Goal: Entertainment & Leisure: Consume media (video, audio)

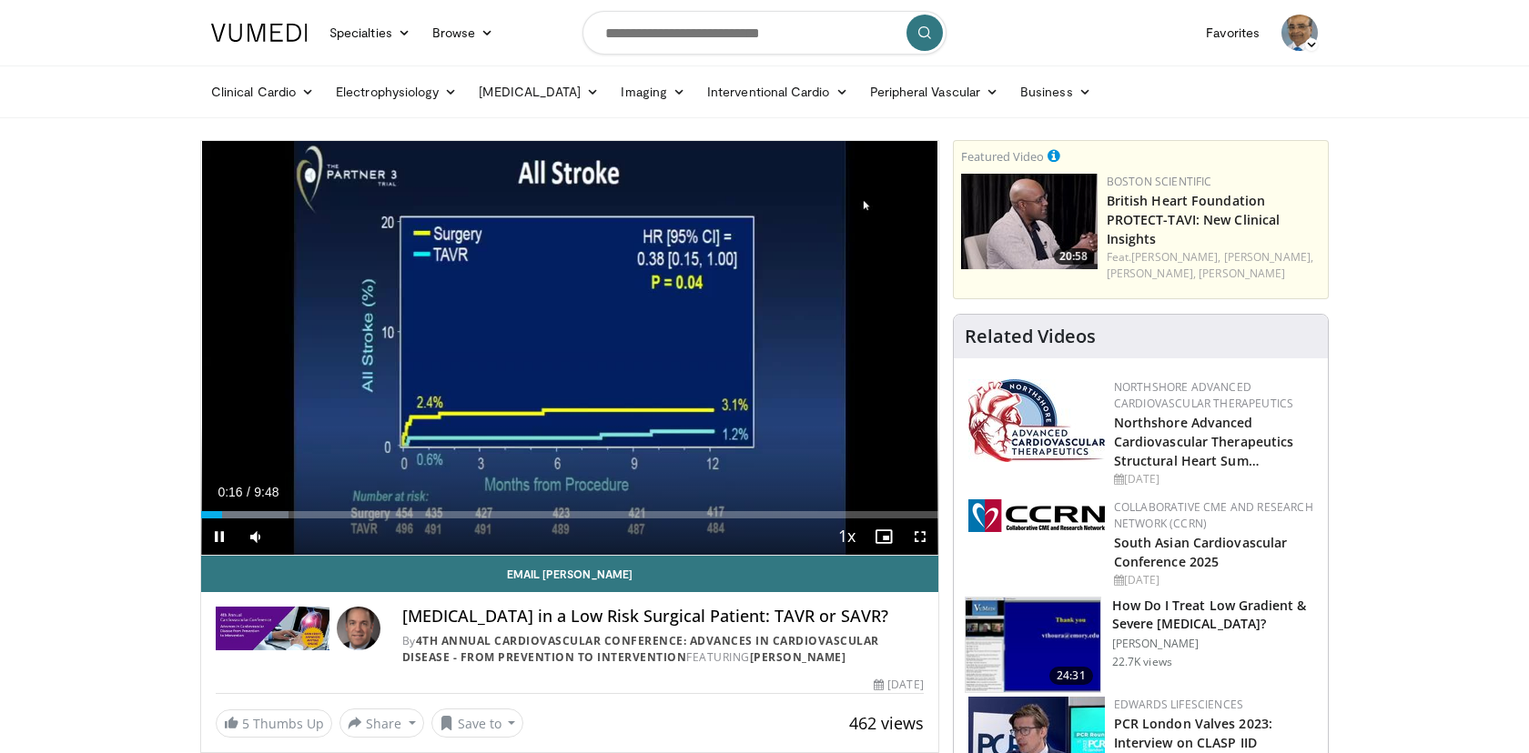
click at [918, 541] on video-js "**********" at bounding box center [569, 348] width 737 height 415
click at [924, 541] on span "Video Player" at bounding box center [920, 537] width 36 height 36
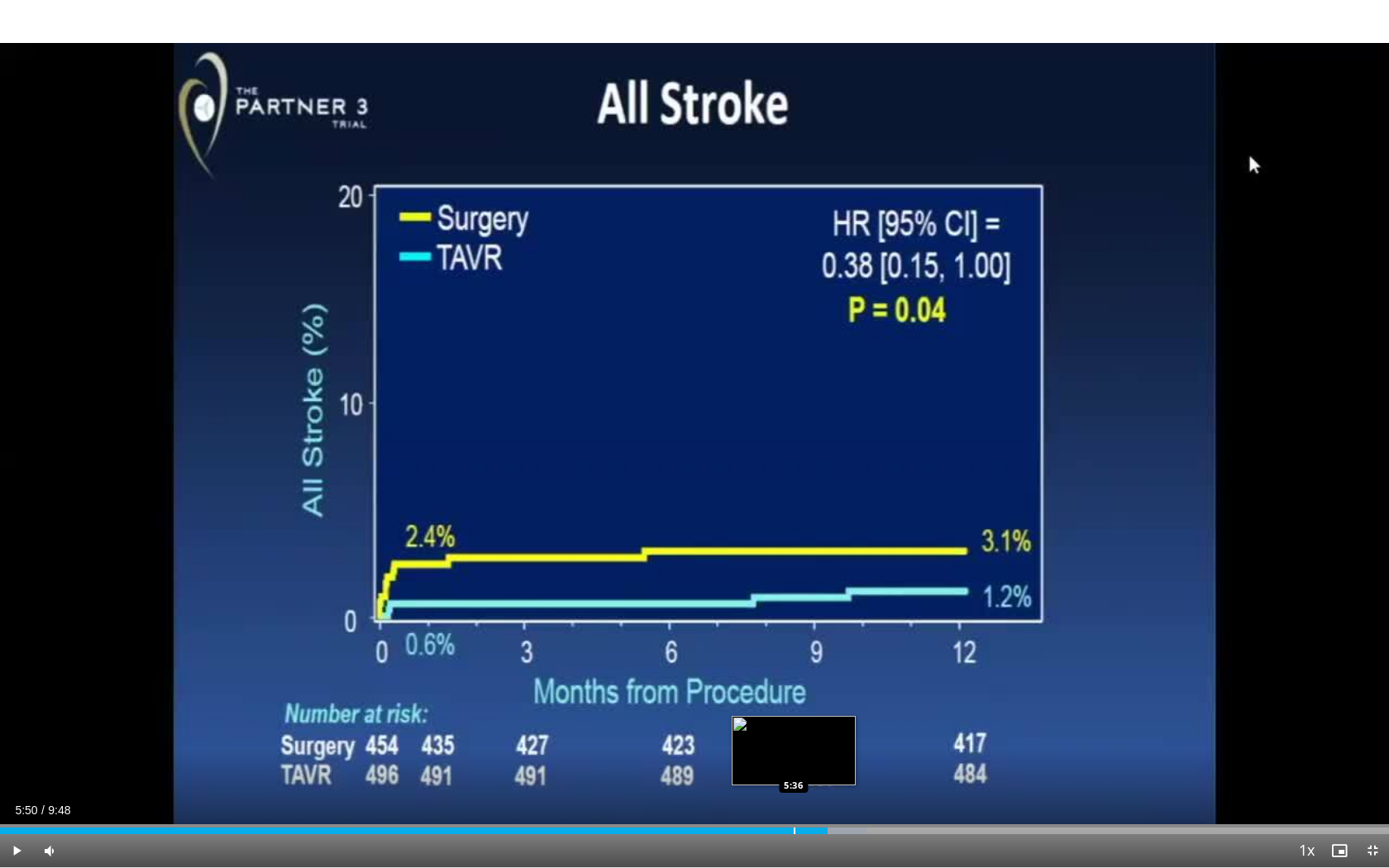
drag, startPoint x: 53, startPoint y: 832, endPoint x: 748, endPoint y: 832, distance: 695.0
click at [794, 684] on div "Progress Bar" at bounding box center [795, 830] width 2 height 6
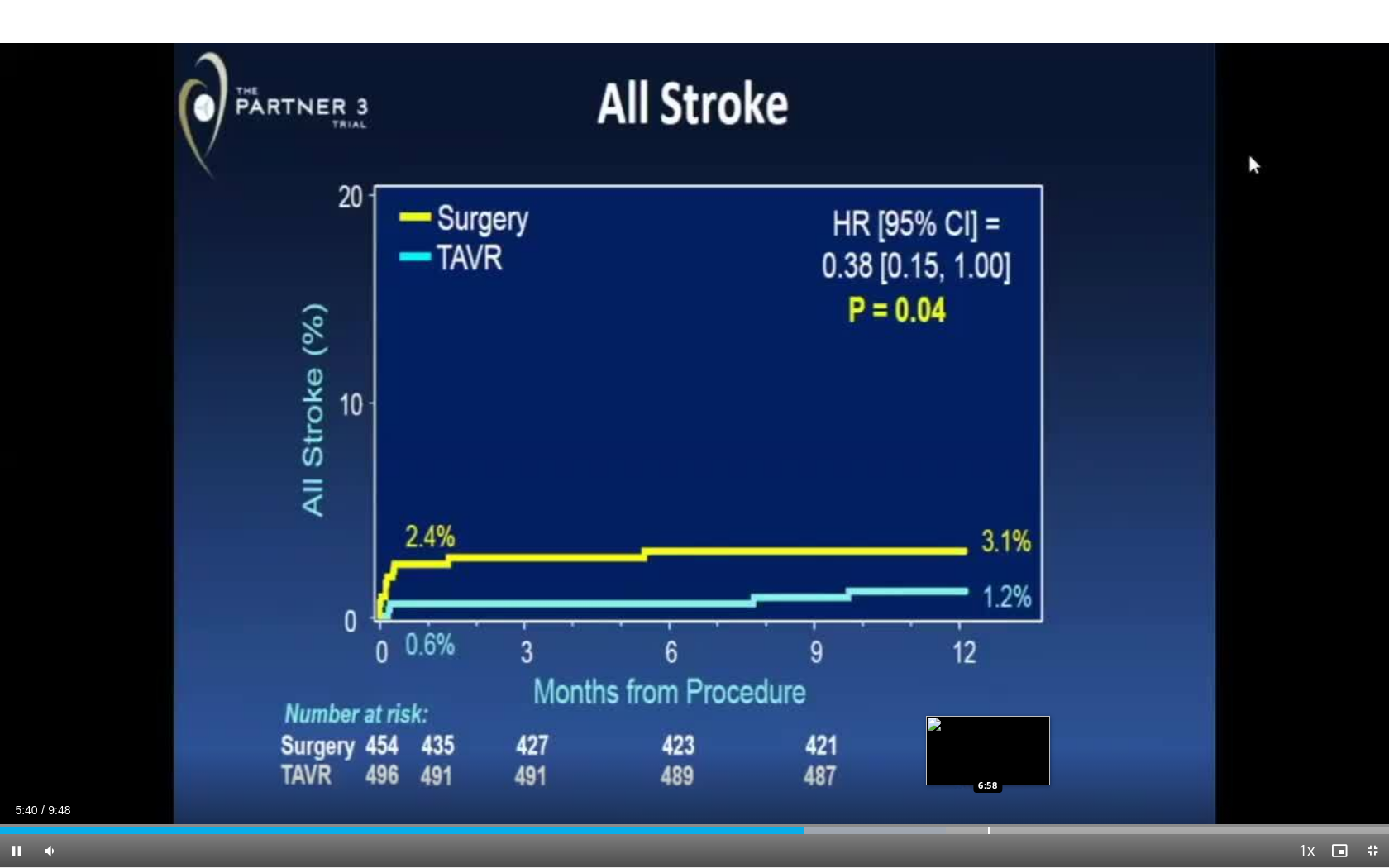
drag, startPoint x: 803, startPoint y: 833, endPoint x: 1008, endPoint y: 828, distance: 205.1
click at [1008, 684] on div "Current Time 5:40 / Duration 9:48 Pause Skip Backward Skip Forward Mute 18% Loa…" at bounding box center [694, 850] width 1389 height 33
click at [1028, 684] on div "Progress Bar" at bounding box center [1029, 830] width 2 height 6
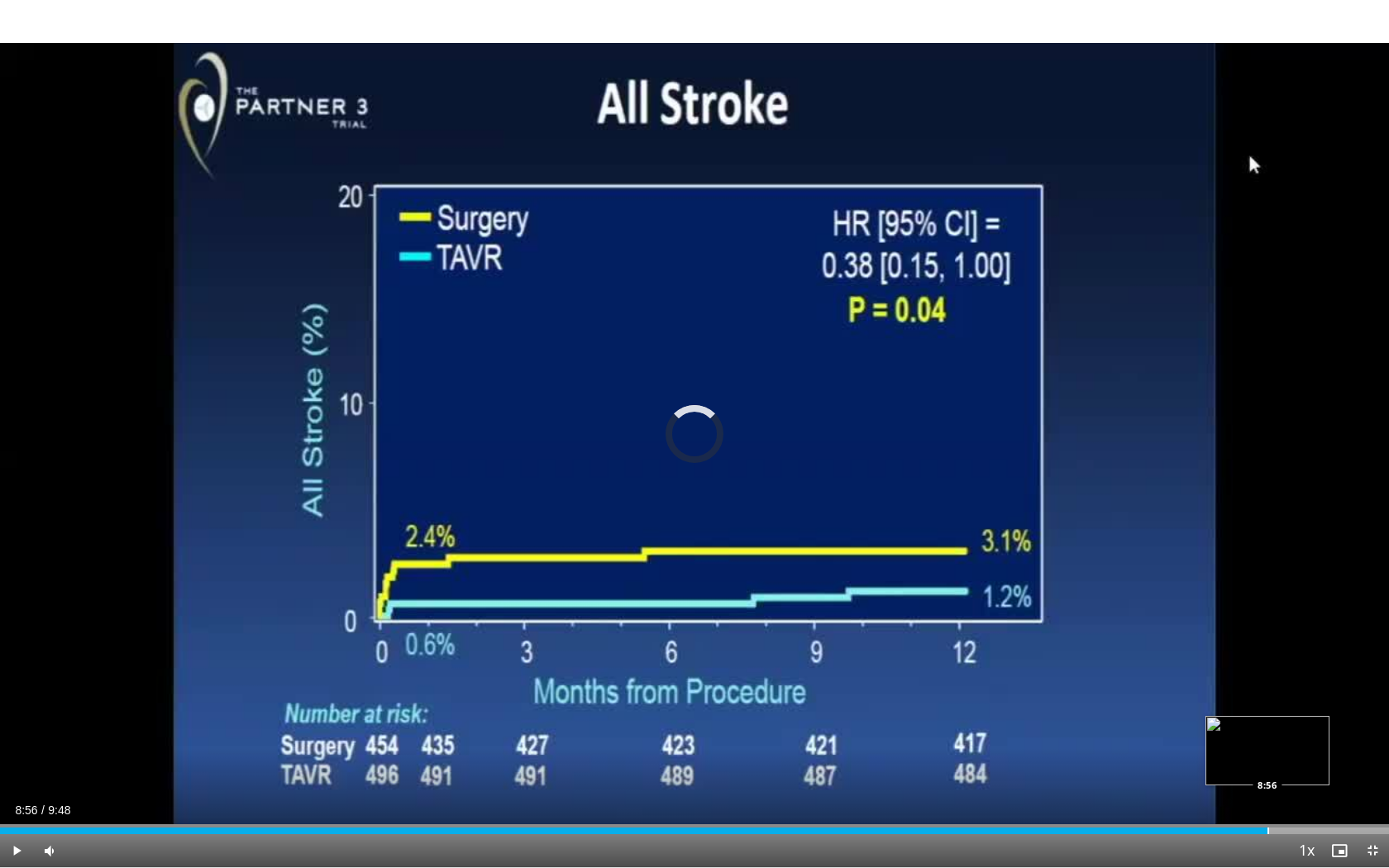
click at [1267, 684] on div "Progress Bar" at bounding box center [1268, 830] width 2 height 6
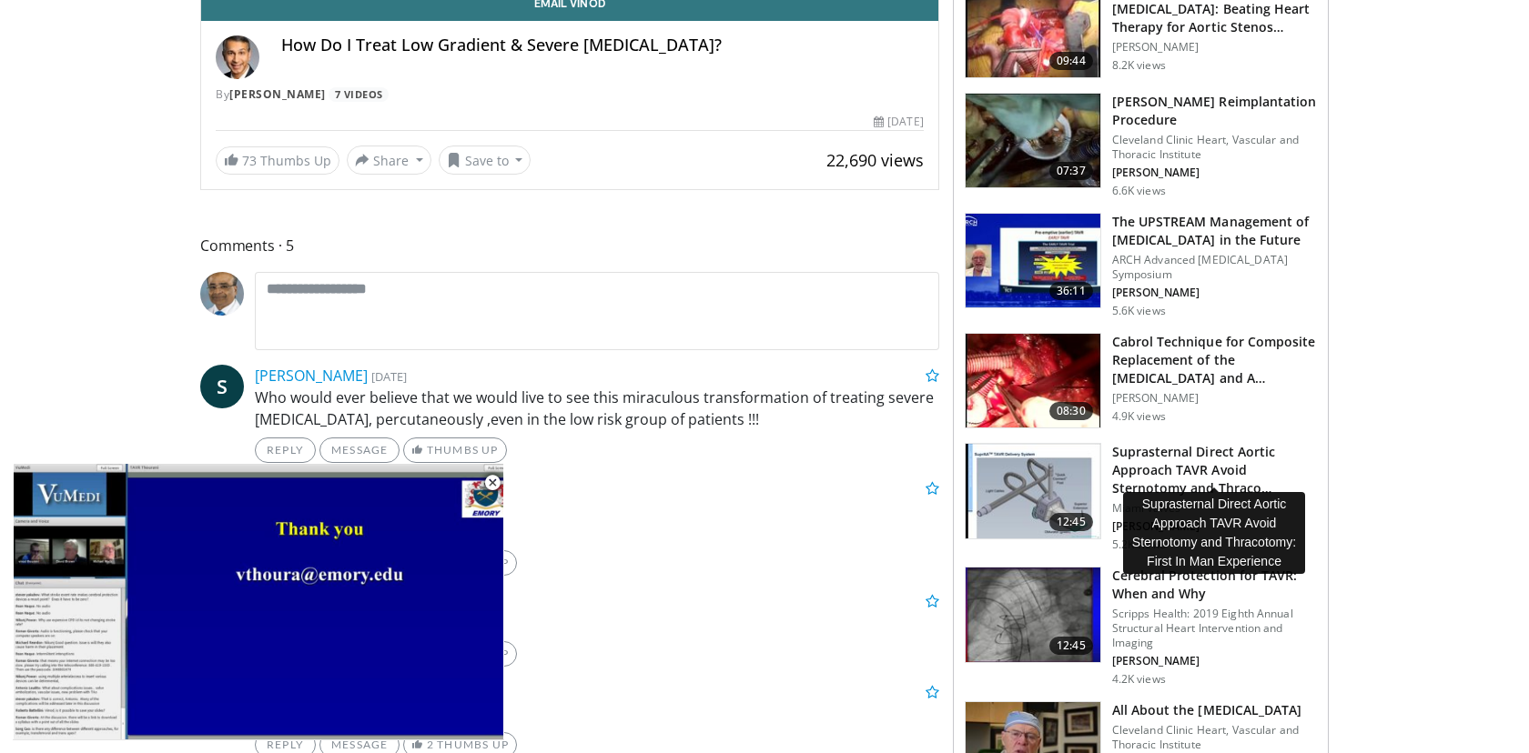
scroll to position [578, 0]
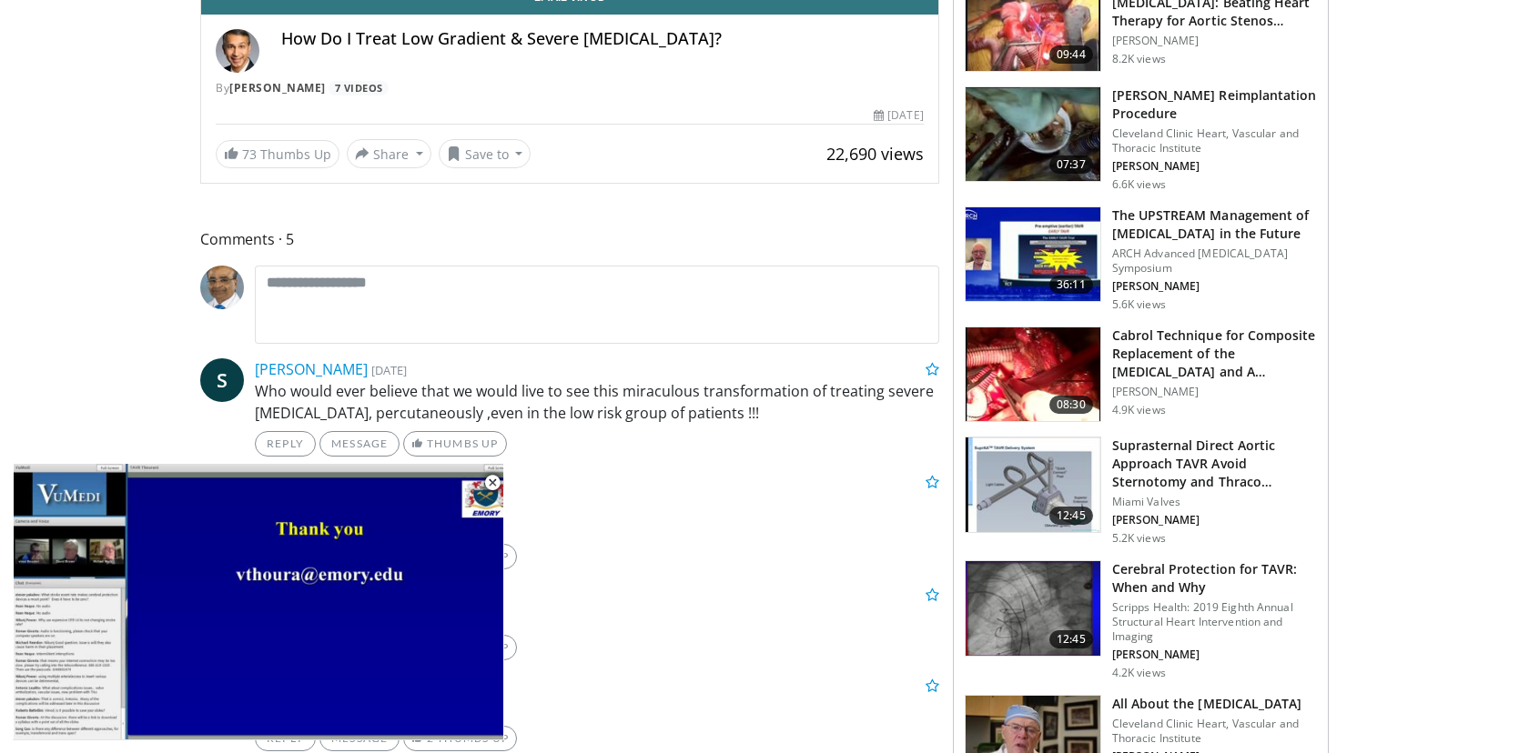
click at [1146, 215] on h3 "The UPSTREAM Management of [MEDICAL_DATA] in the Future" at bounding box center [1214, 225] width 205 height 36
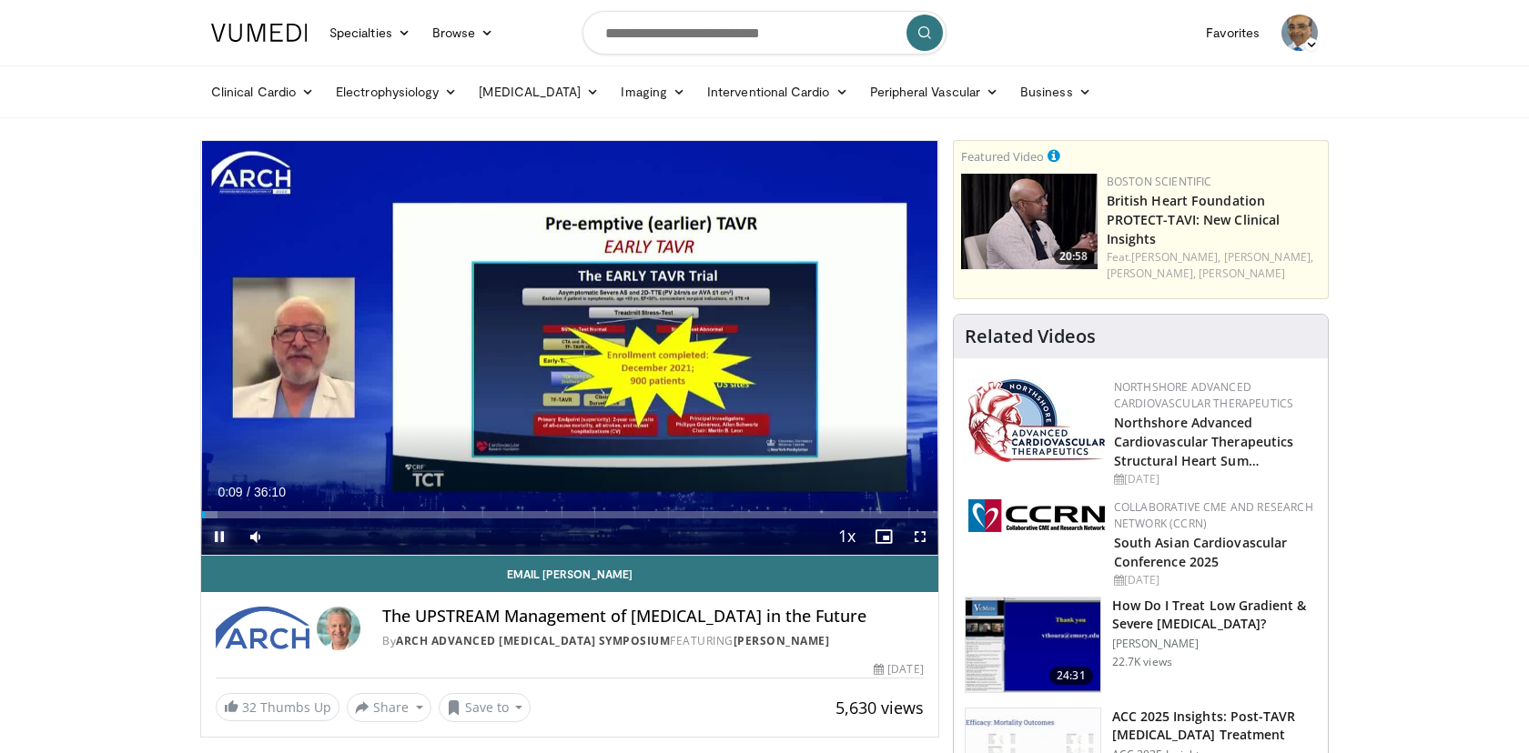
click at [221, 537] on span "Video Player" at bounding box center [219, 537] width 36 height 36
click at [919, 541] on span "Video Player" at bounding box center [920, 537] width 36 height 36
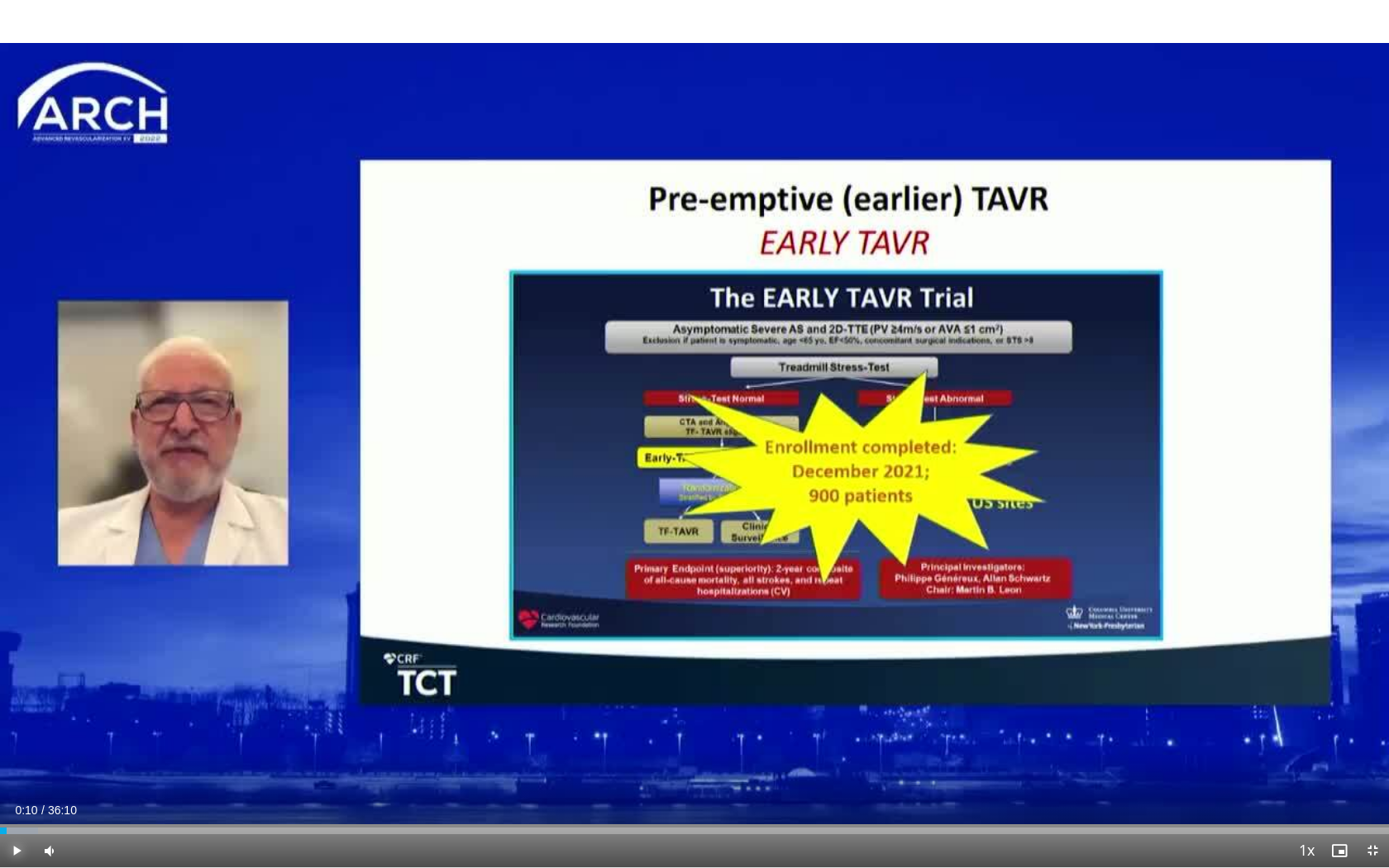
click at [16, 684] on span "Video Player" at bounding box center [16, 850] width 33 height 33
click at [15, 684] on span "Video Player" at bounding box center [16, 850] width 33 height 33
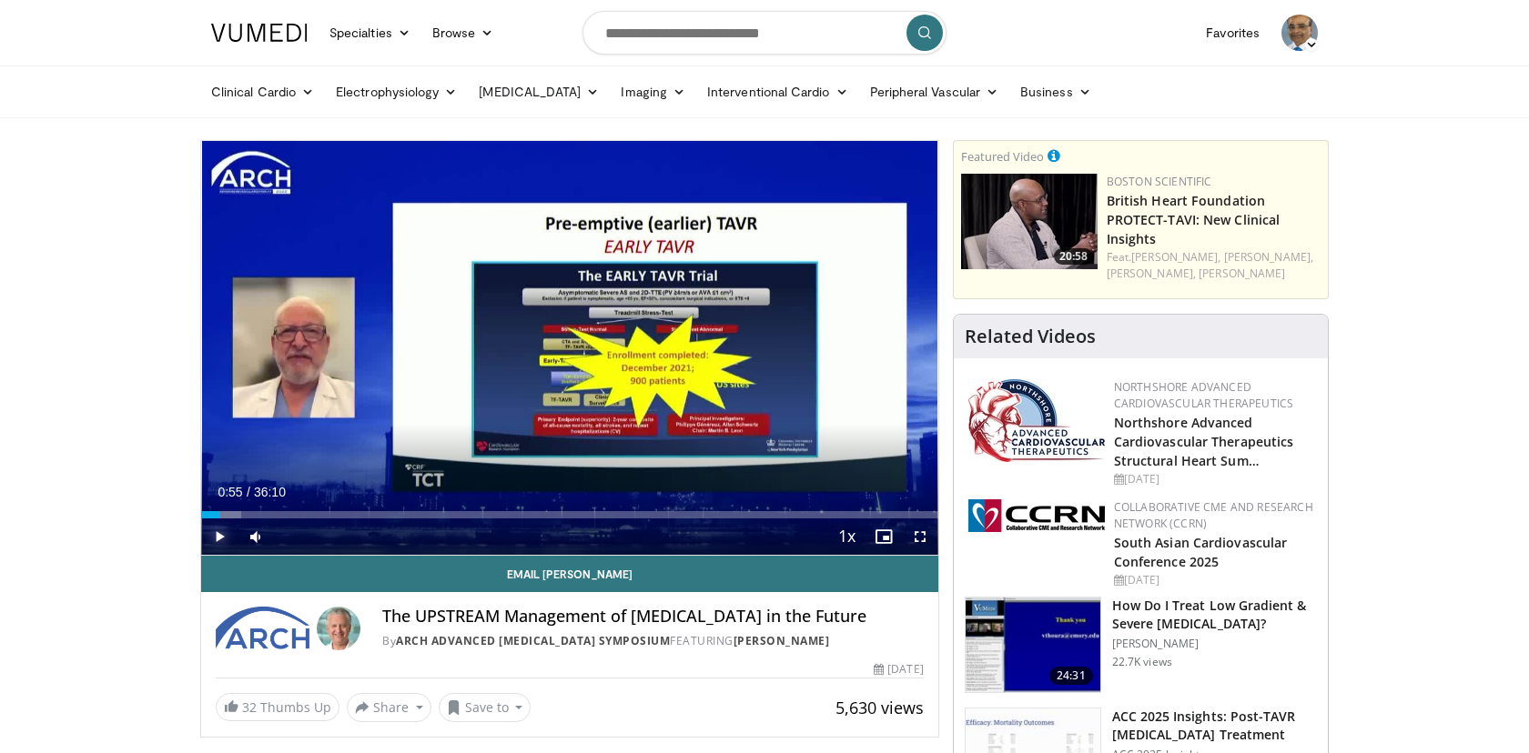
click at [222, 537] on span "Video Player" at bounding box center [219, 537] width 36 height 36
click at [920, 537] on span "Video Player" at bounding box center [920, 537] width 36 height 36
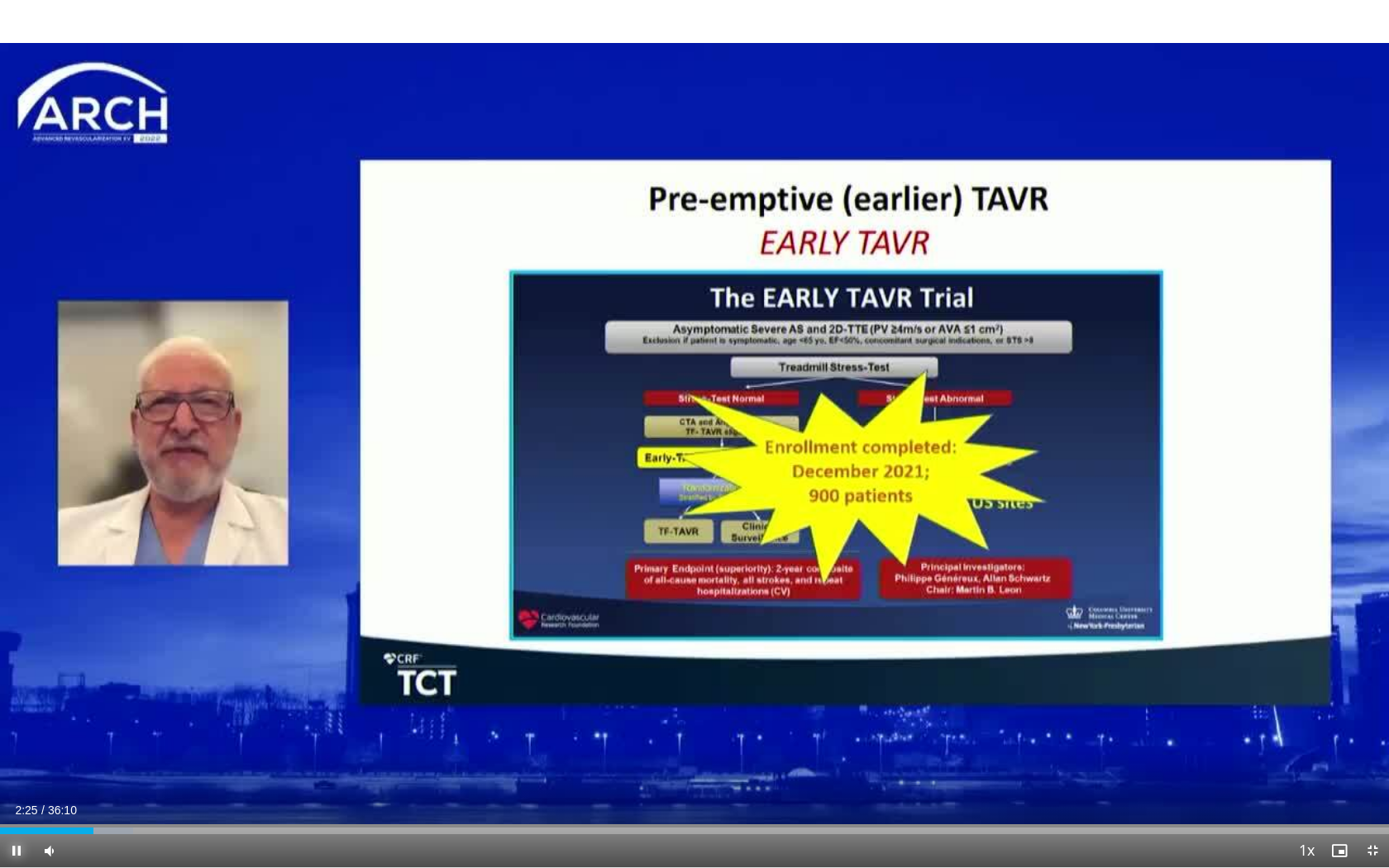
click at [15, 684] on span "Video Player" at bounding box center [16, 850] width 33 height 33
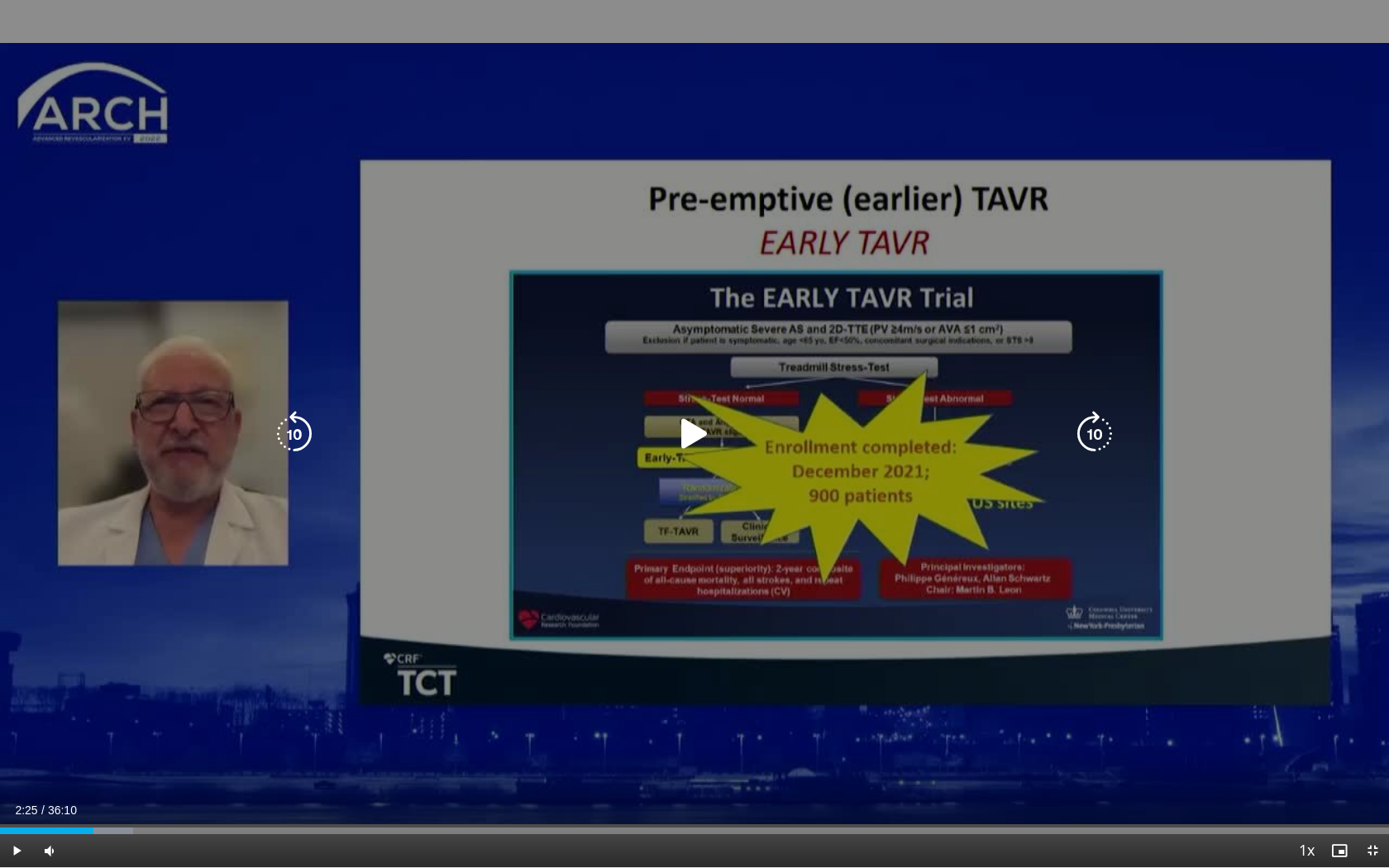
click at [694, 437] on icon "Video Player" at bounding box center [694, 433] width 46 height 46
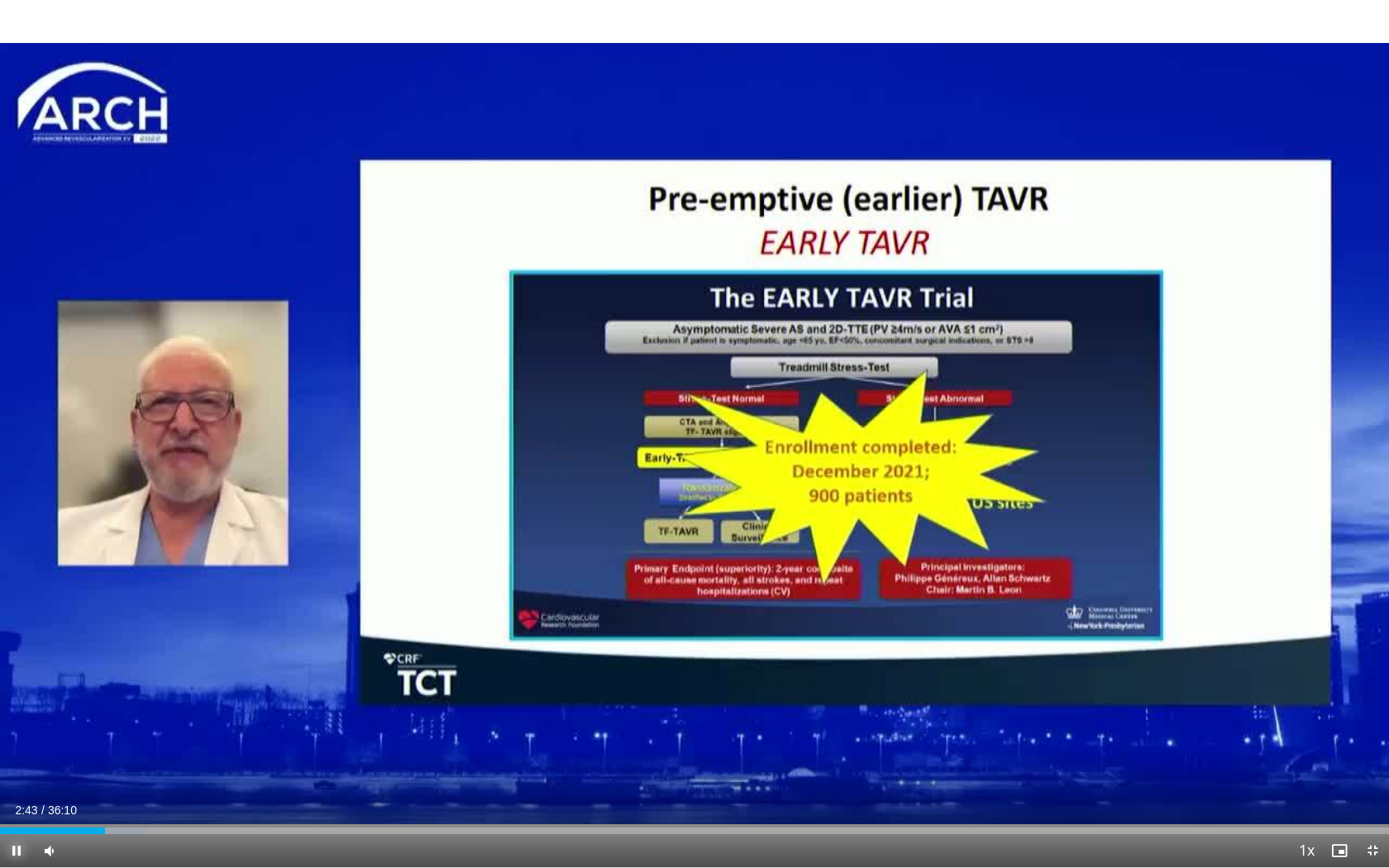
click at [17, 684] on span "Video Player" at bounding box center [16, 850] width 33 height 33
click at [15, 684] on span "Video Player" at bounding box center [16, 850] width 33 height 33
click at [17, 684] on span "Video Player" at bounding box center [16, 850] width 33 height 33
click at [18, 684] on span "Video Player" at bounding box center [16, 850] width 33 height 33
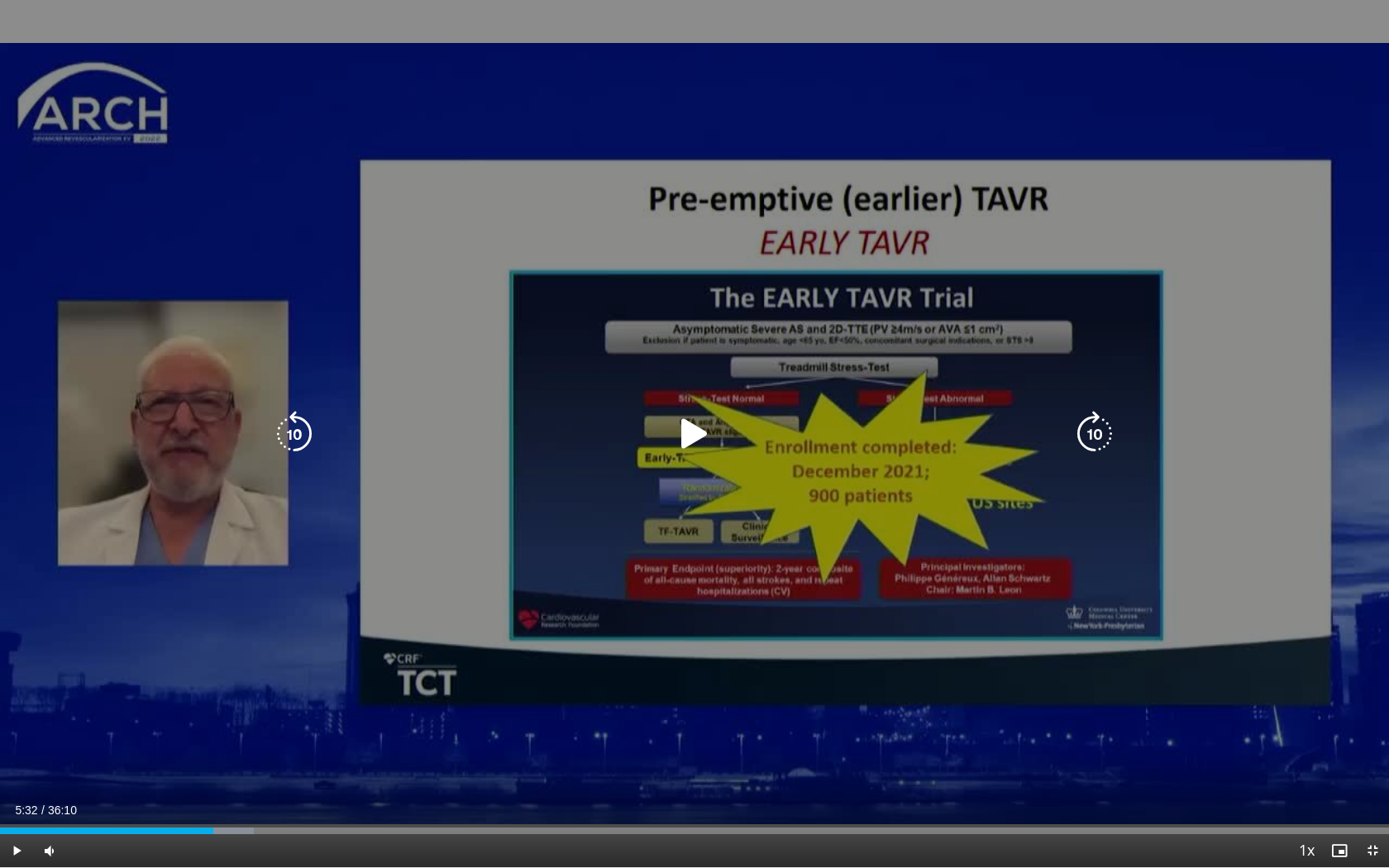
click at [694, 436] on icon "Video Player" at bounding box center [694, 433] width 46 height 46
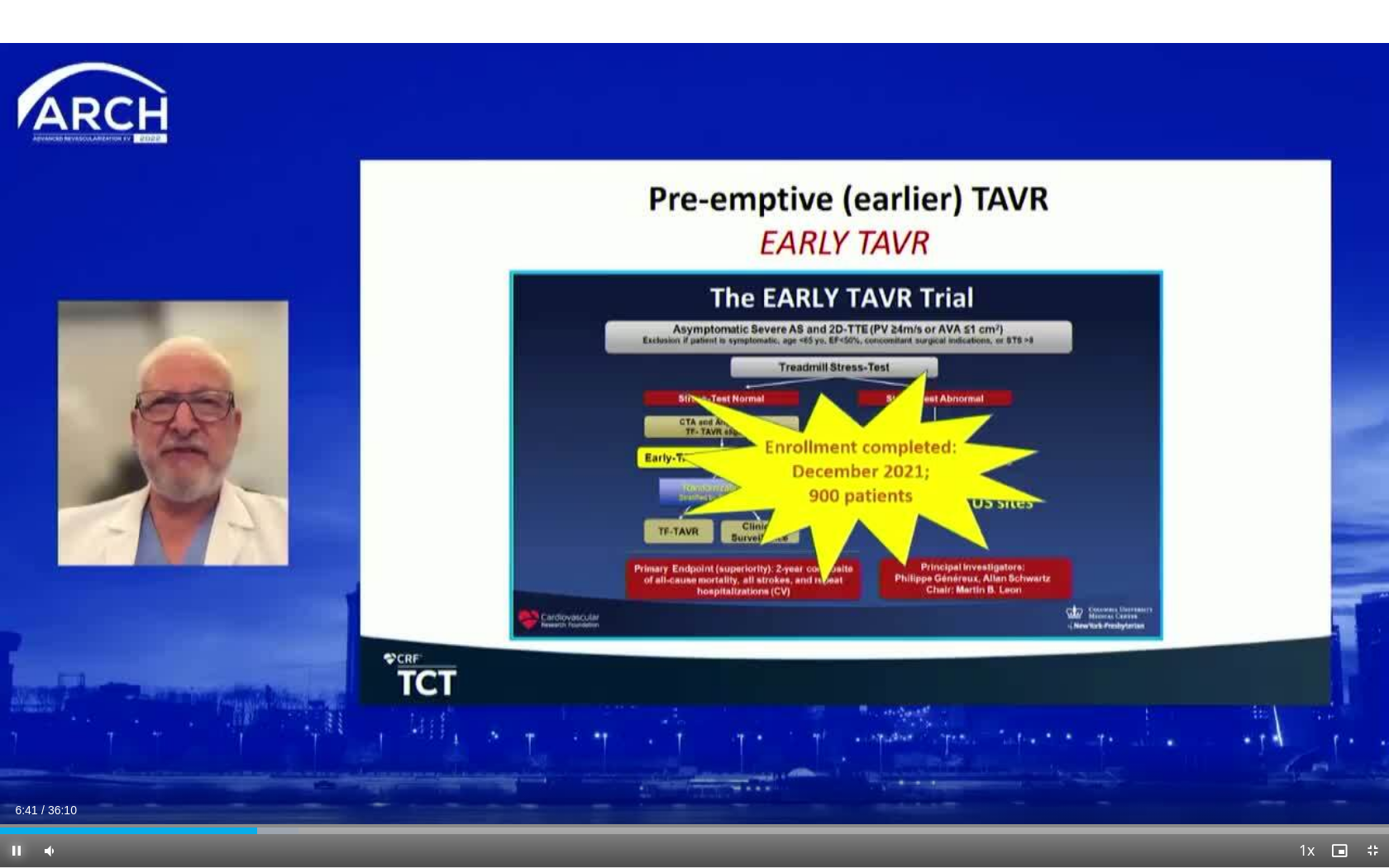
click at [29, 684] on span "Video Player" at bounding box center [16, 850] width 33 height 33
click at [16, 684] on span "Video Player" at bounding box center [16, 850] width 33 height 33
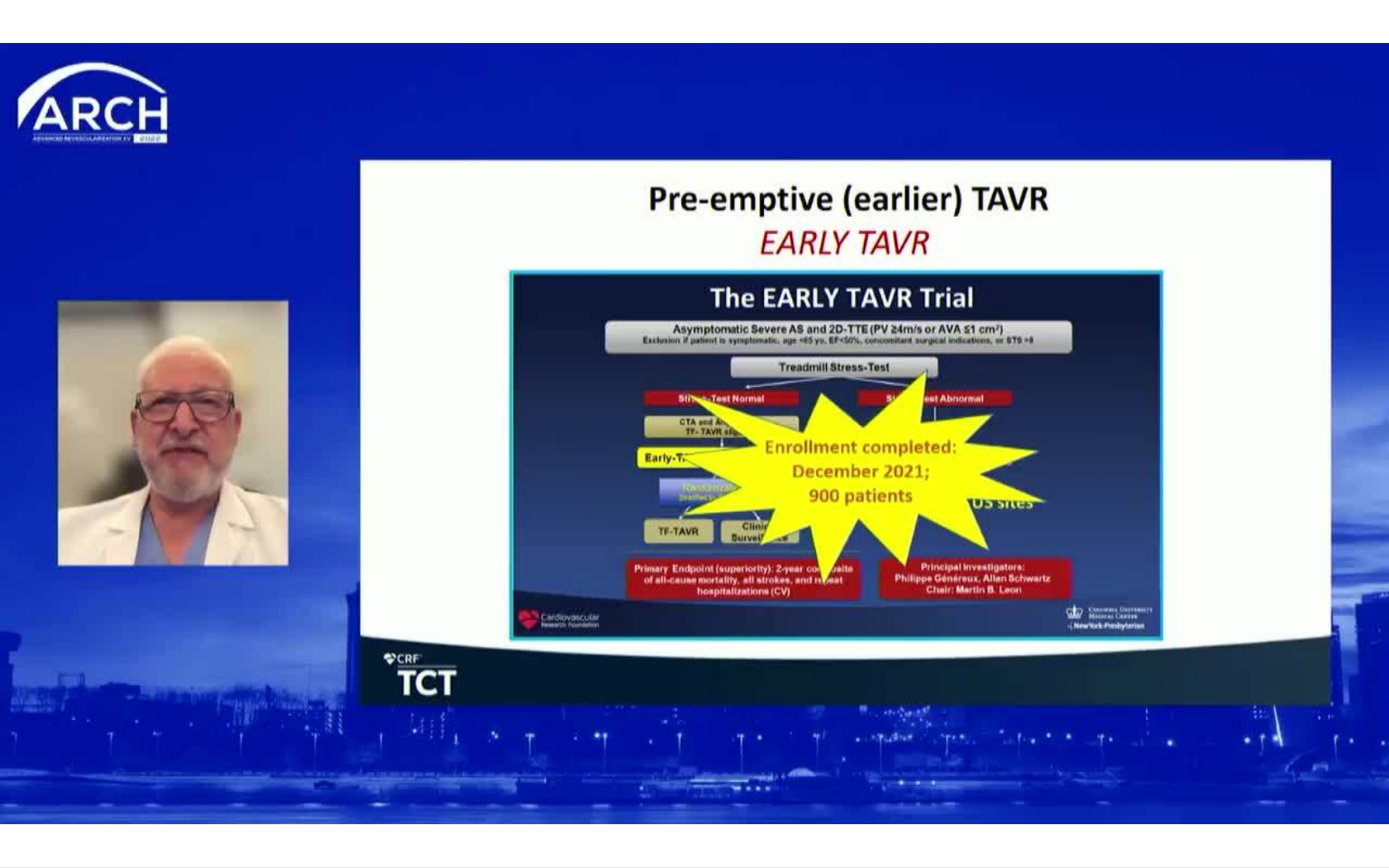
click at [15, 684] on video-js "**********" at bounding box center [694, 434] width 1389 height 868
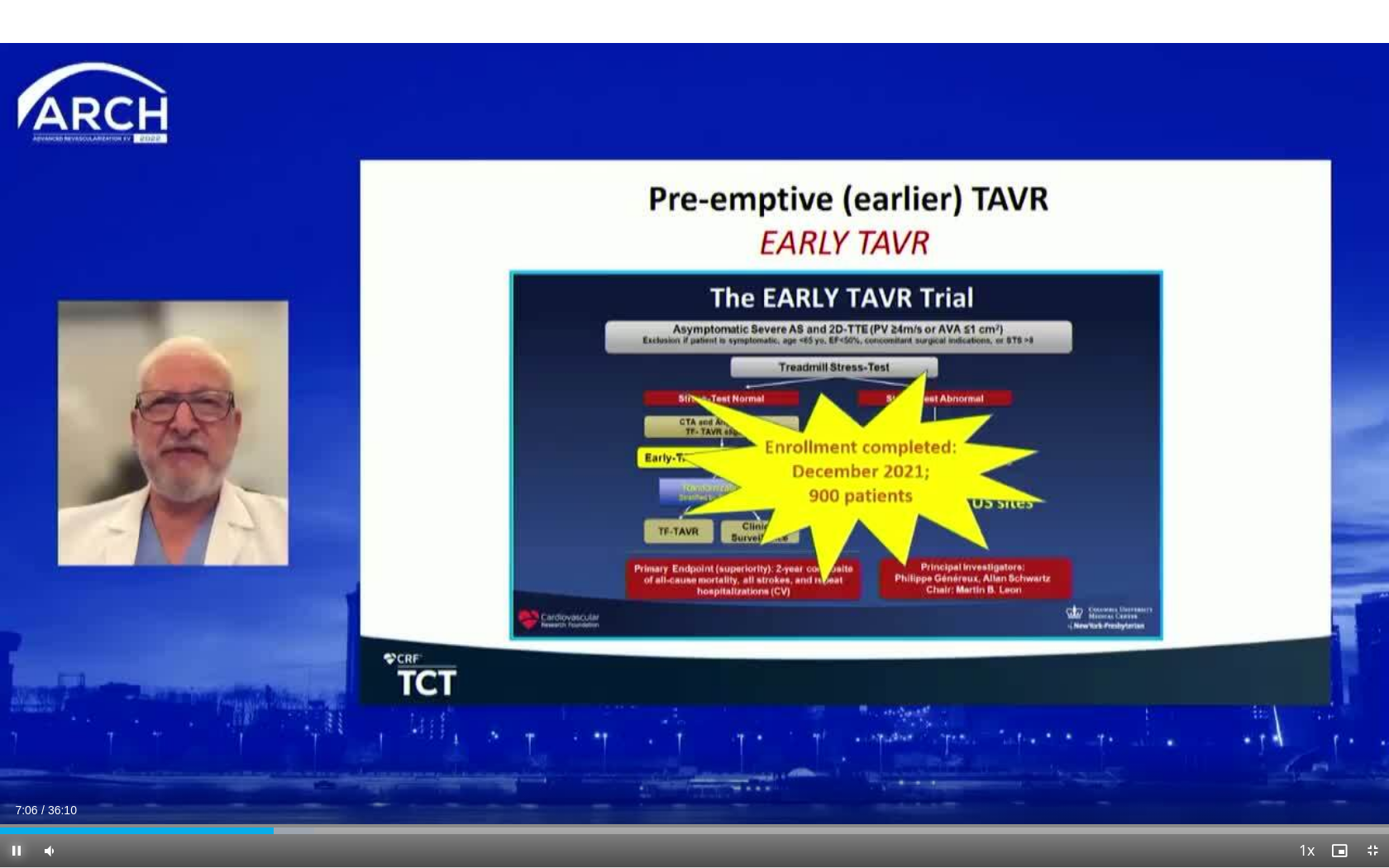
click at [19, 684] on span "Video Player" at bounding box center [16, 850] width 33 height 33
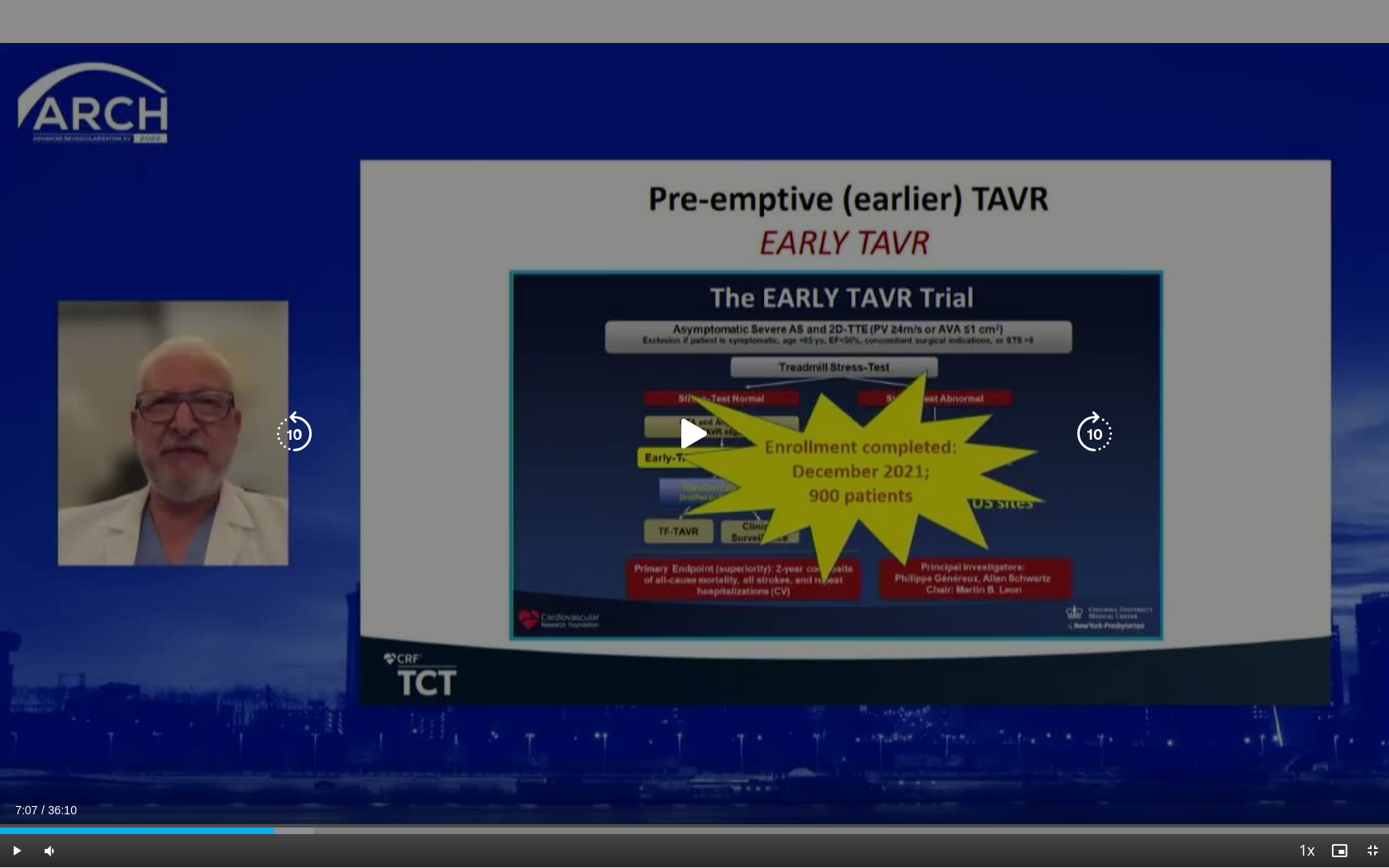
click at [690, 435] on icon "Video Player" at bounding box center [694, 433] width 46 height 46
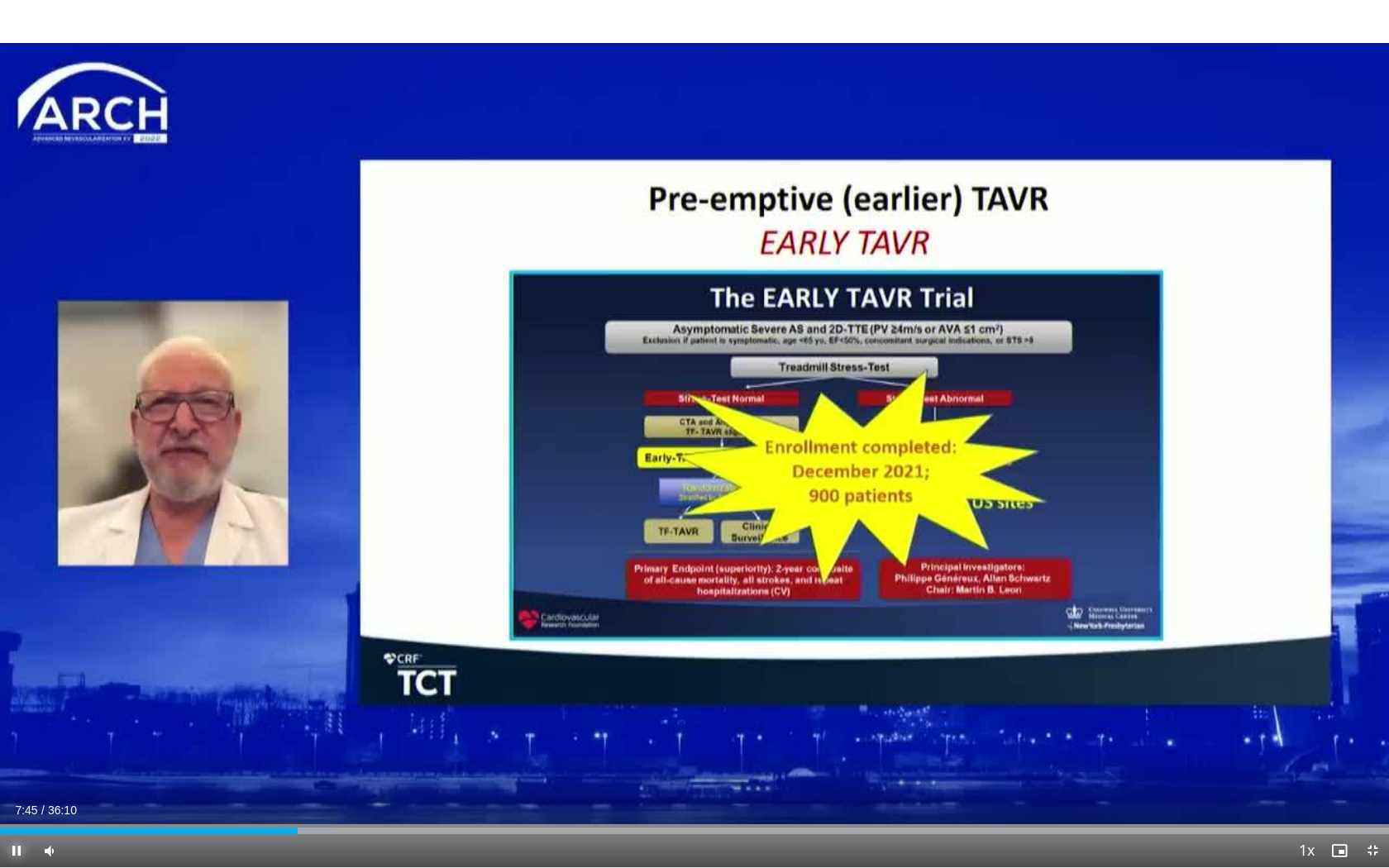
click at [15, 684] on span "Video Player" at bounding box center [16, 850] width 33 height 33
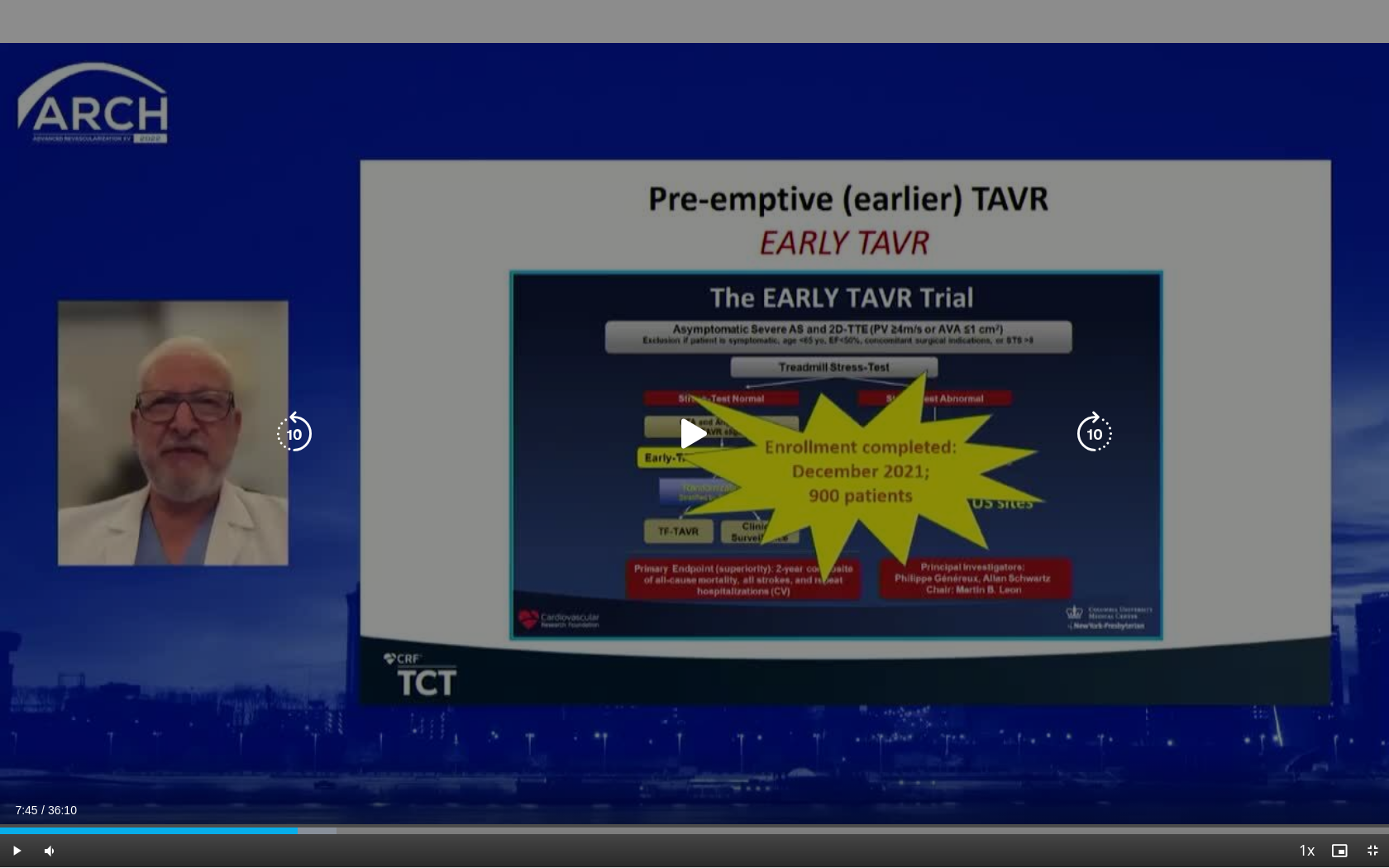
click at [698, 435] on icon "Video Player" at bounding box center [694, 433] width 46 height 46
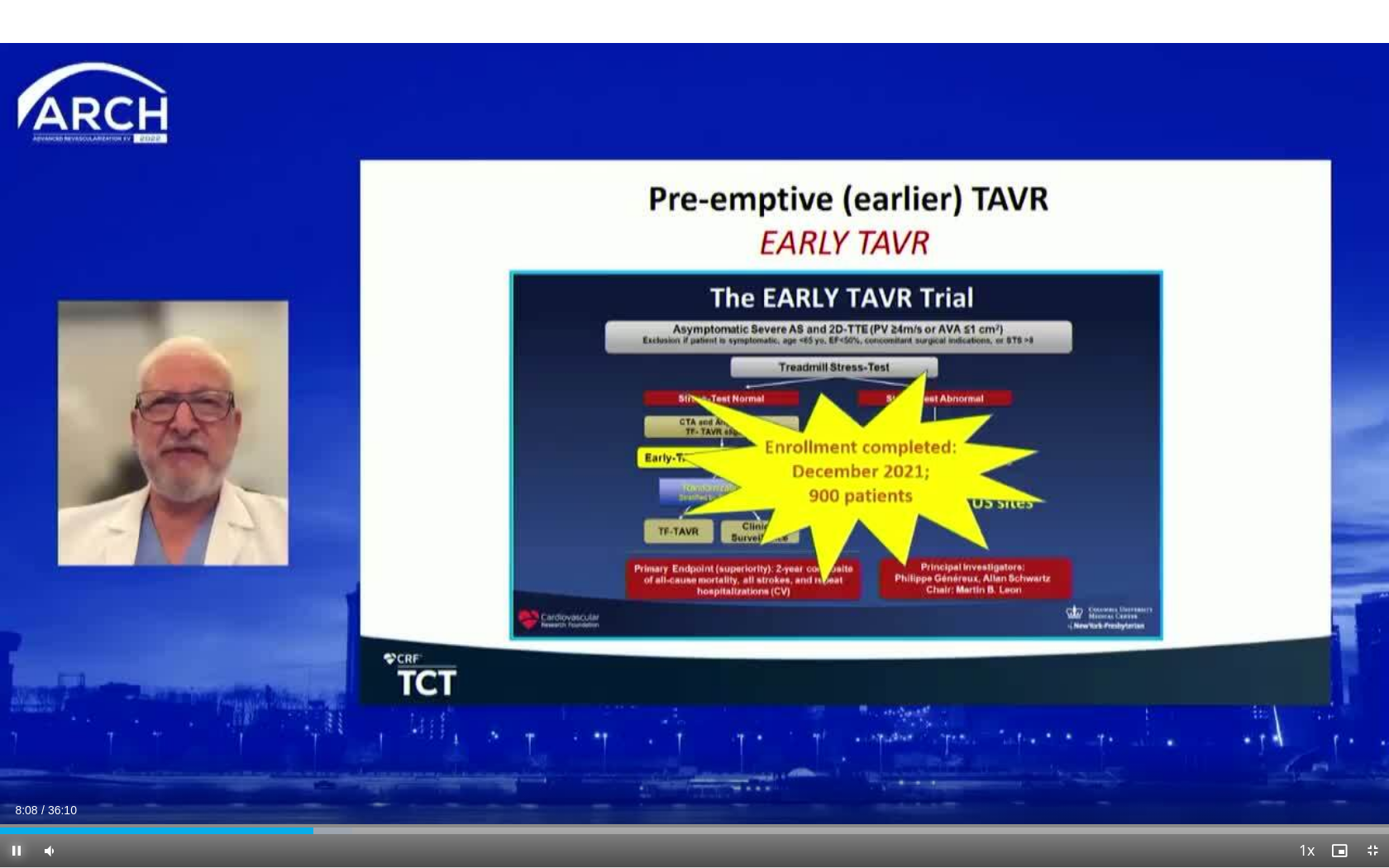
click at [15, 684] on span "Video Player" at bounding box center [16, 850] width 33 height 33
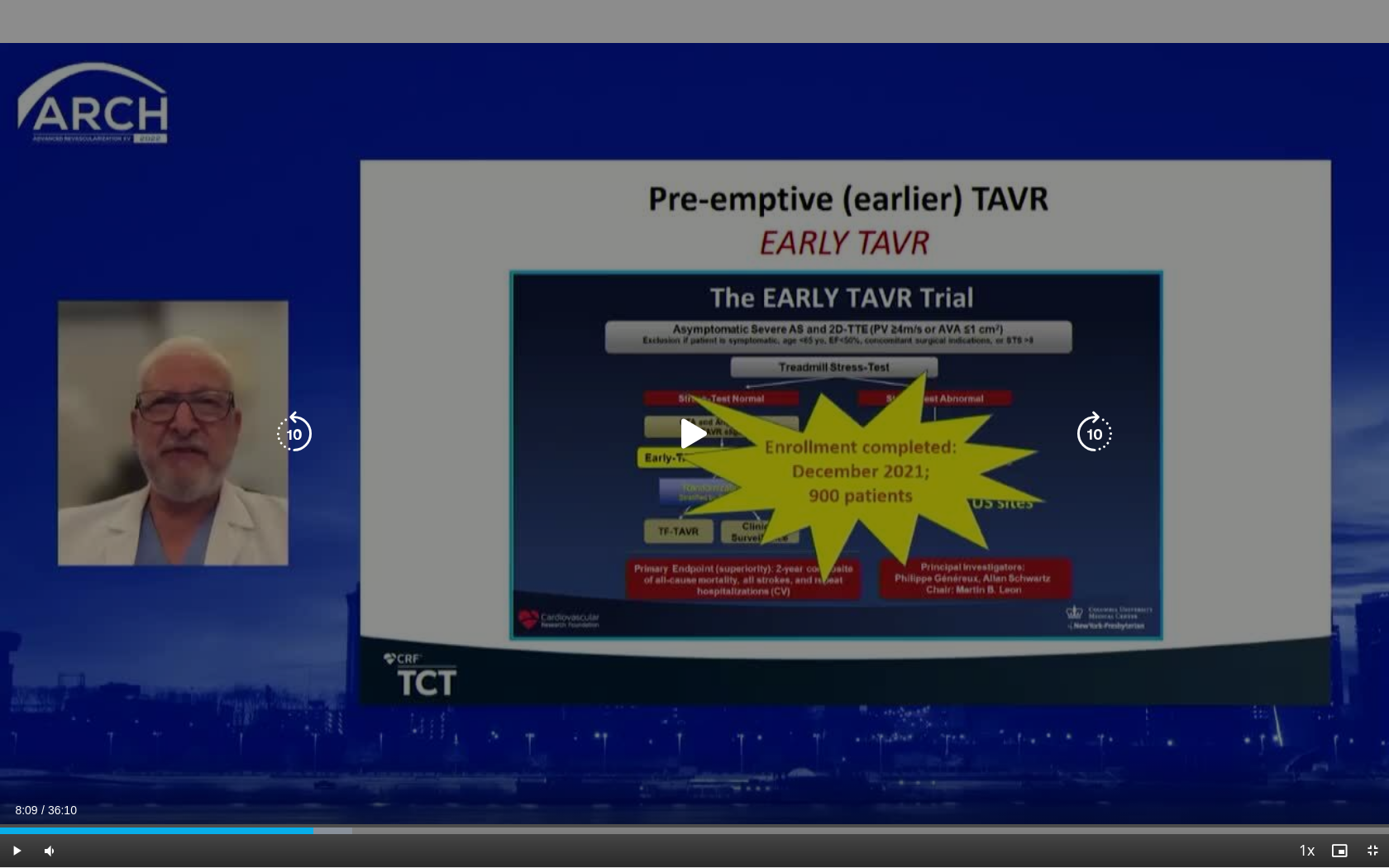
click at [692, 436] on icon "Video Player" at bounding box center [694, 433] width 46 height 46
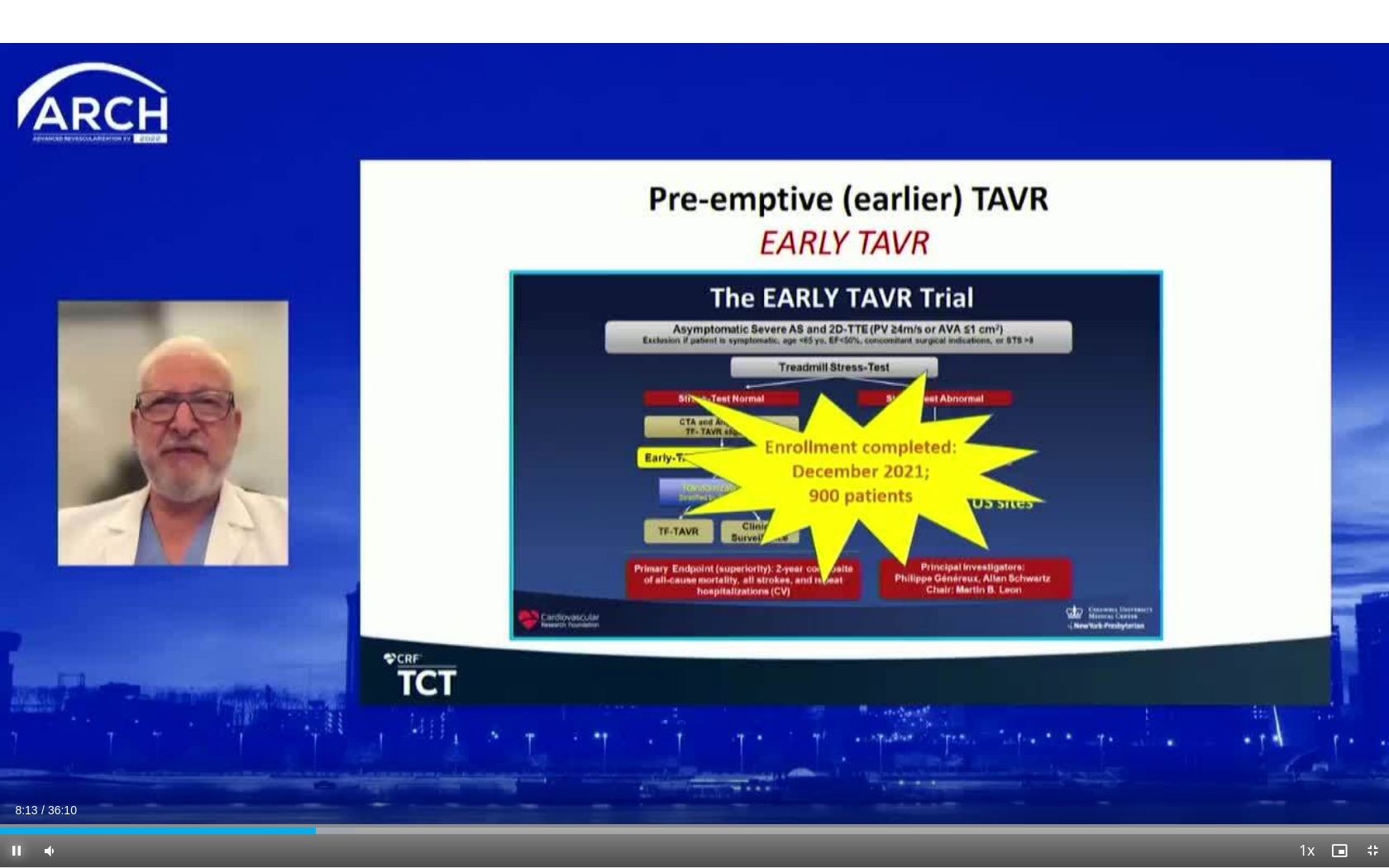
click at [19, 684] on span "Video Player" at bounding box center [16, 850] width 33 height 33
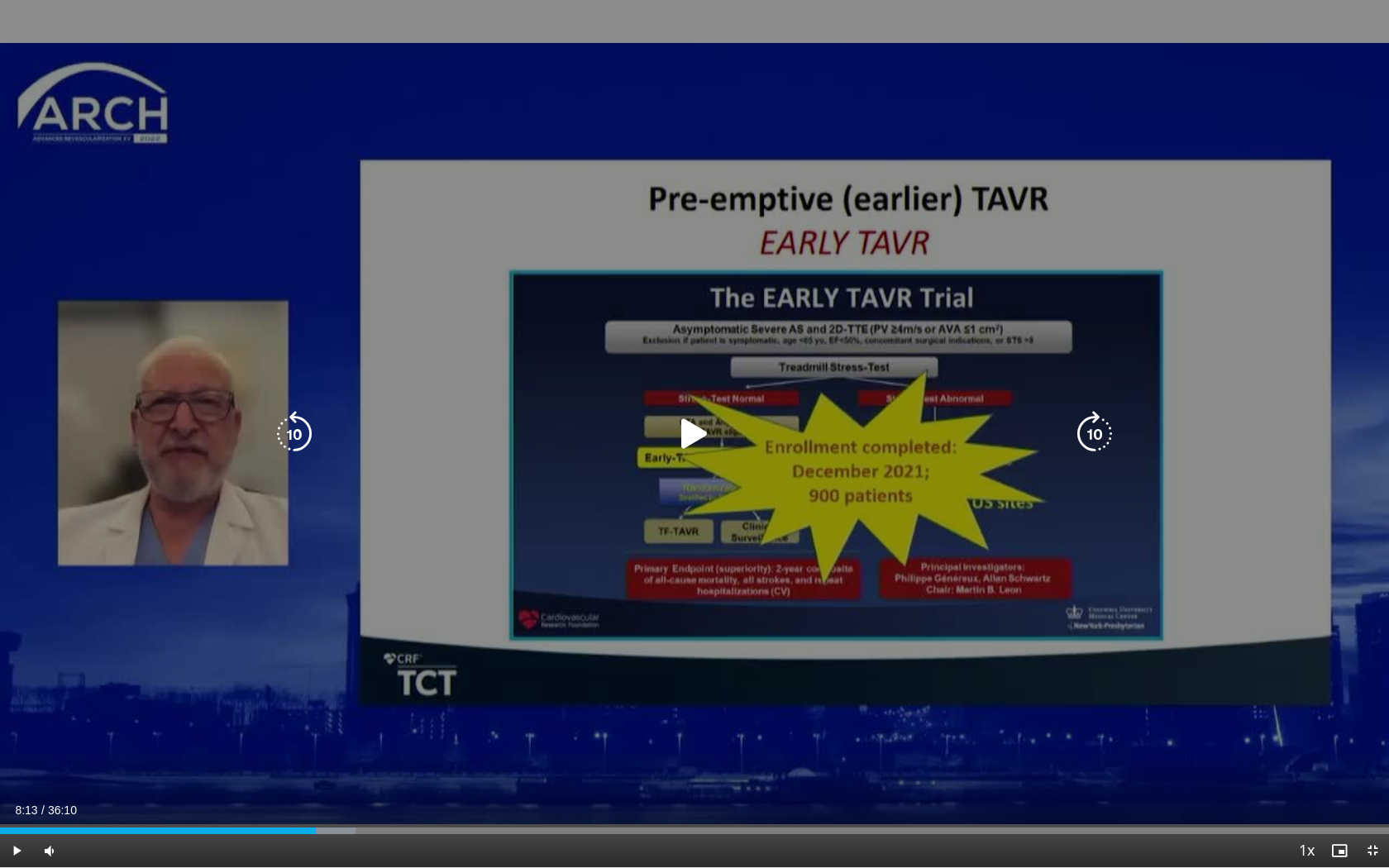
click at [692, 437] on icon "Video Player" at bounding box center [694, 433] width 46 height 46
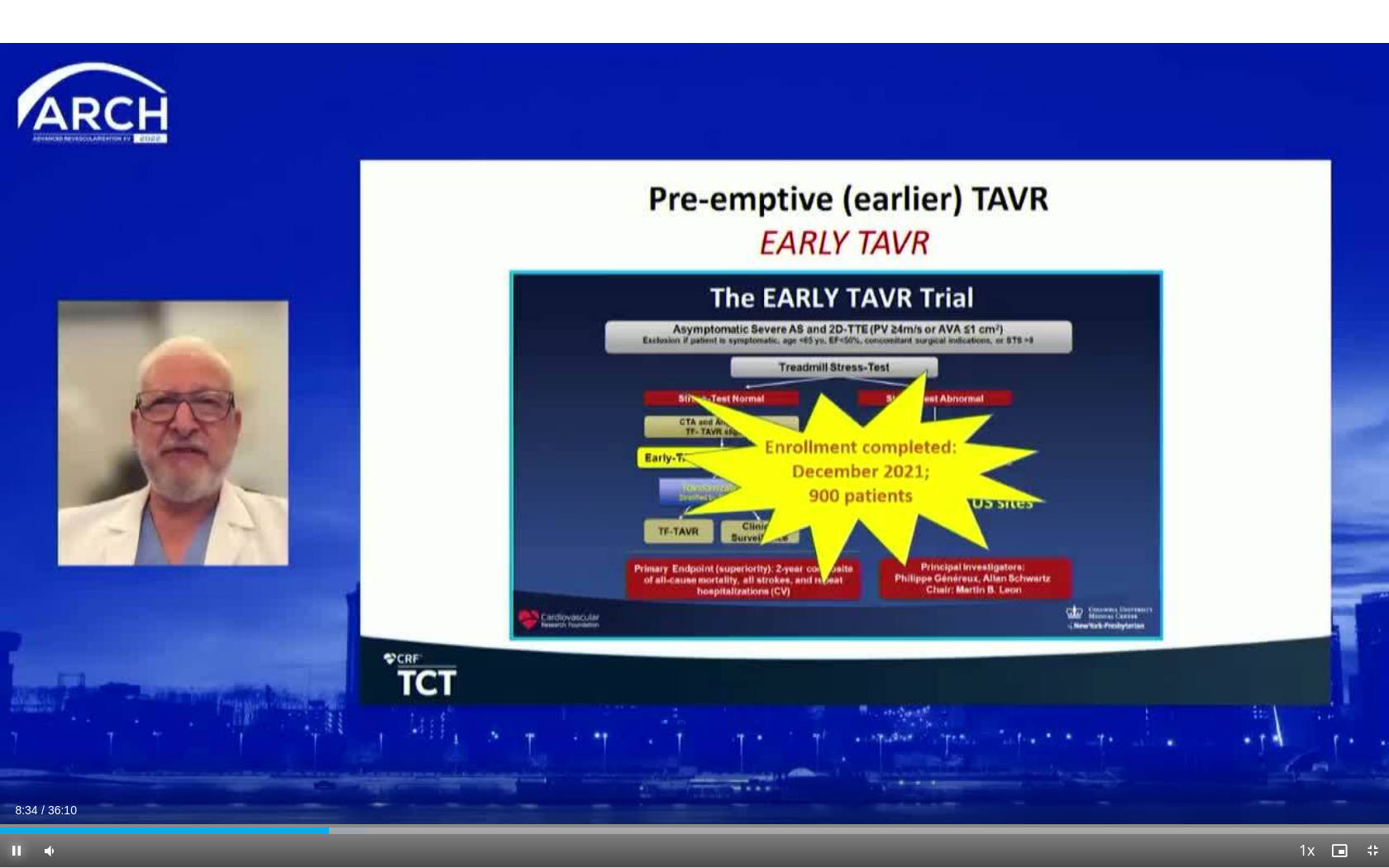
click at [9, 684] on span "Video Player" at bounding box center [16, 850] width 33 height 33
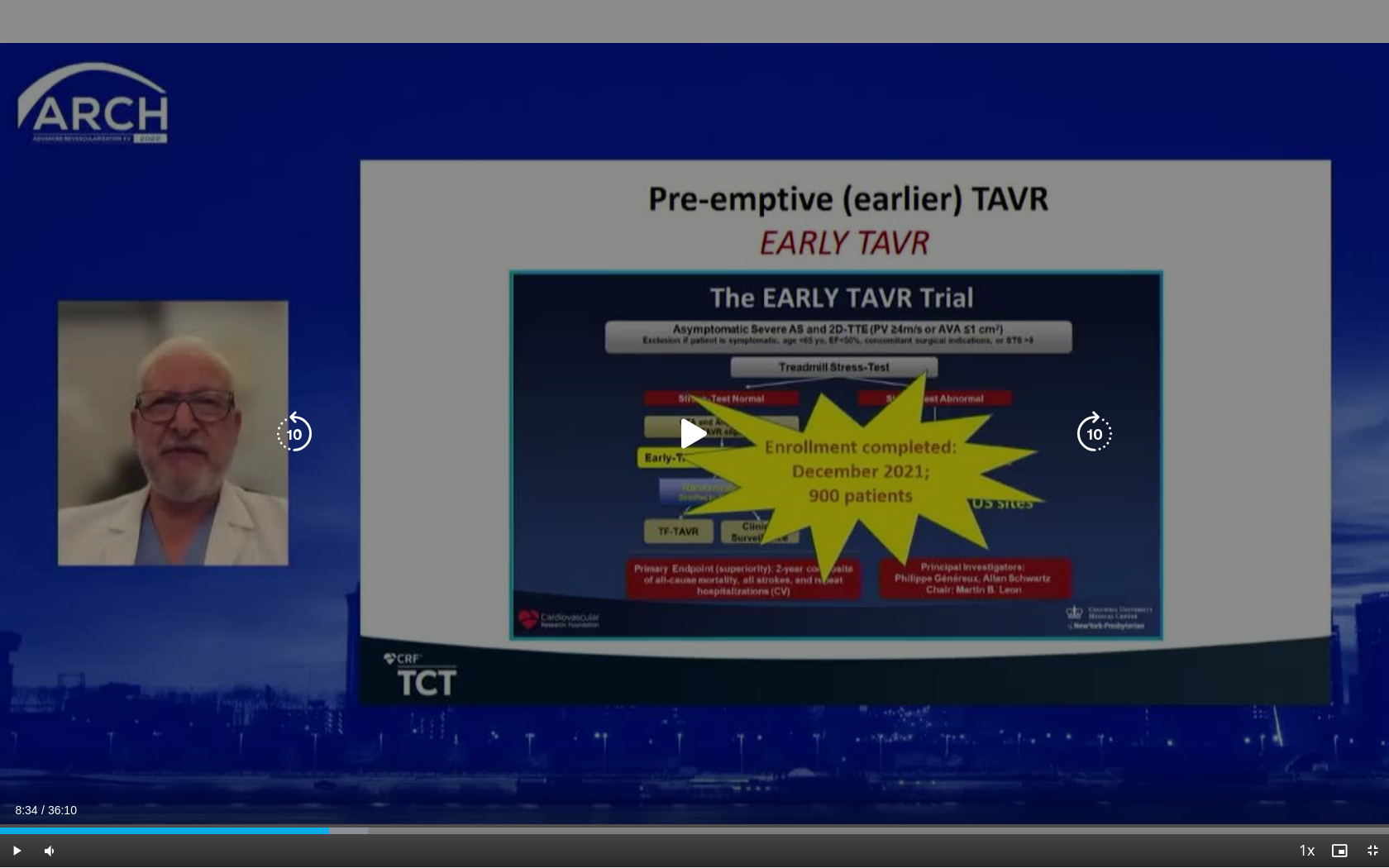
click at [692, 444] on icon "Video Player" at bounding box center [694, 433] width 46 height 46
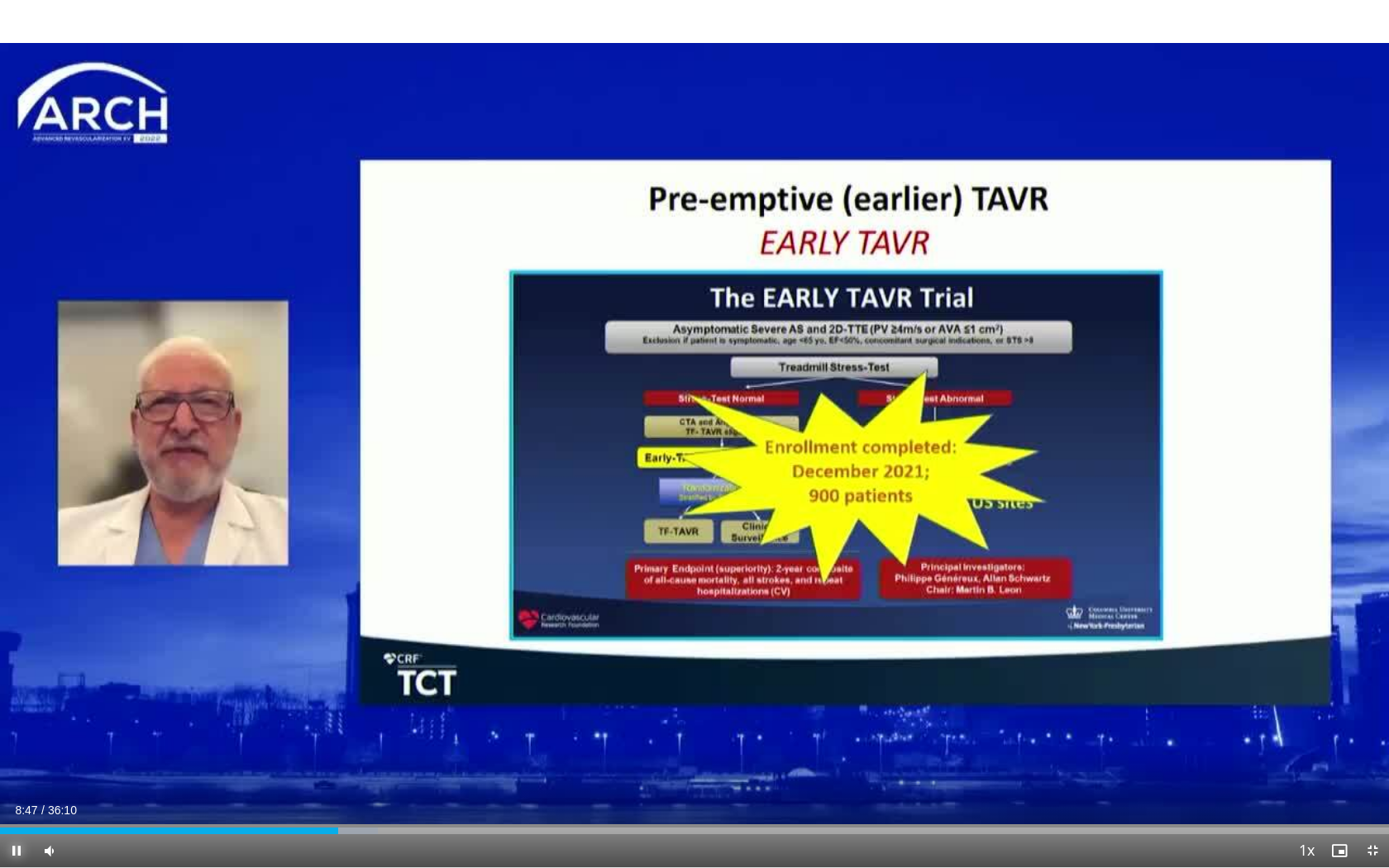
click at [19, 684] on span "Video Player" at bounding box center [16, 850] width 33 height 33
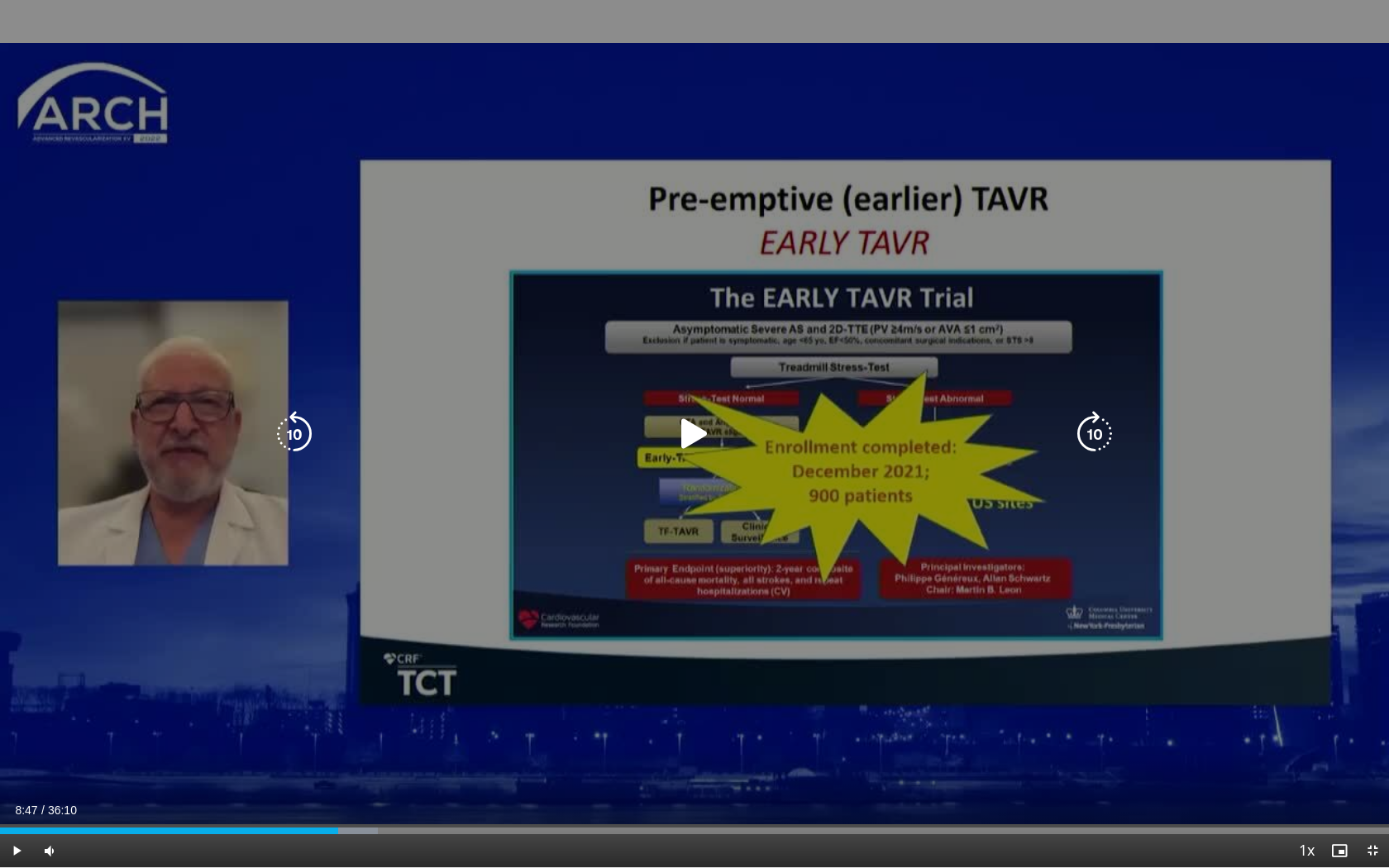
click at [691, 436] on icon "Video Player" at bounding box center [694, 433] width 46 height 46
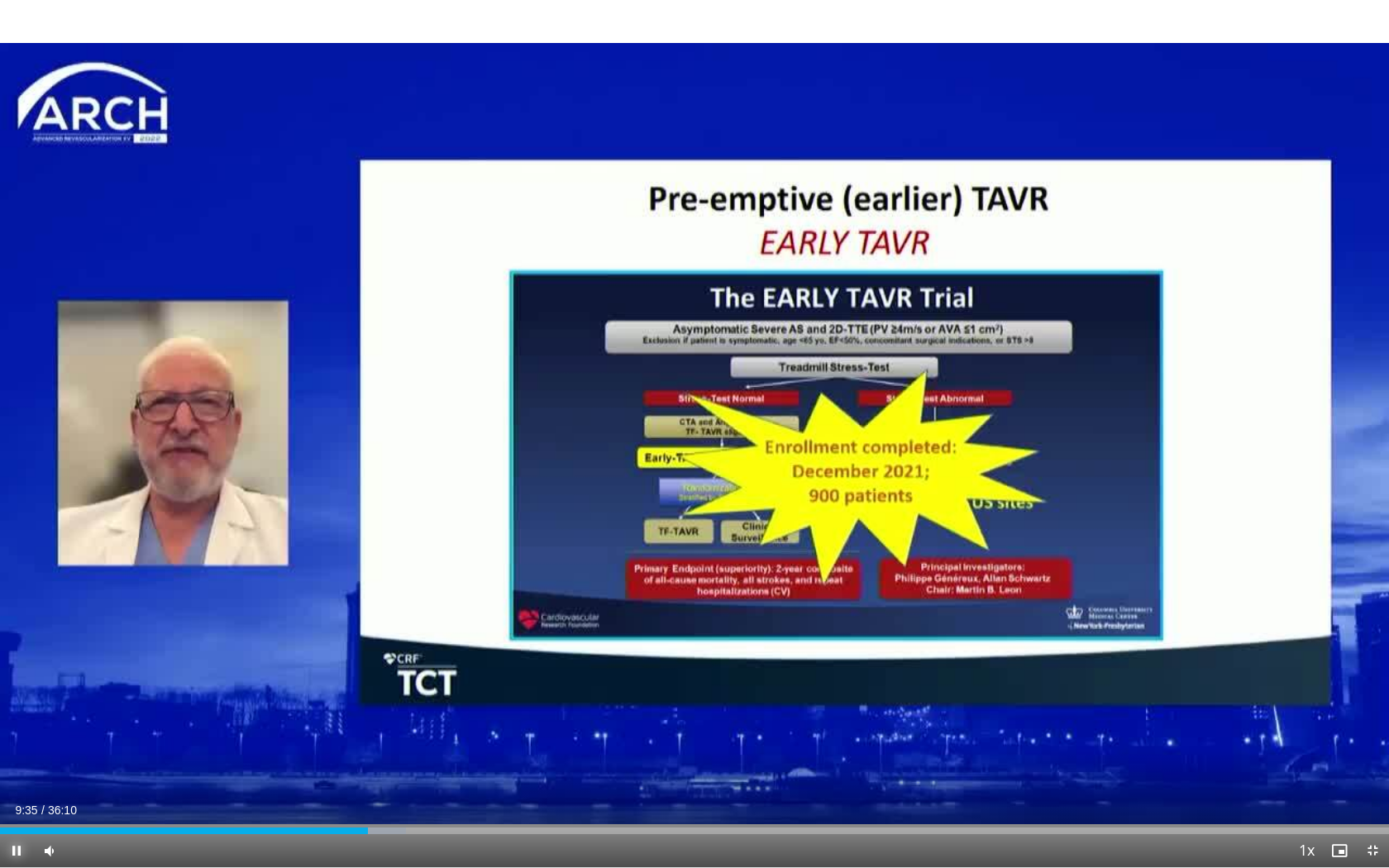
click at [14, 684] on span "Video Player" at bounding box center [16, 850] width 33 height 33
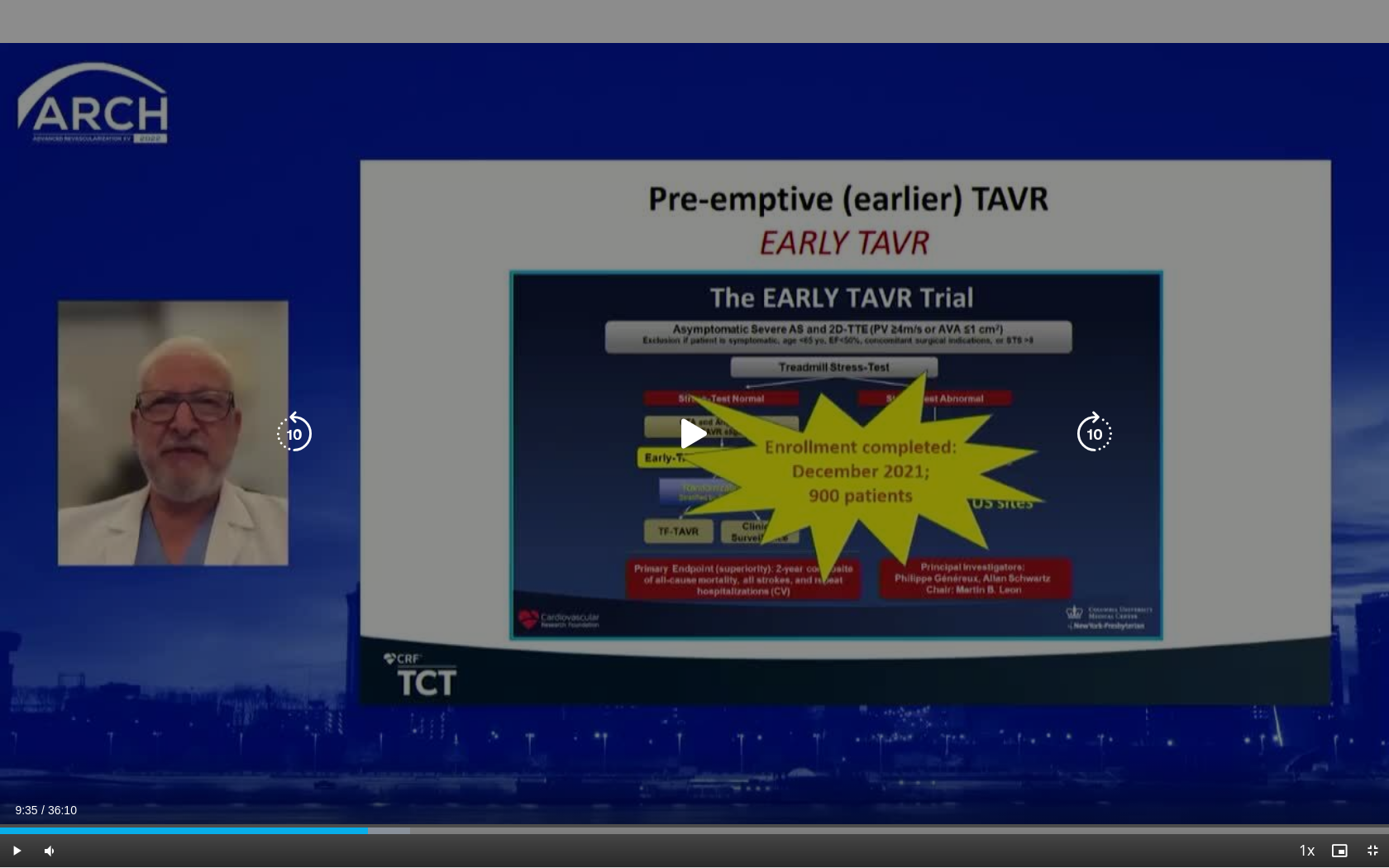
click at [697, 429] on icon "Video Player" at bounding box center [694, 433] width 46 height 46
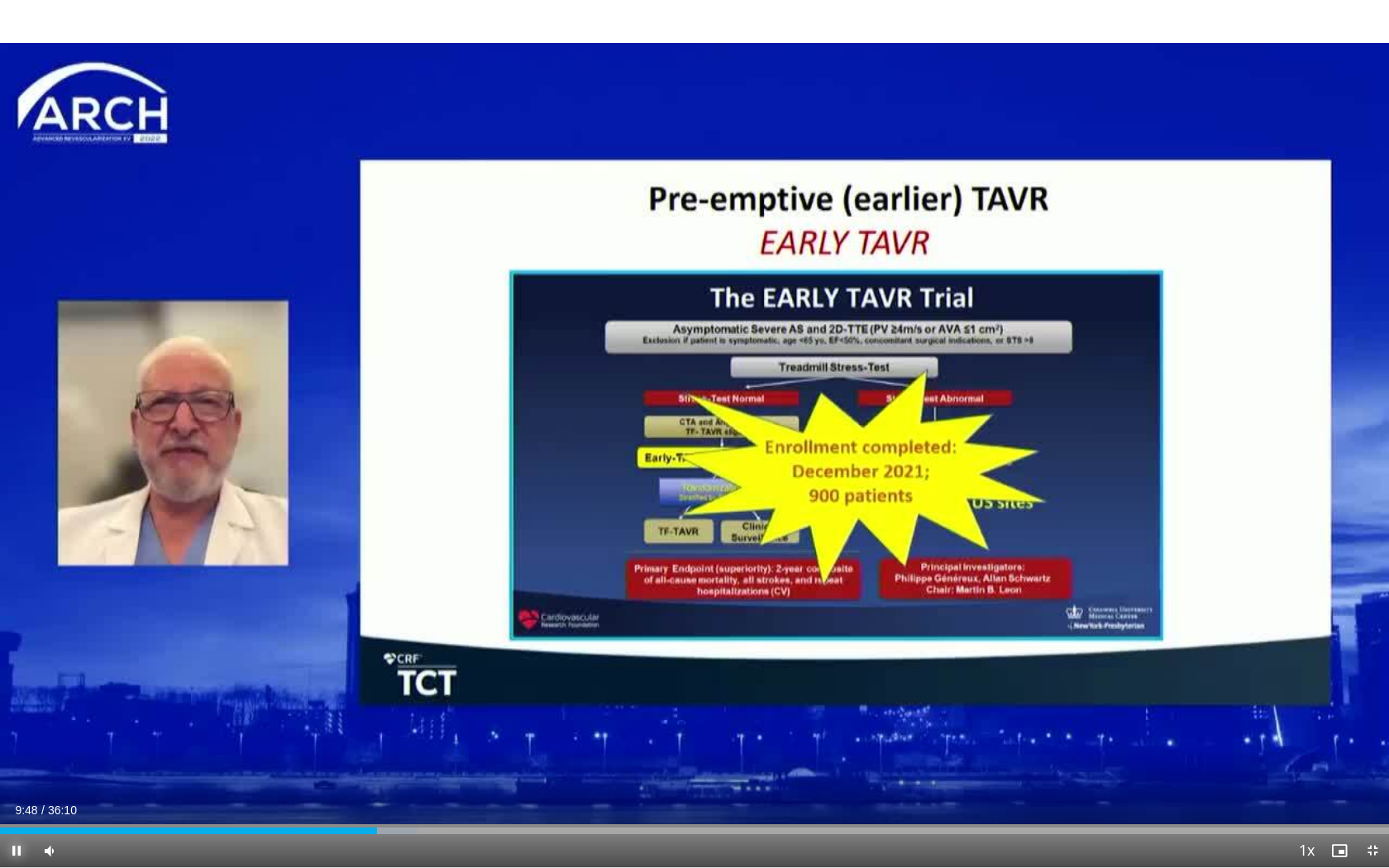
click at [18, 684] on span "Video Player" at bounding box center [16, 850] width 33 height 33
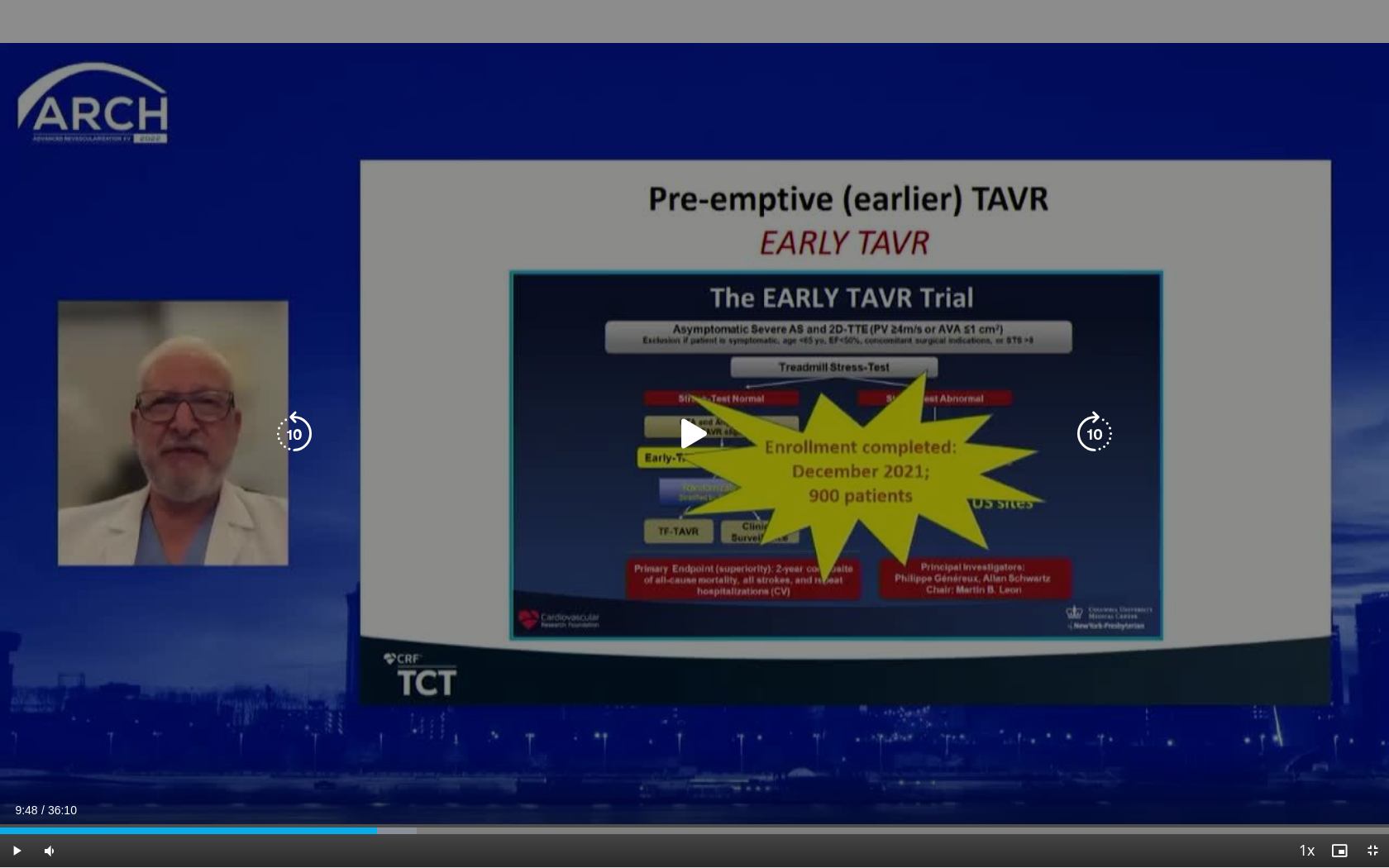
click at [690, 437] on icon "Video Player" at bounding box center [694, 433] width 46 height 46
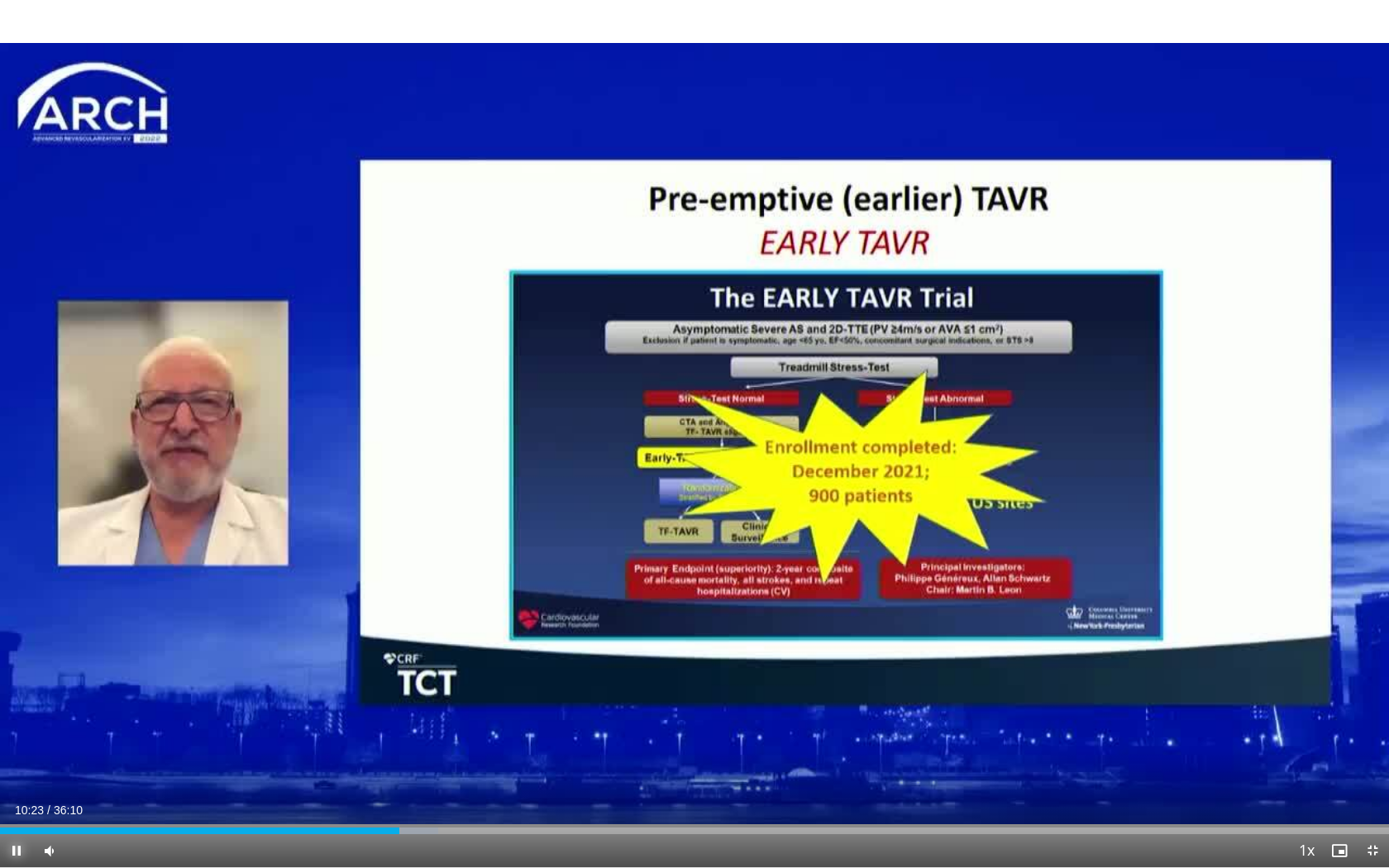
click at [19, 684] on span "Video Player" at bounding box center [16, 850] width 33 height 33
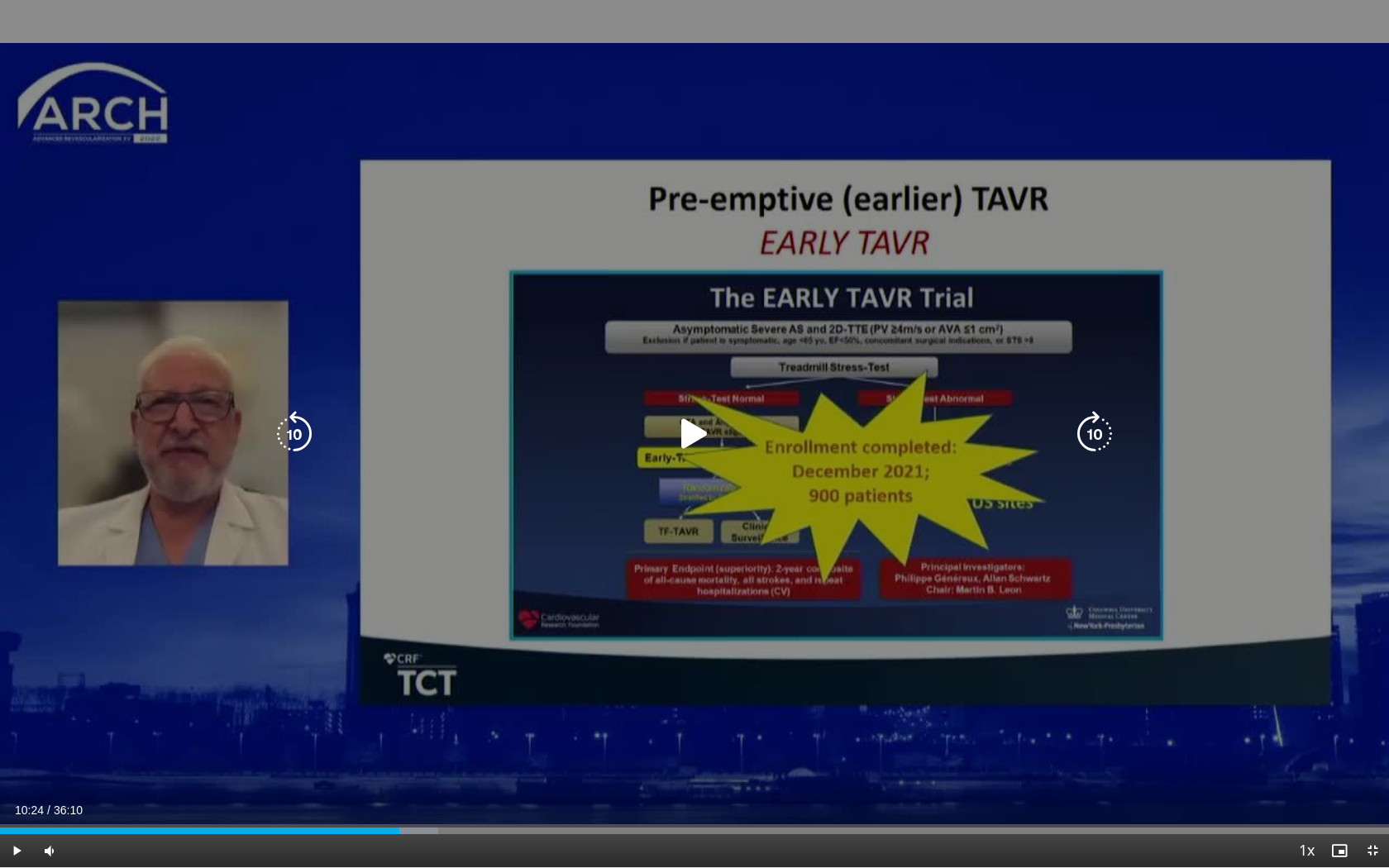
click at [293, 436] on icon "Video Player" at bounding box center [293, 433] width 46 height 46
click at [1100, 436] on icon "Video Player" at bounding box center [1094, 433] width 46 height 46
click at [1091, 436] on icon "Video Player" at bounding box center [1094, 433] width 46 height 46
click at [693, 436] on icon "Video Player" at bounding box center [694, 433] width 46 height 46
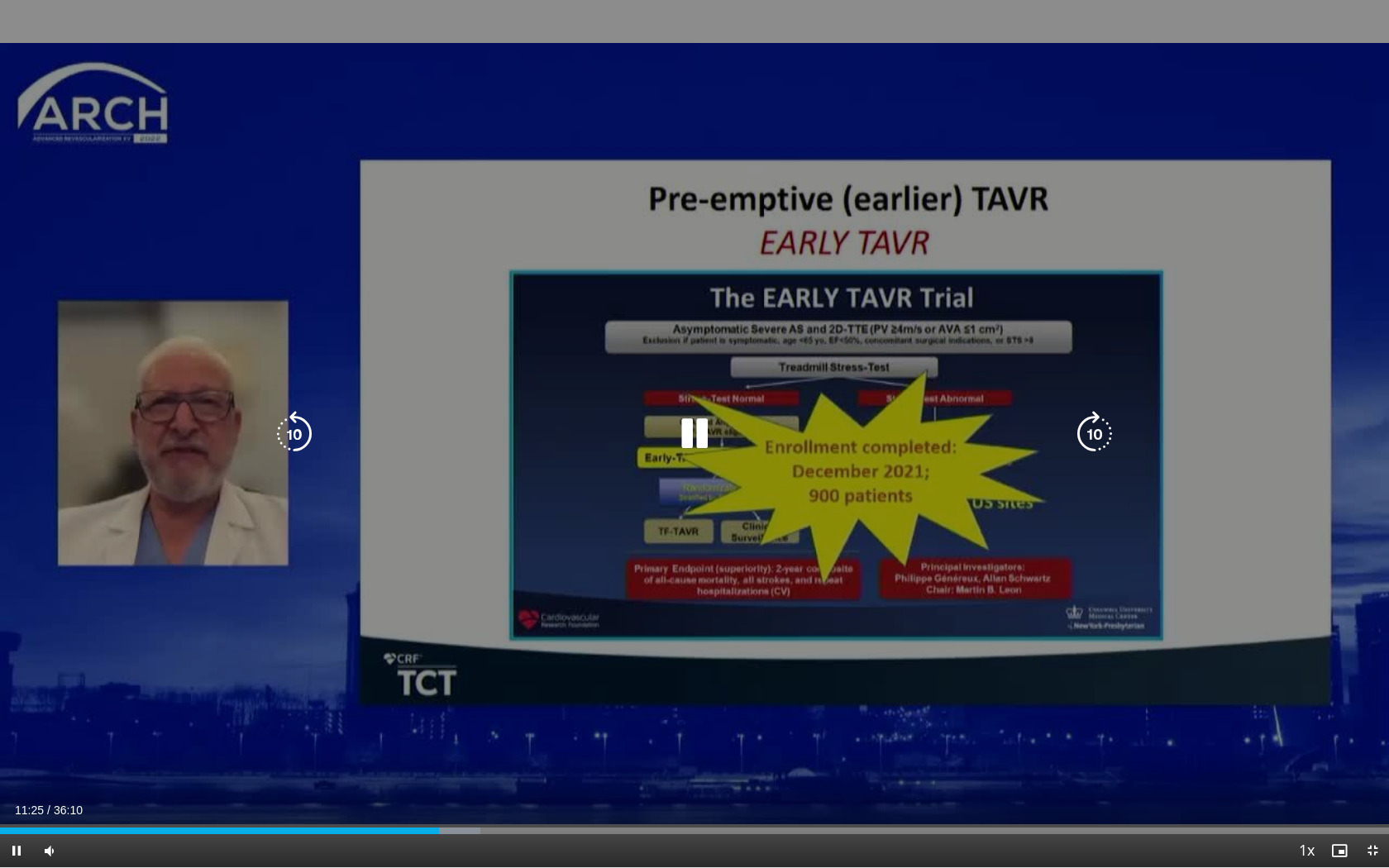
click at [693, 439] on icon "Video Player" at bounding box center [694, 433] width 46 height 46
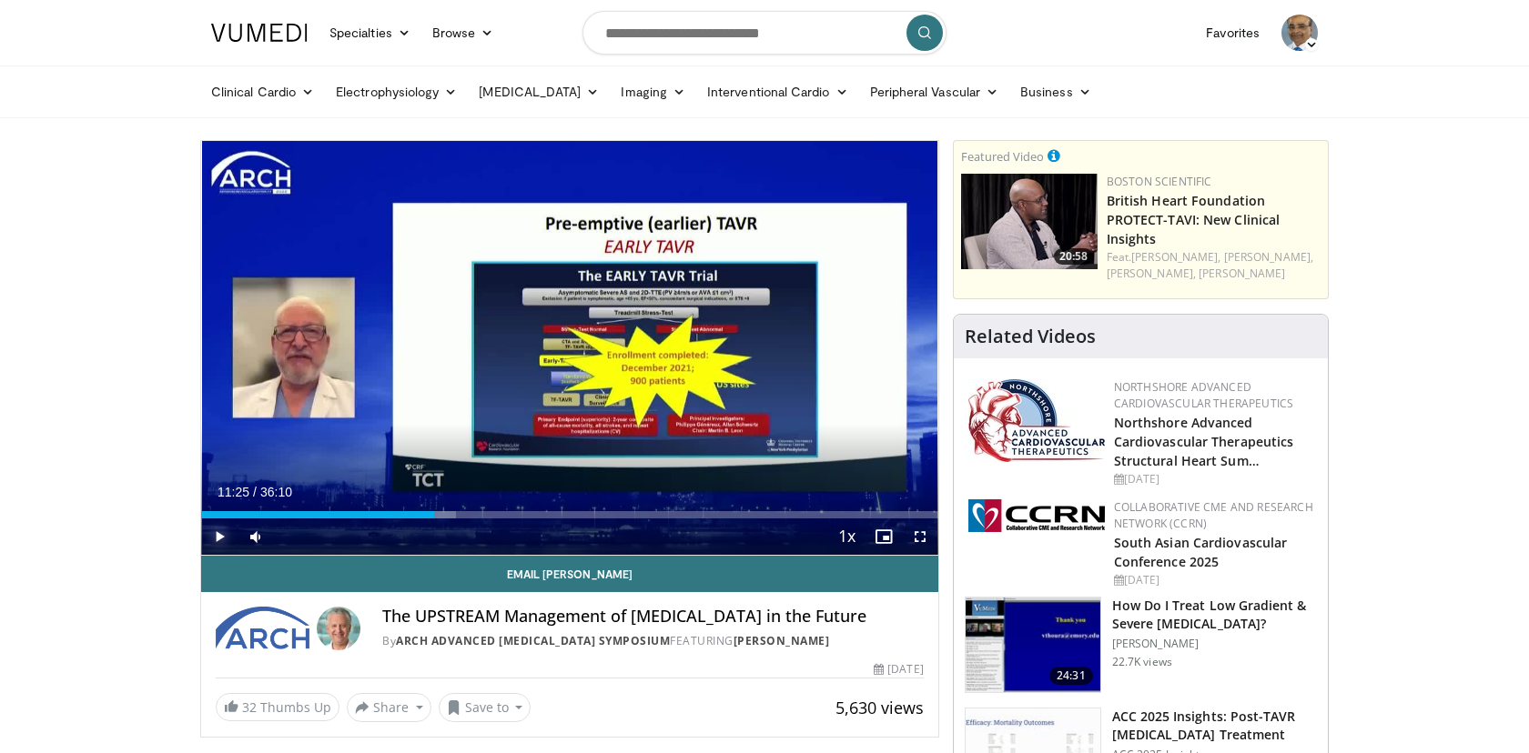
click at [217, 538] on span "Video Player" at bounding box center [219, 537] width 36 height 36
click at [925, 536] on span "Video Player" at bounding box center [920, 537] width 36 height 36
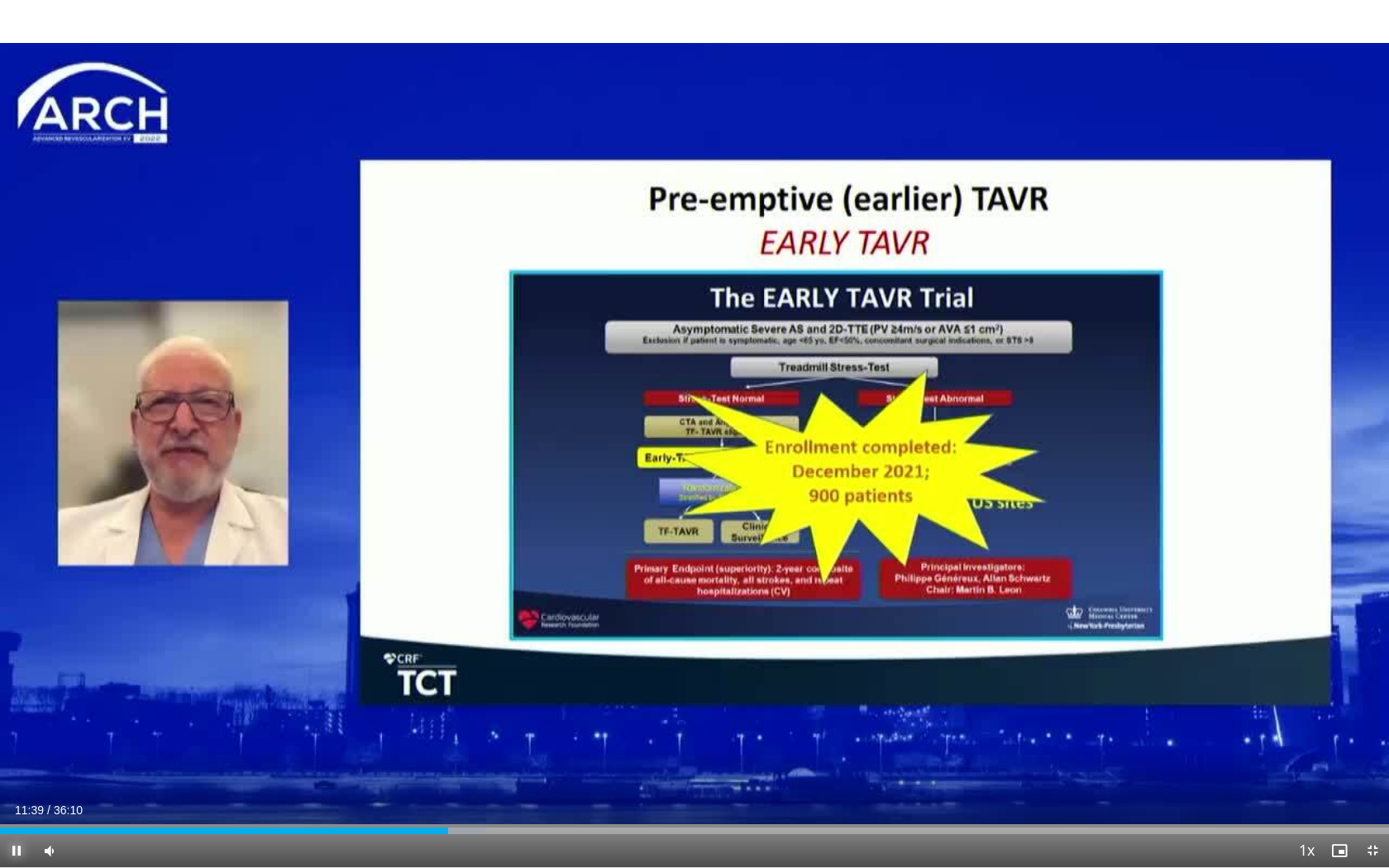
click at [15, 684] on span "Video Player" at bounding box center [16, 850] width 33 height 33
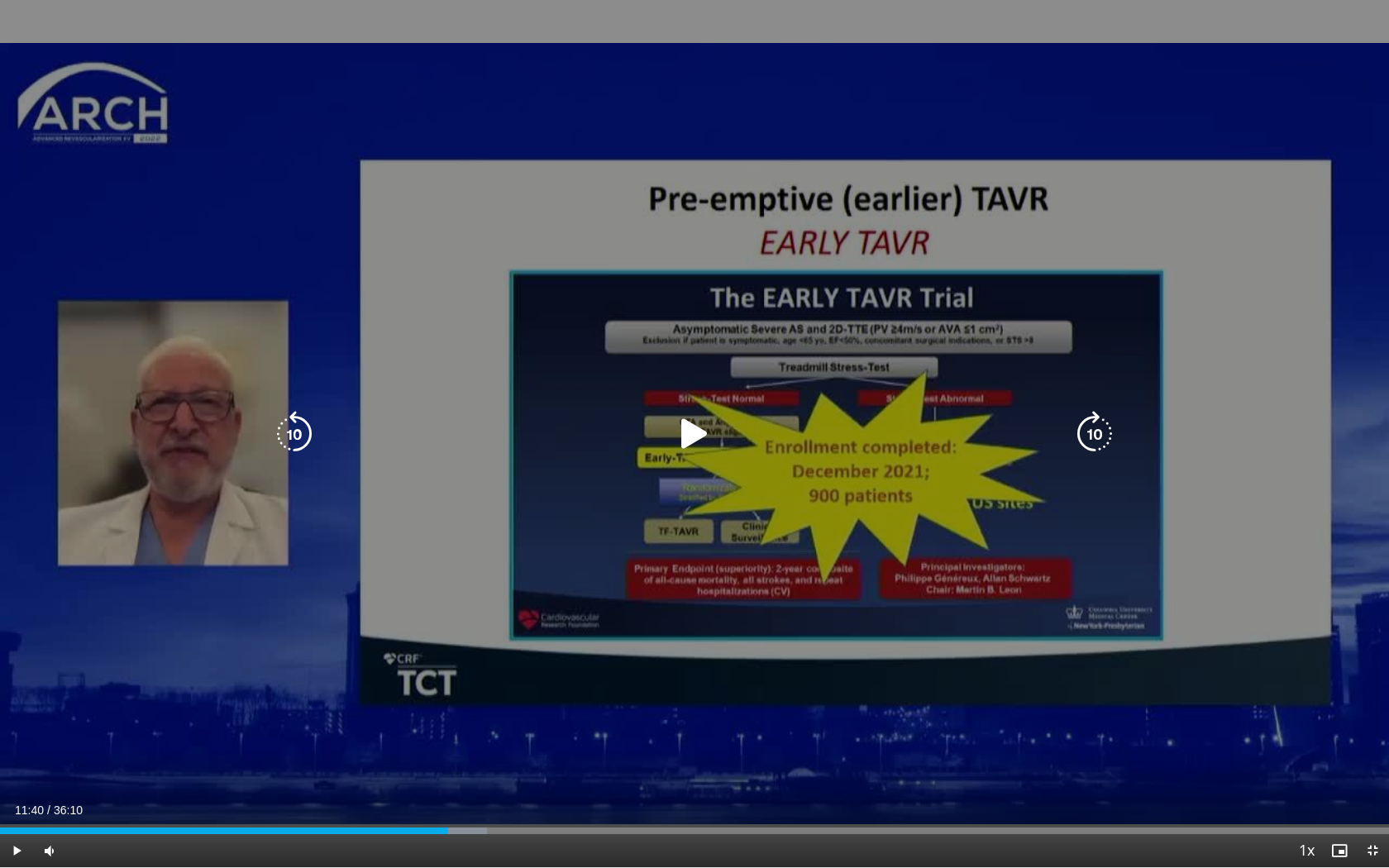
click at [690, 439] on icon "Video Player" at bounding box center [694, 433] width 46 height 46
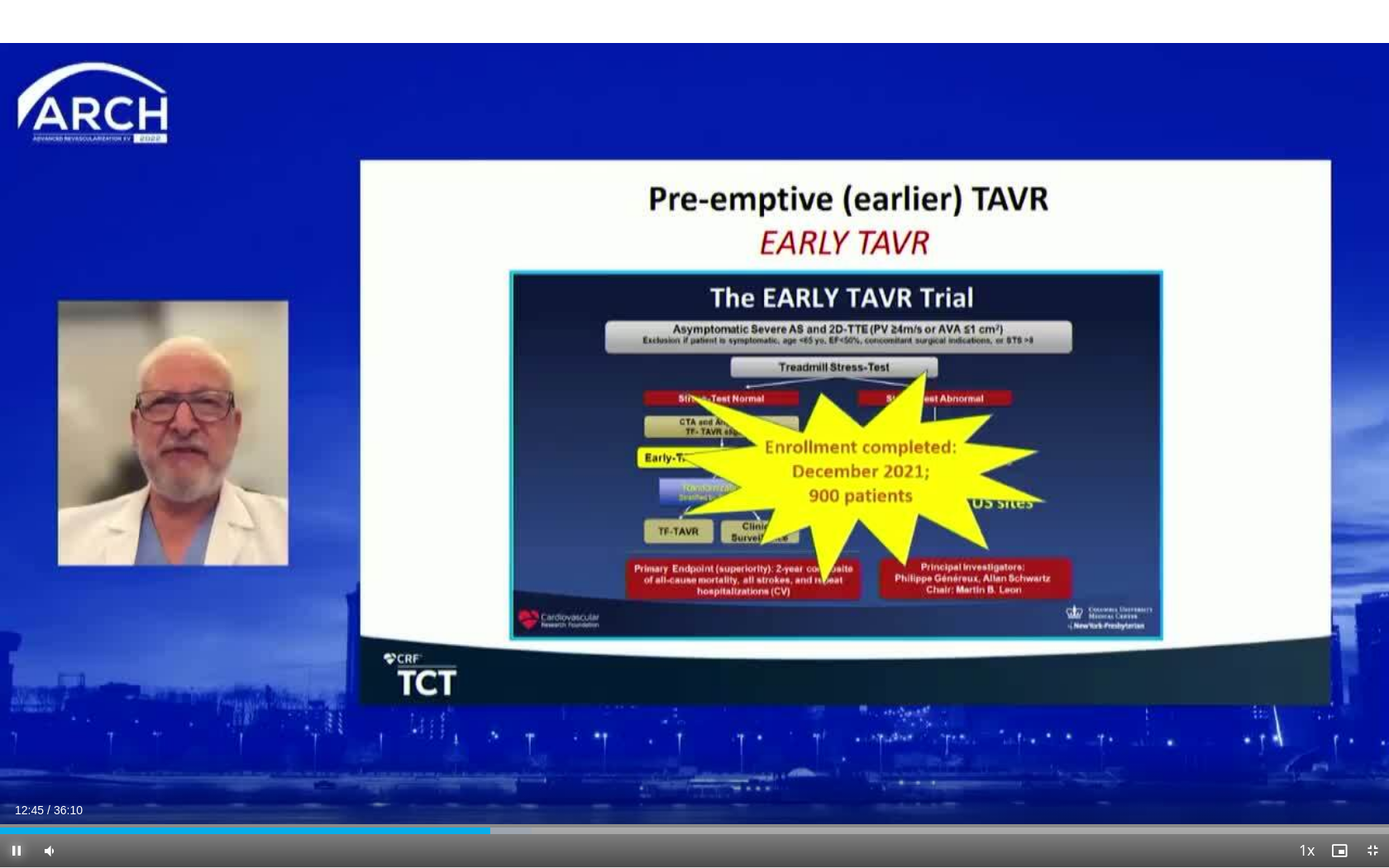
click at [14, 684] on span "Video Player" at bounding box center [16, 850] width 33 height 33
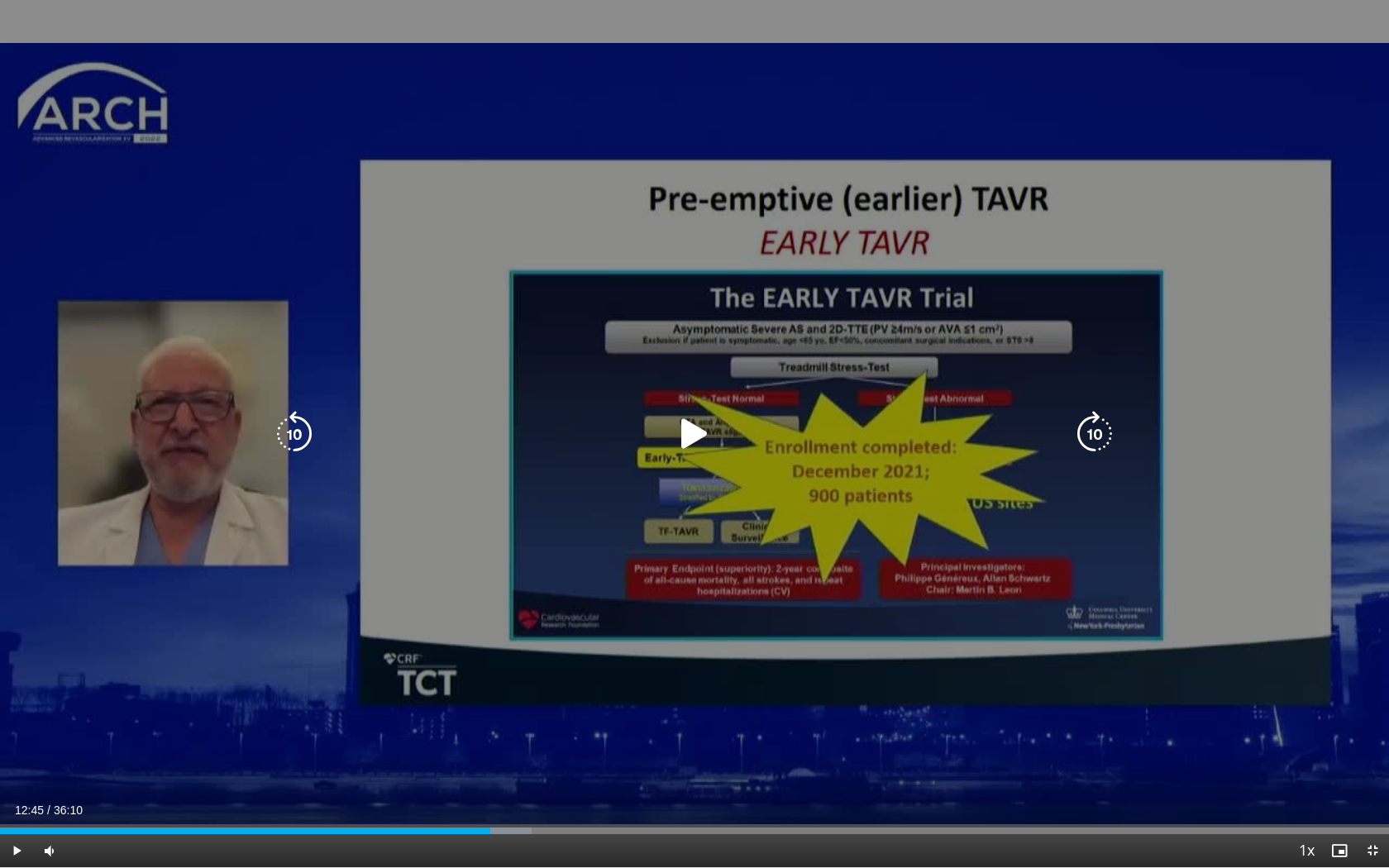
click at [300, 431] on icon "Video Player" at bounding box center [293, 433] width 46 height 46
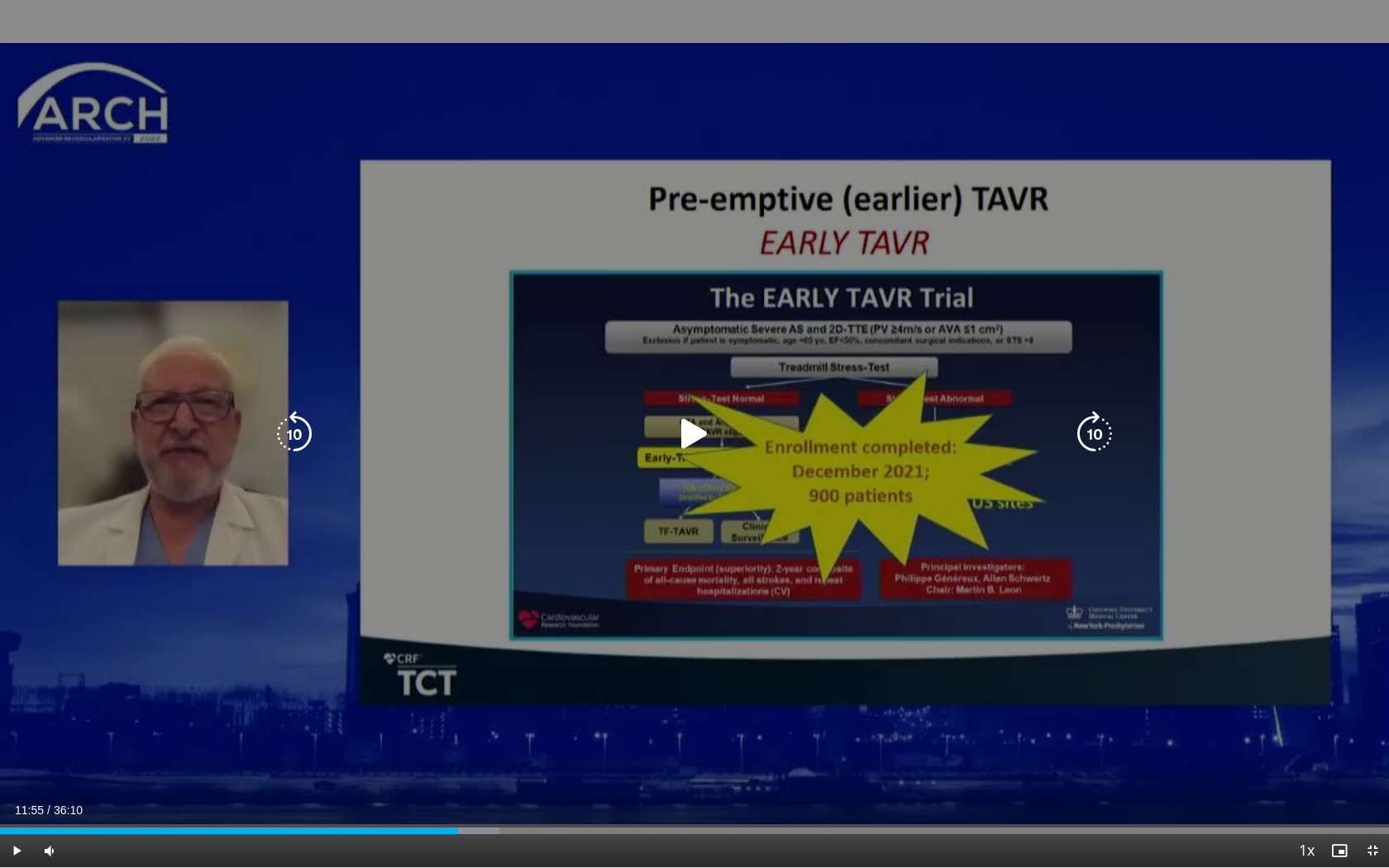
click at [298, 434] on icon "Video Player" at bounding box center [293, 433] width 46 height 46
click at [693, 437] on icon "Video Player" at bounding box center [694, 433] width 46 height 46
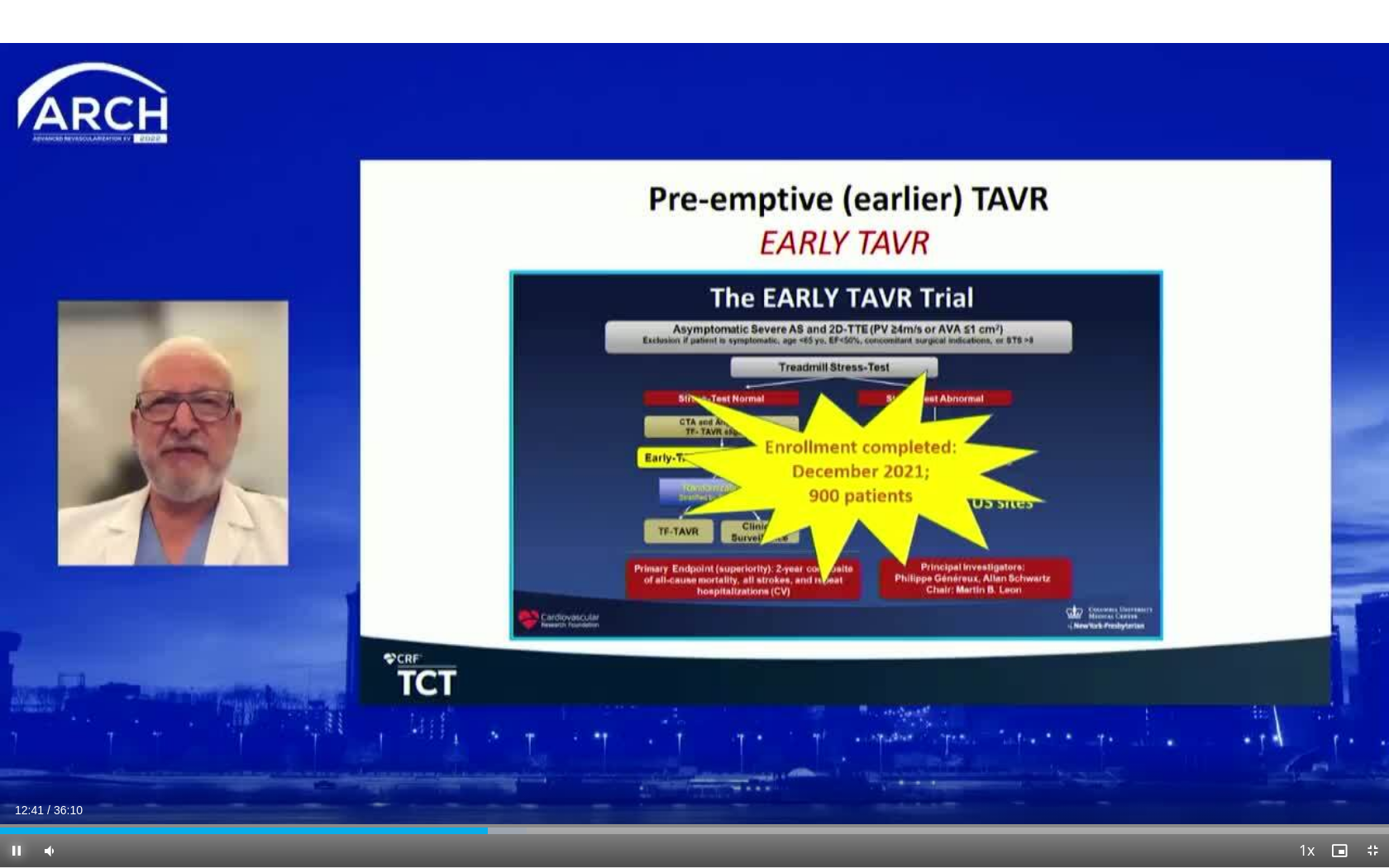
click at [15, 684] on span "Video Player" at bounding box center [16, 850] width 33 height 33
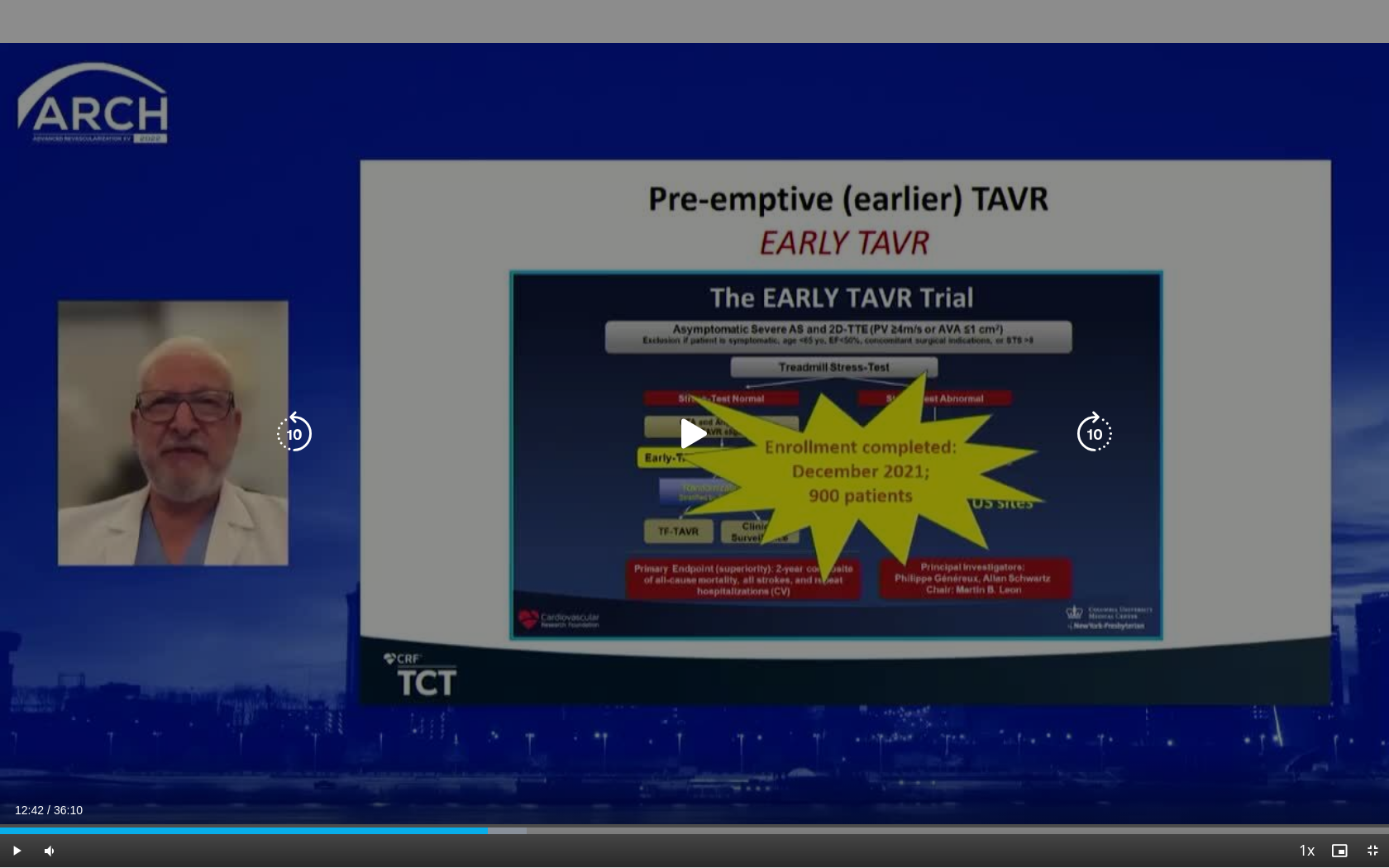
click at [696, 440] on icon "Video Player" at bounding box center [694, 433] width 46 height 46
click at [293, 433] on icon "Video Player" at bounding box center [293, 433] width 46 height 46
click at [294, 433] on icon "Video Player" at bounding box center [293, 433] width 46 height 46
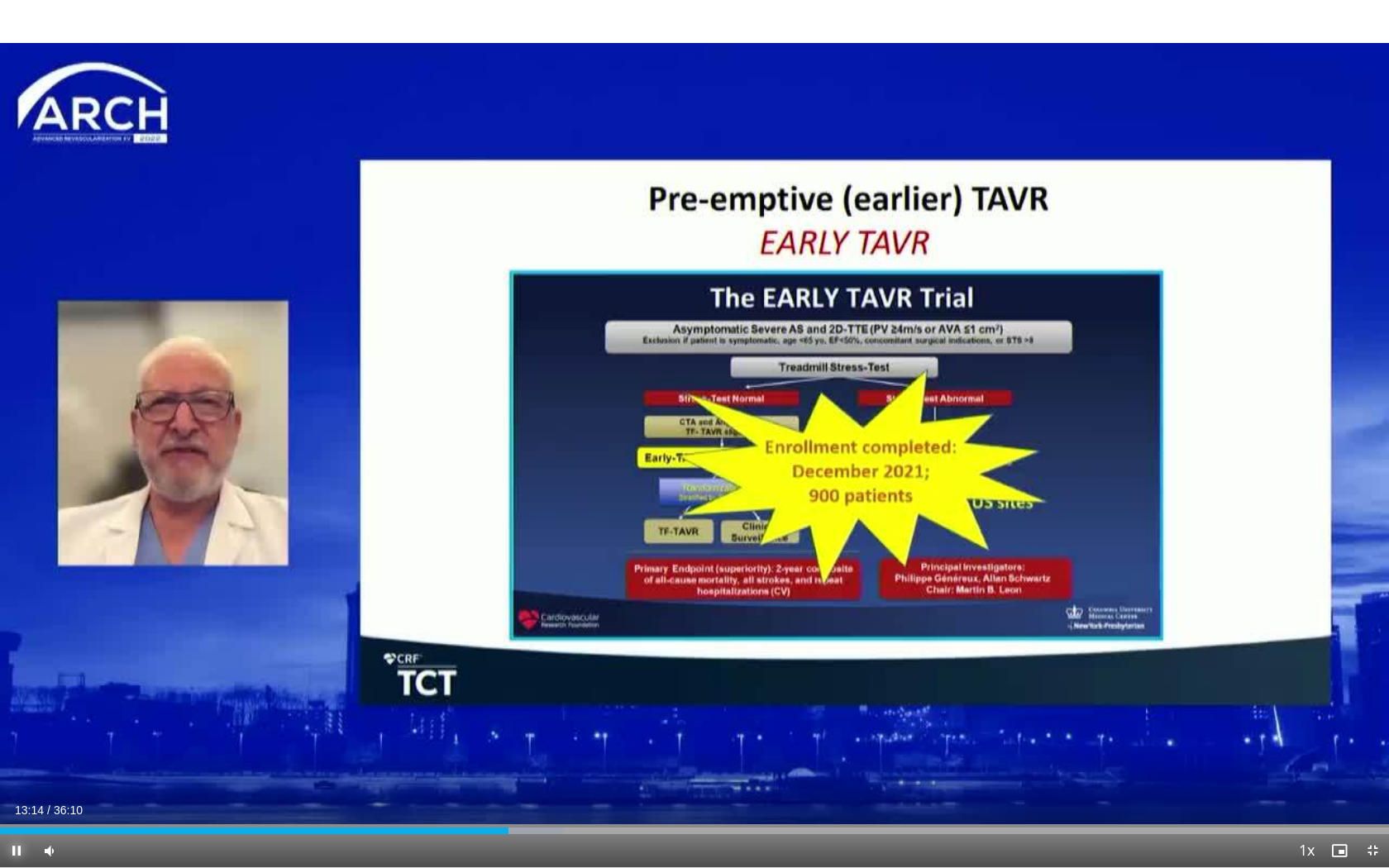
click at [13, 684] on span "Video Player" at bounding box center [16, 850] width 33 height 33
click at [14, 684] on span "Video Player" at bounding box center [16, 850] width 33 height 33
click at [19, 684] on span "Video Player" at bounding box center [16, 850] width 33 height 33
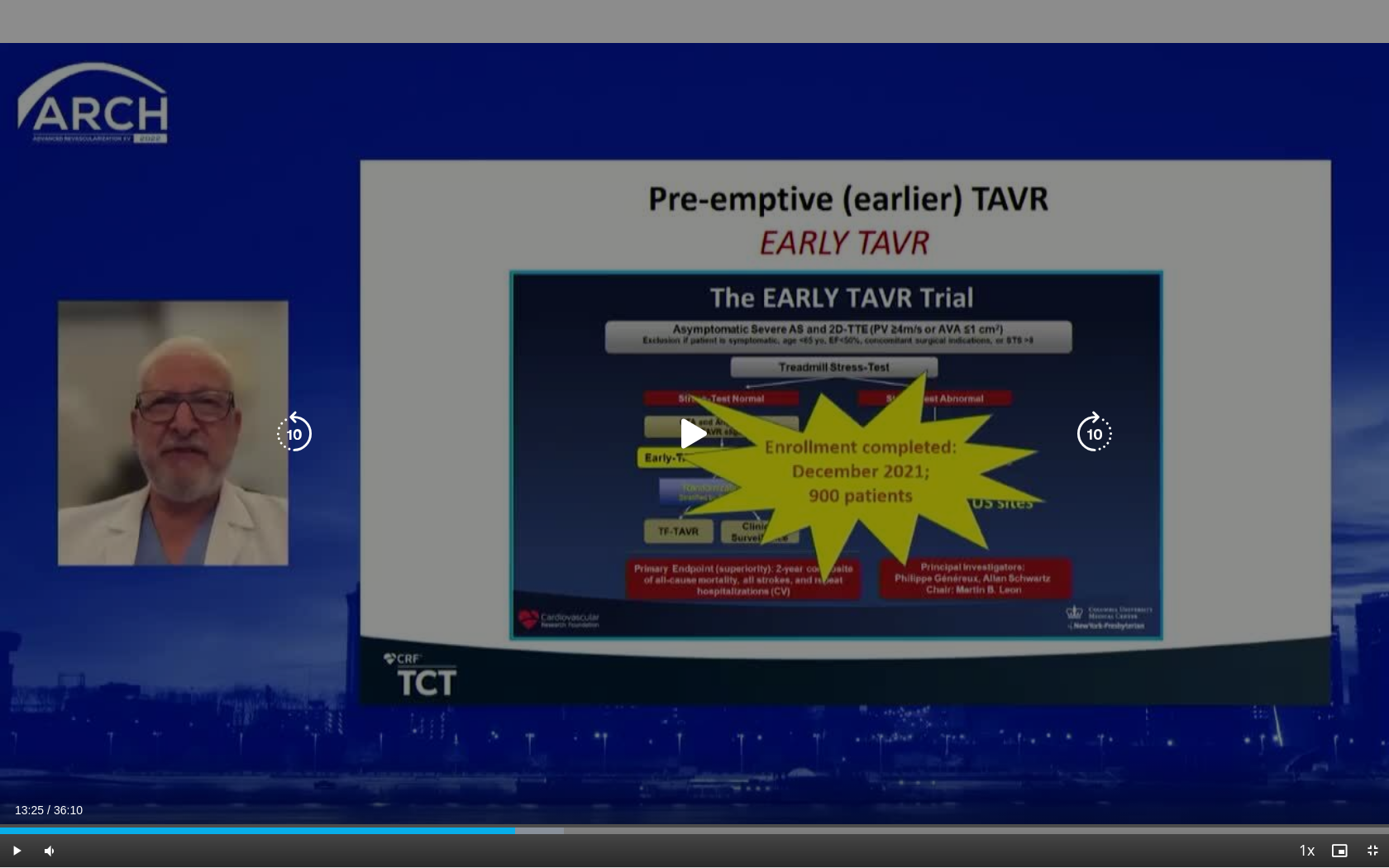
click at [696, 427] on icon "Video Player" at bounding box center [694, 433] width 46 height 46
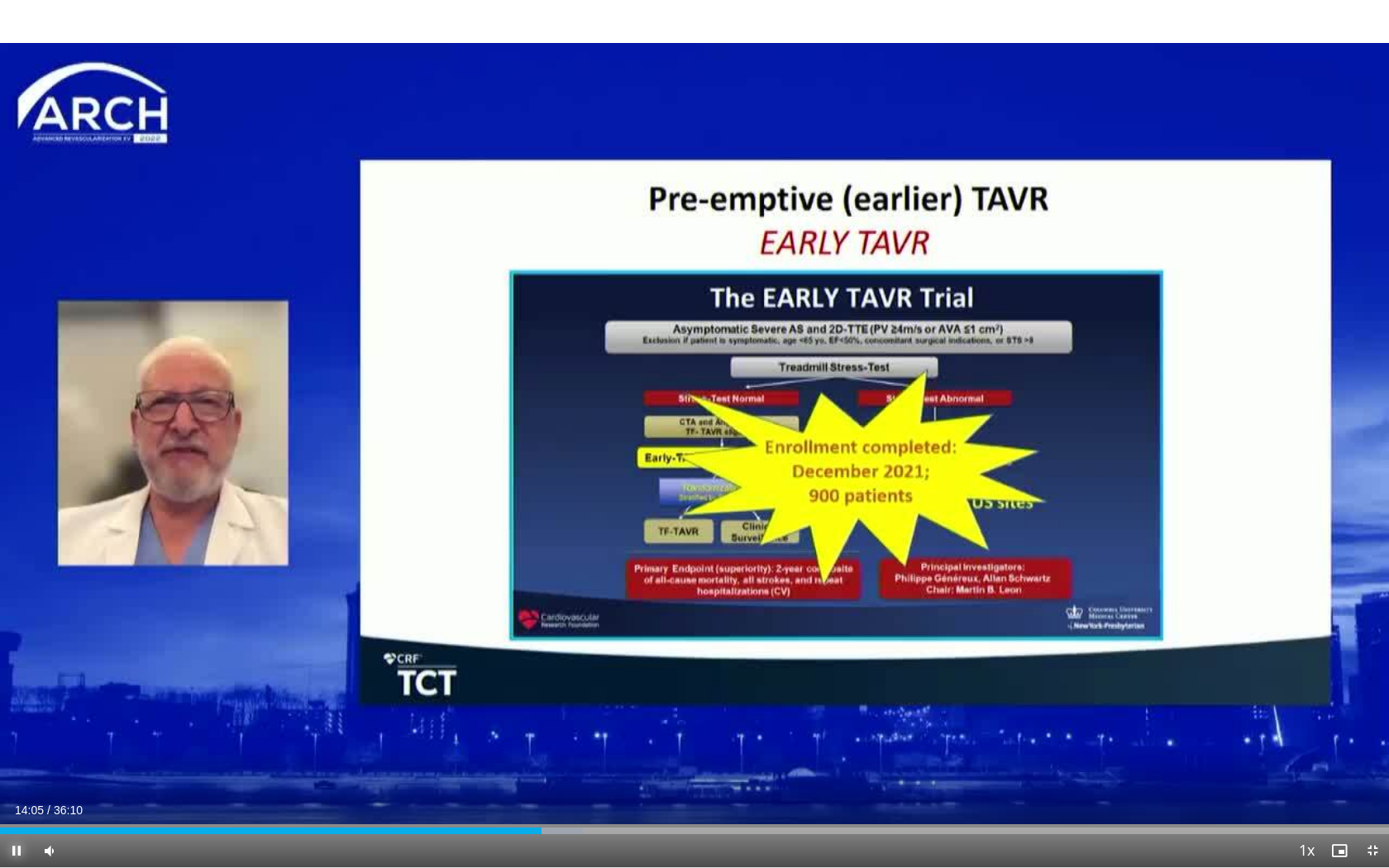
click at [19, 684] on span "Video Player" at bounding box center [16, 850] width 33 height 33
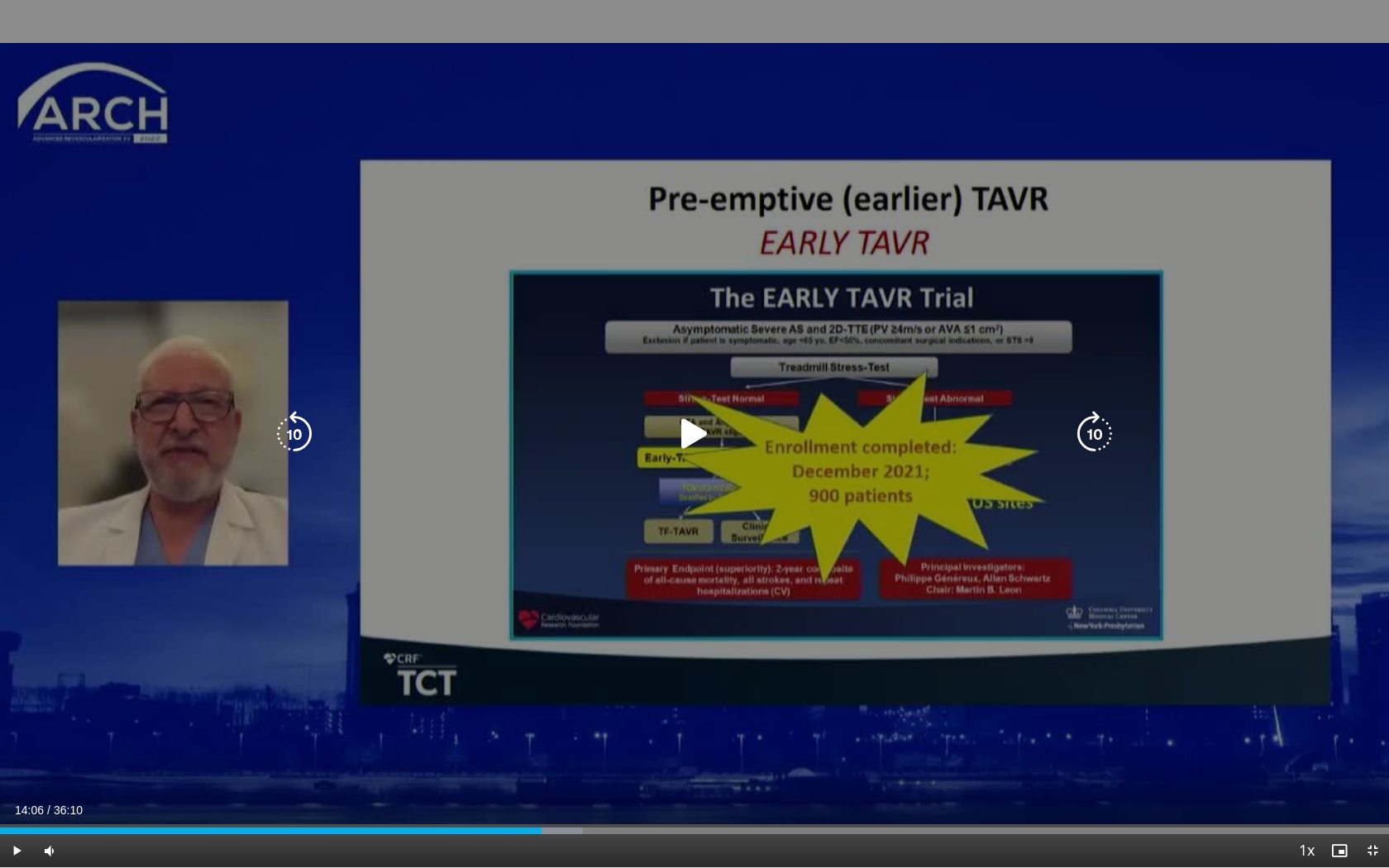
click at [299, 436] on icon "Video Player" at bounding box center [293, 433] width 46 height 46
click at [299, 427] on icon "Video Player" at bounding box center [293, 433] width 46 height 46
click at [292, 439] on icon "Video Player" at bounding box center [293, 433] width 46 height 46
click at [696, 445] on icon "Video Player" at bounding box center [694, 433] width 46 height 46
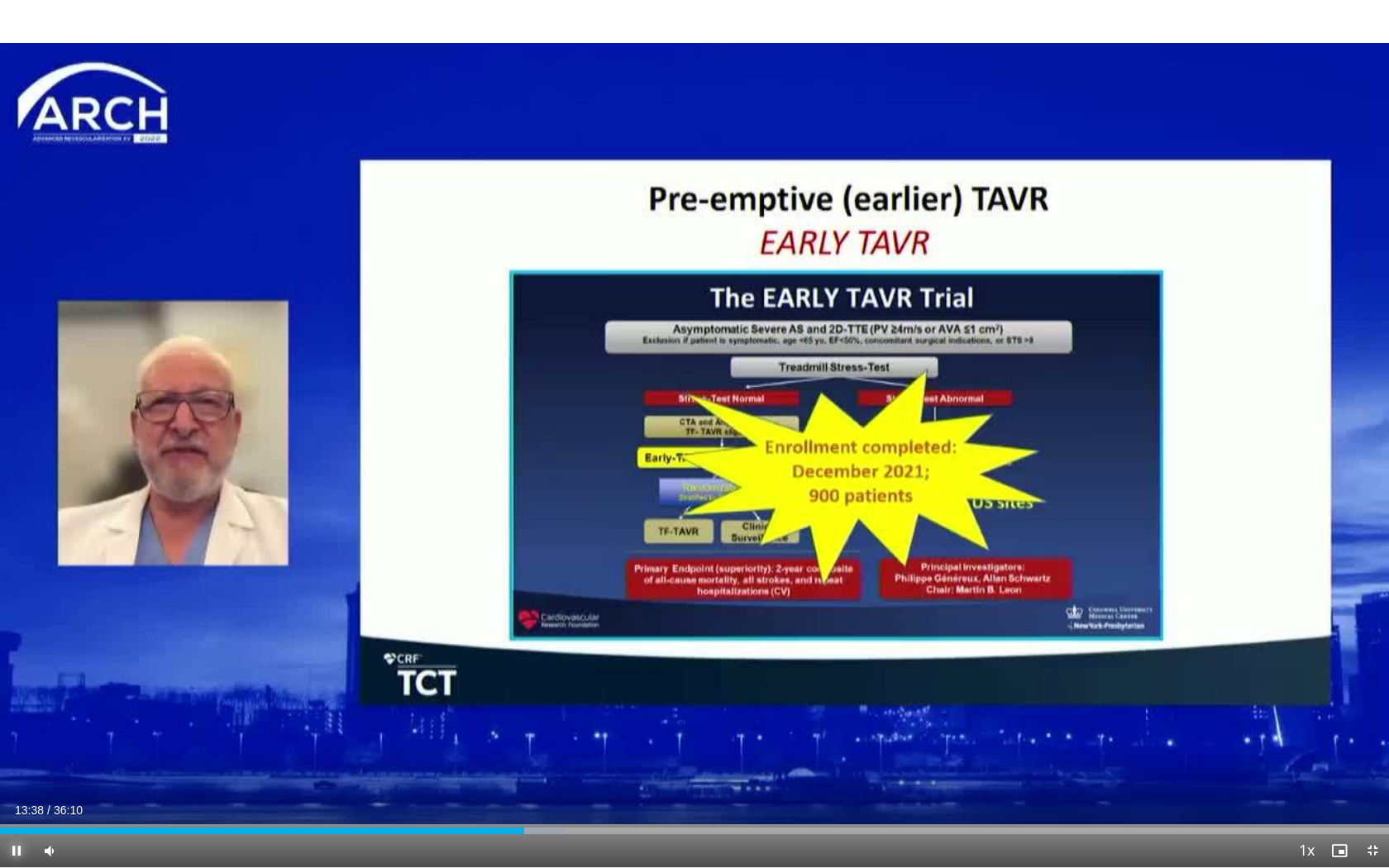
click at [14, 684] on span "Video Player" at bounding box center [16, 850] width 33 height 33
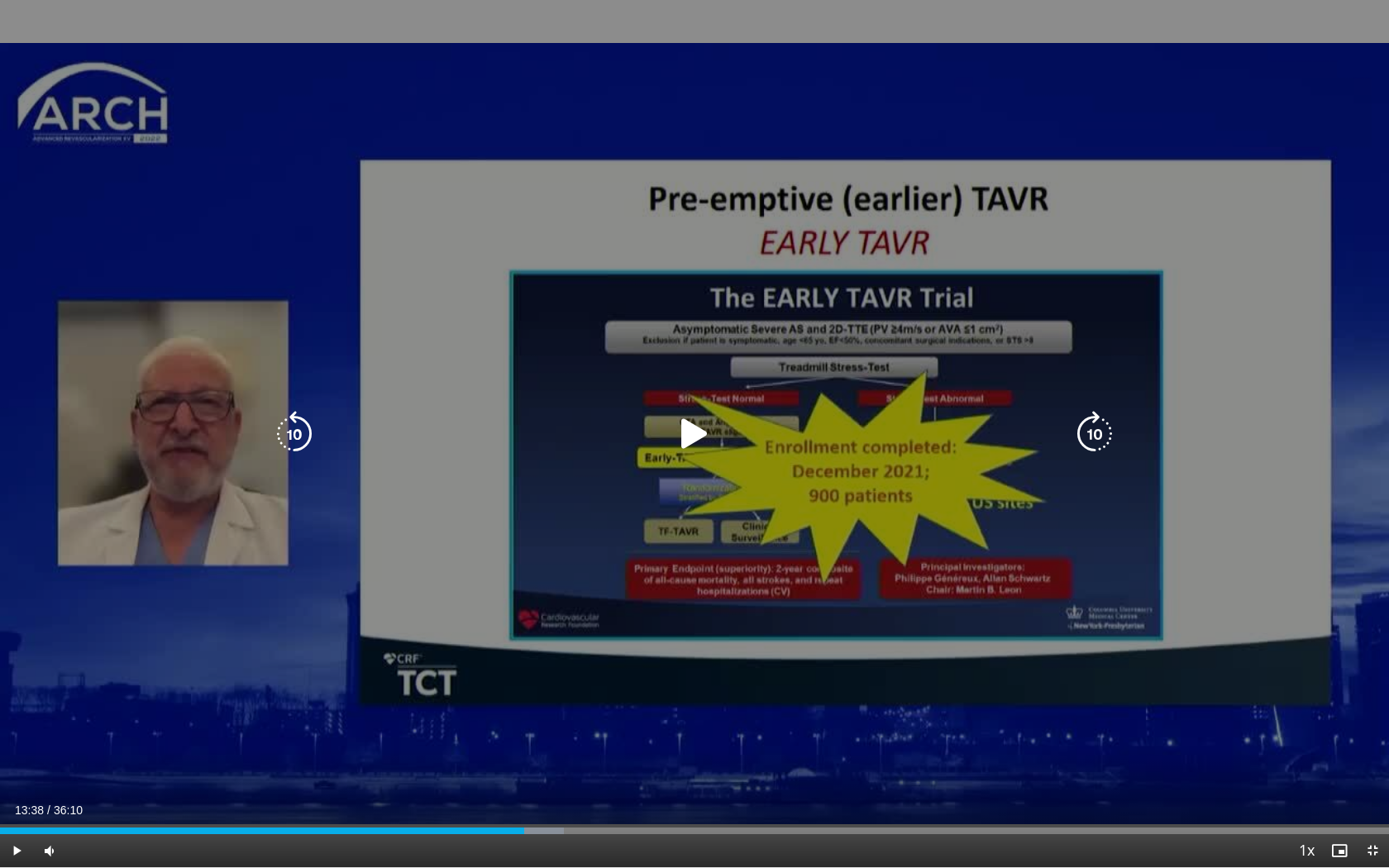
click at [686, 437] on icon "Video Player" at bounding box center [694, 433] width 46 height 46
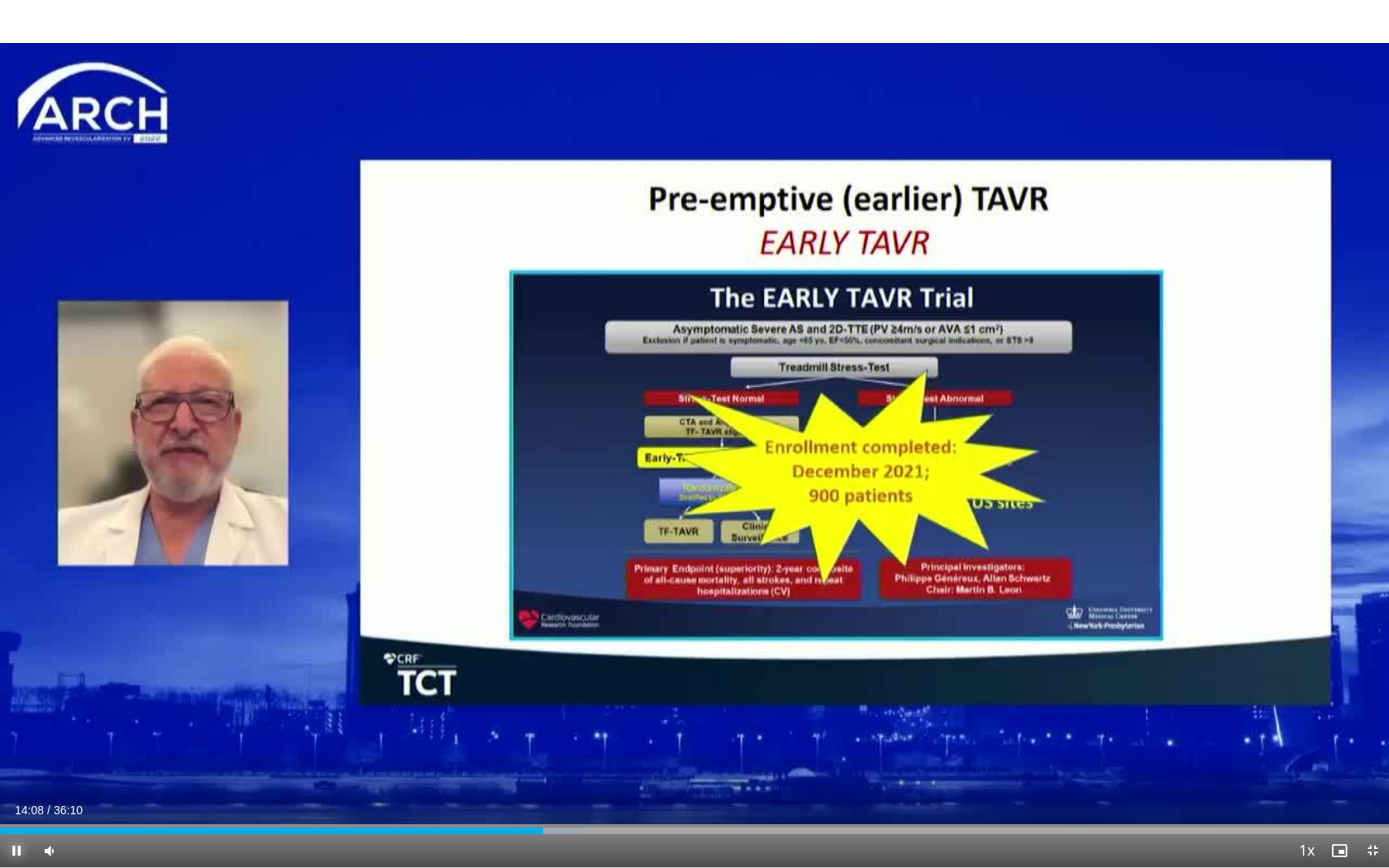
click at [15, 684] on span "Video Player" at bounding box center [16, 850] width 33 height 33
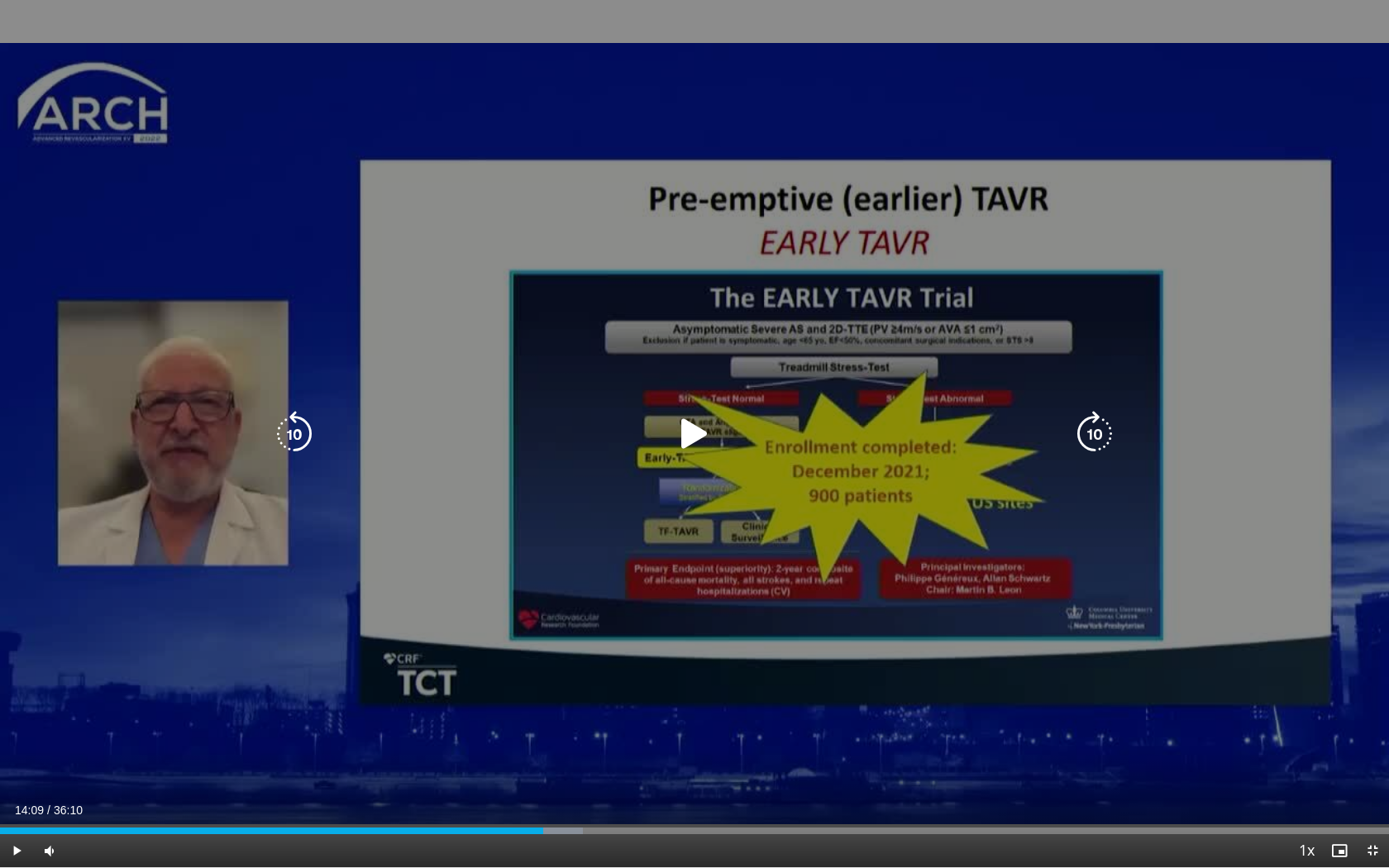
click at [691, 439] on icon "Video Player" at bounding box center [694, 433] width 46 height 46
click at [299, 433] on icon "Video Player" at bounding box center [293, 433] width 46 height 46
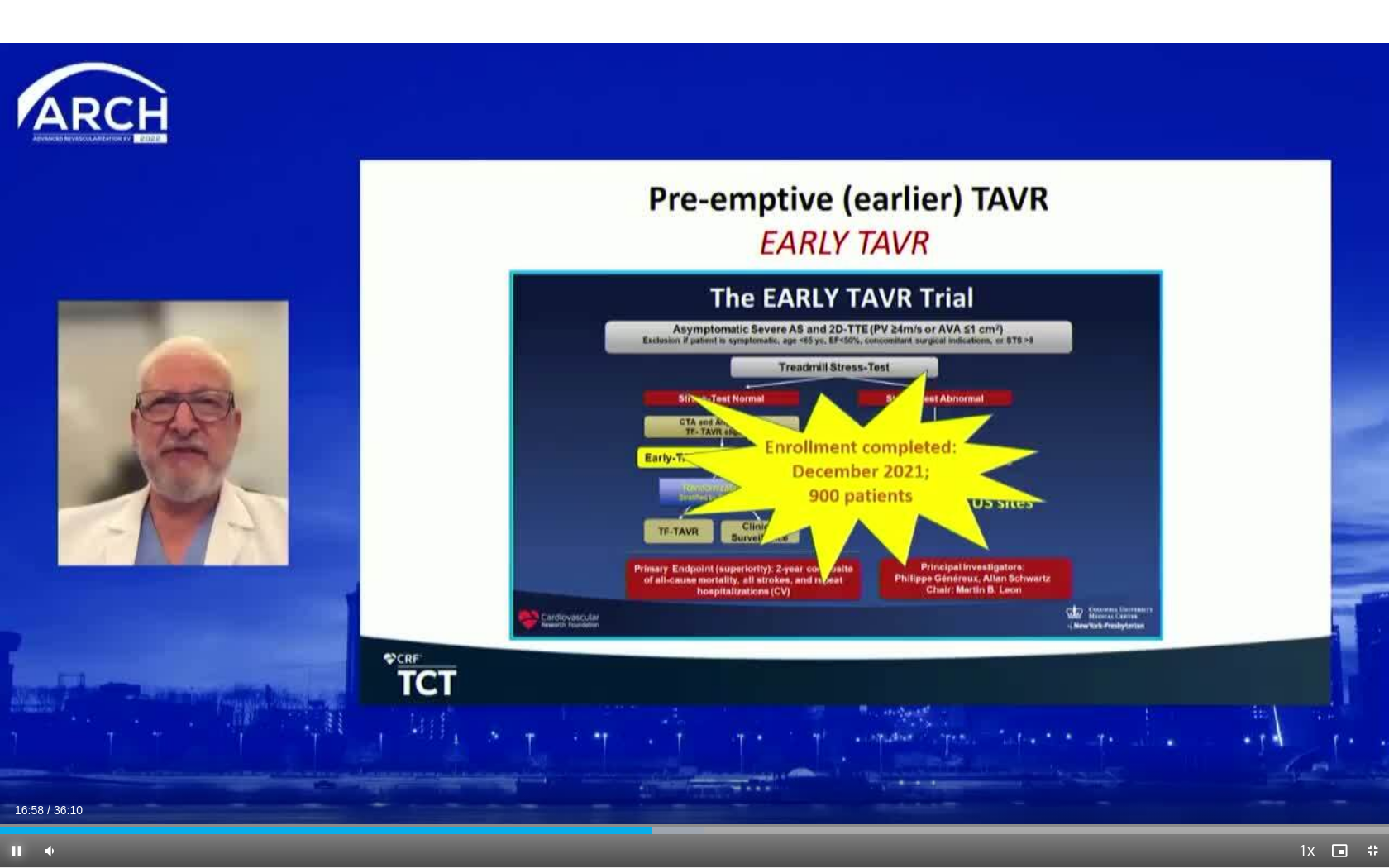
click at [15, 684] on span "Video Player" at bounding box center [16, 850] width 33 height 33
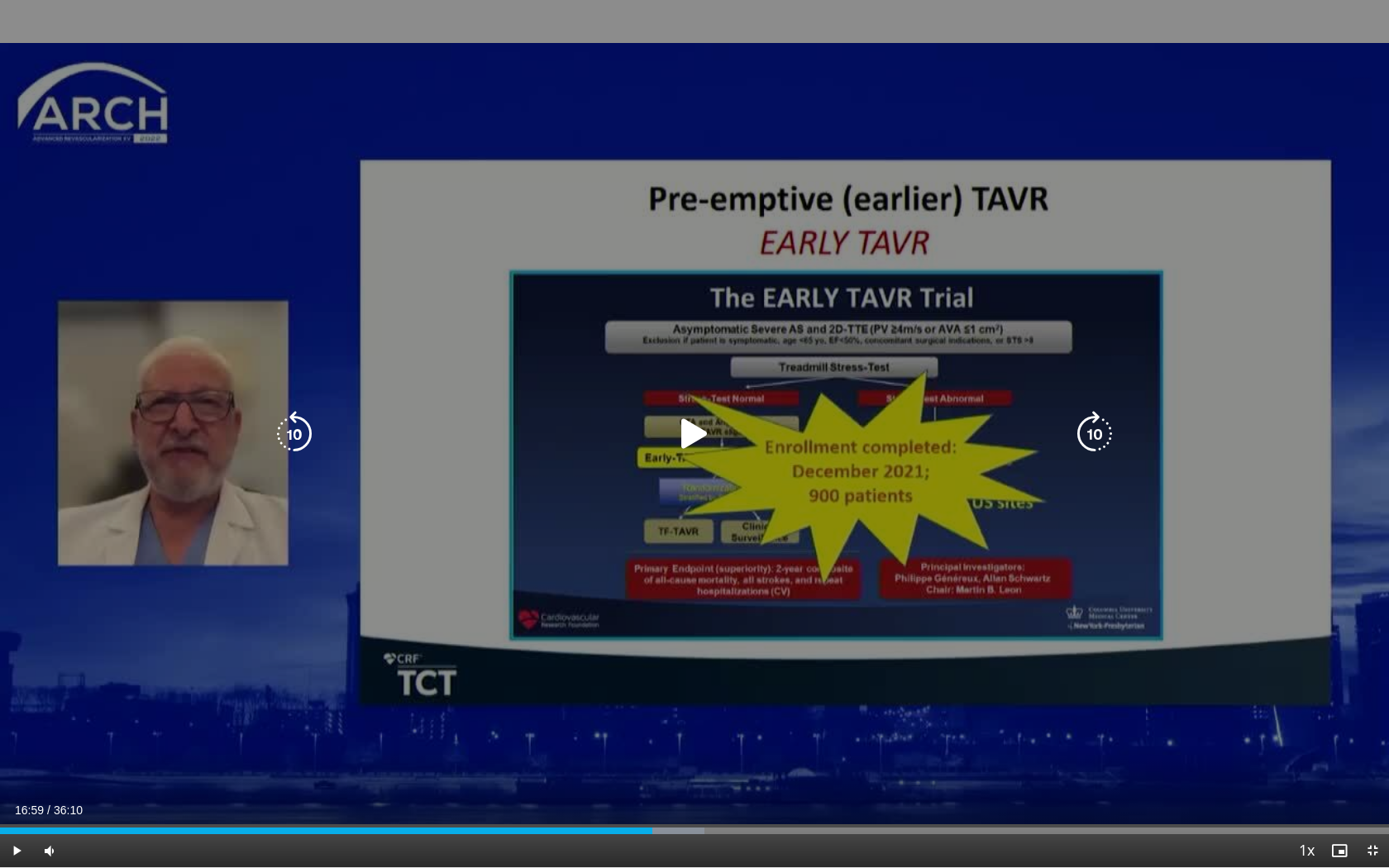
click at [693, 432] on icon "Video Player" at bounding box center [694, 433] width 46 height 46
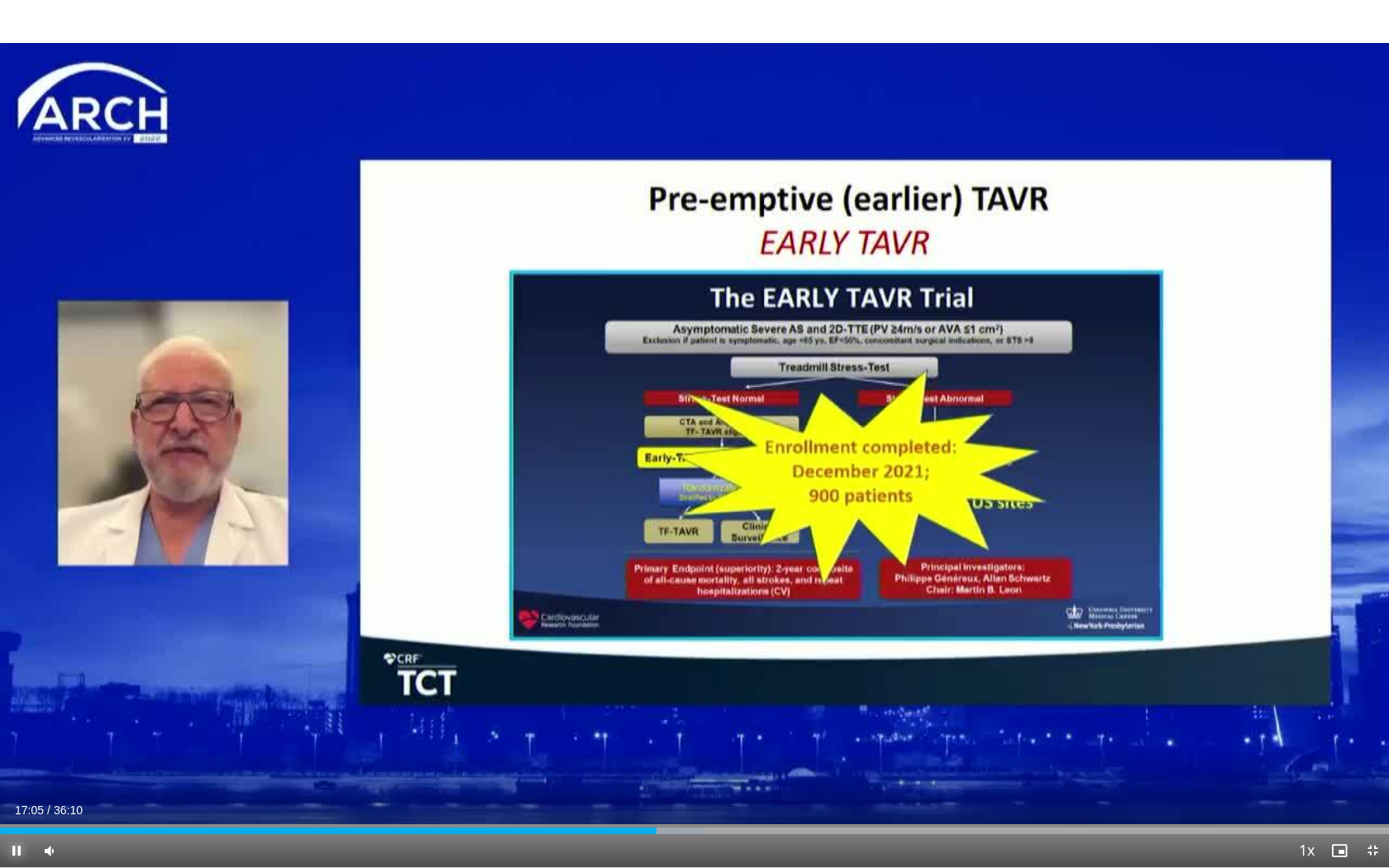
click at [16, 684] on span "Video Player" at bounding box center [16, 850] width 33 height 33
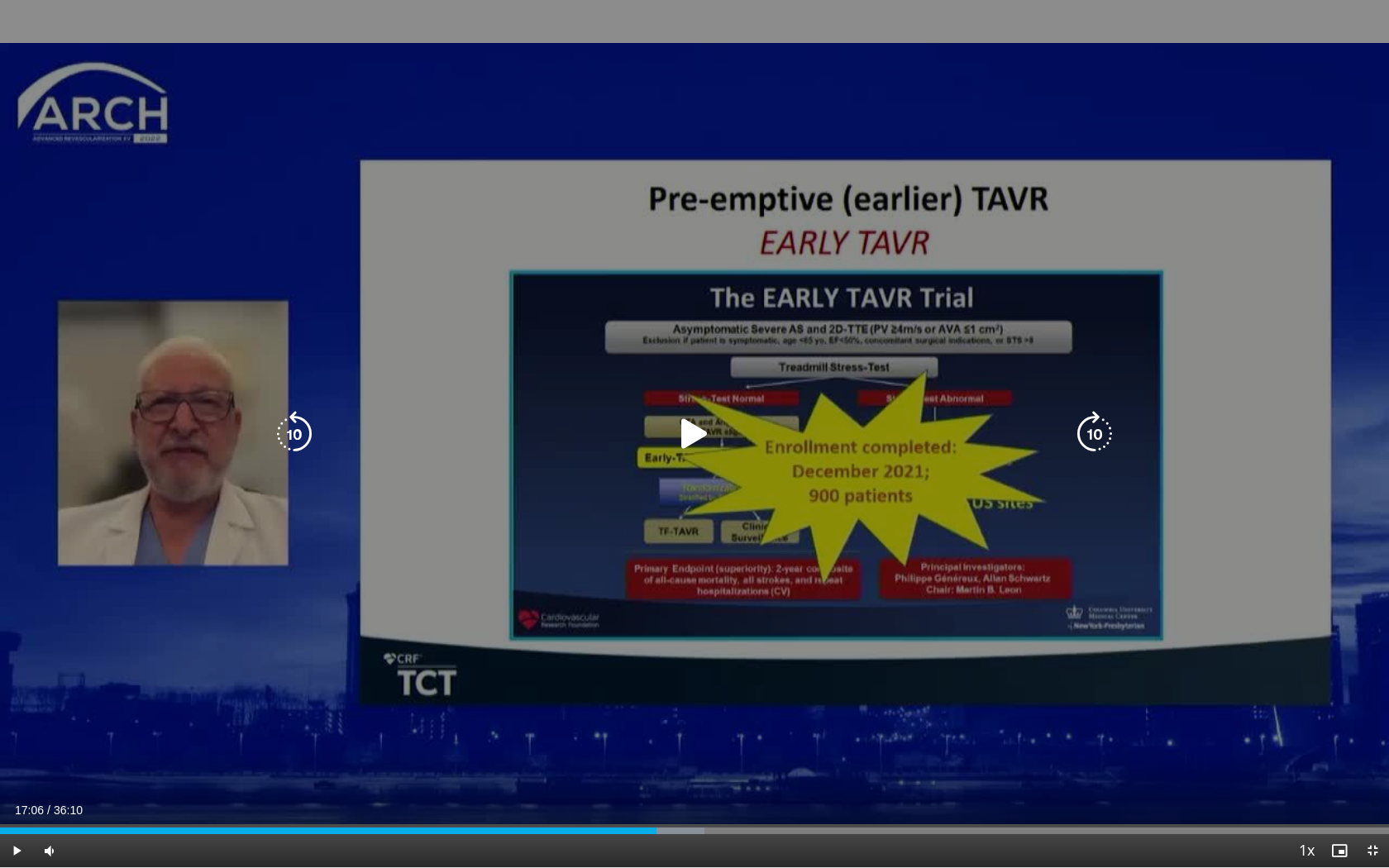
click at [690, 429] on icon "Video Player" at bounding box center [694, 433] width 46 height 46
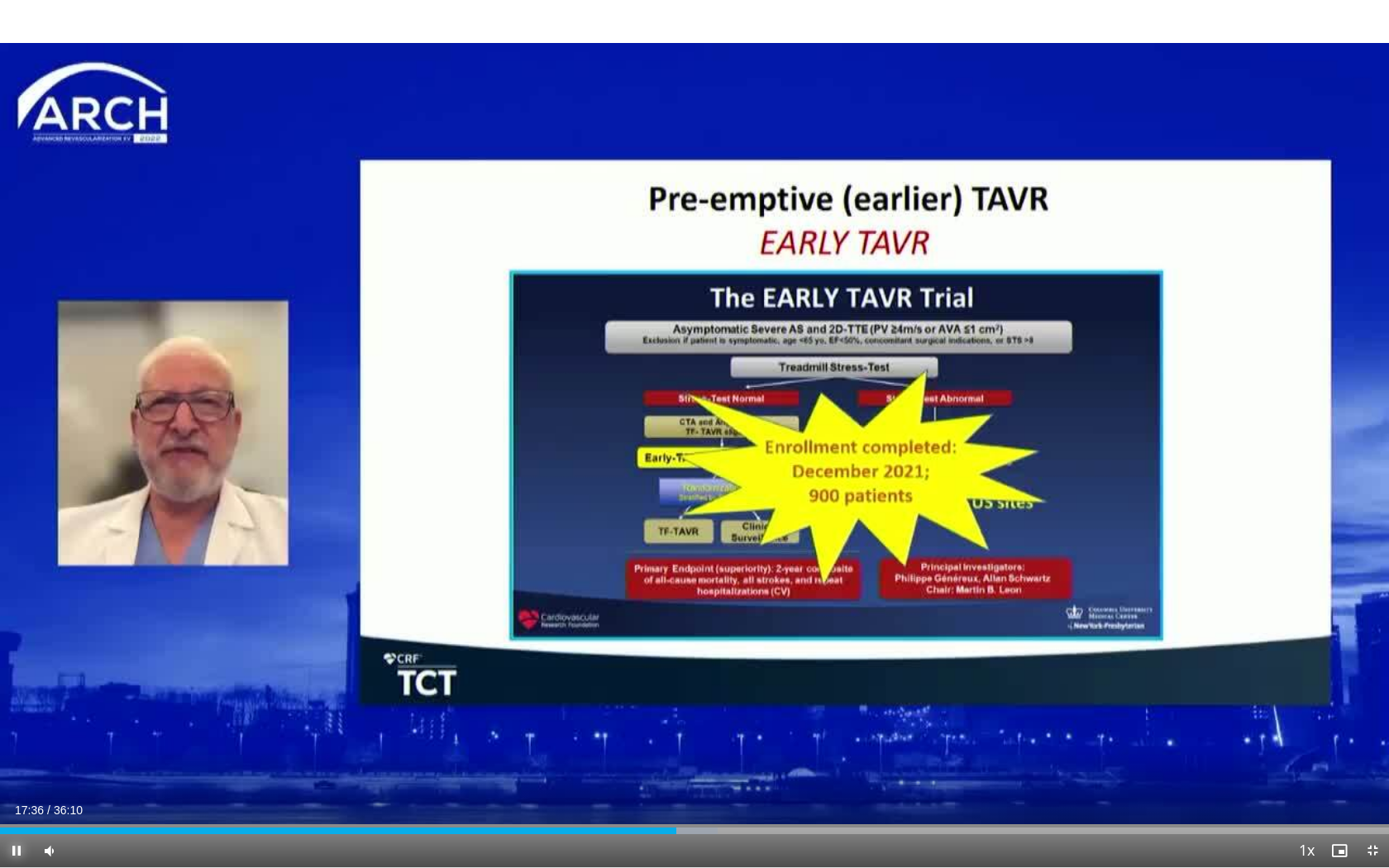
click at [14, 684] on span "Video Player" at bounding box center [16, 850] width 33 height 33
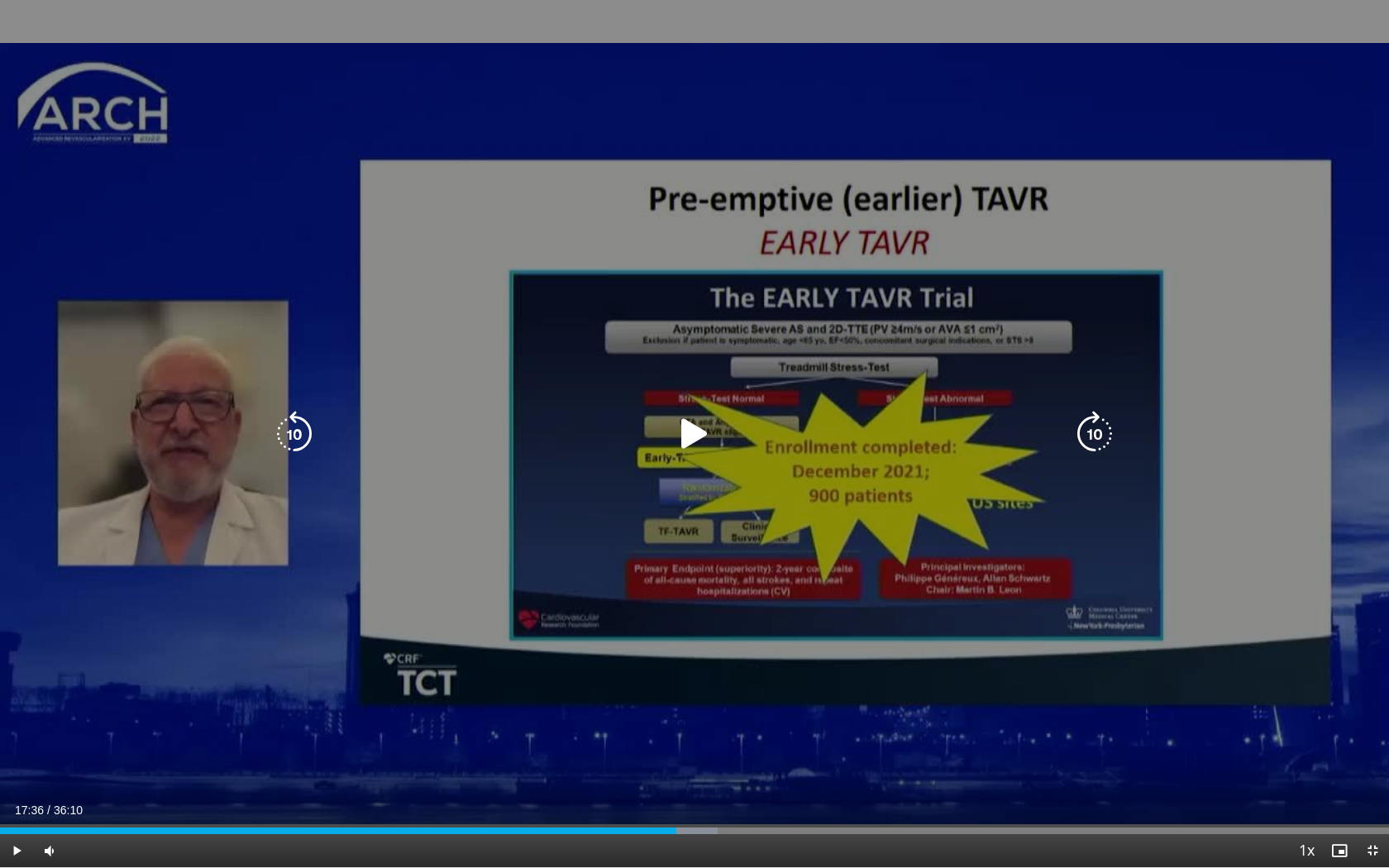
click at [692, 435] on icon "Video Player" at bounding box center [694, 433] width 46 height 46
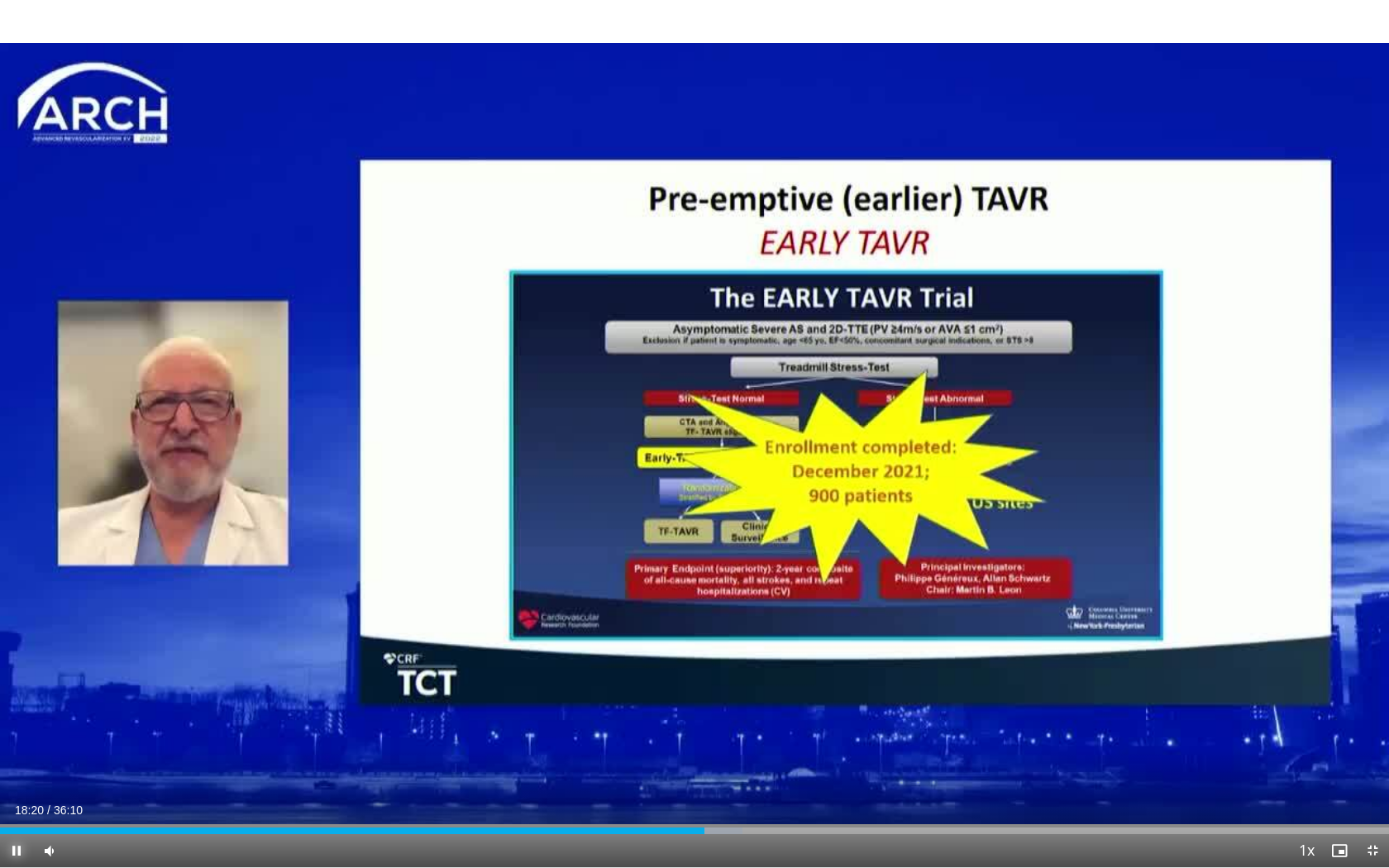
click at [12, 684] on span "Video Player" at bounding box center [16, 850] width 33 height 33
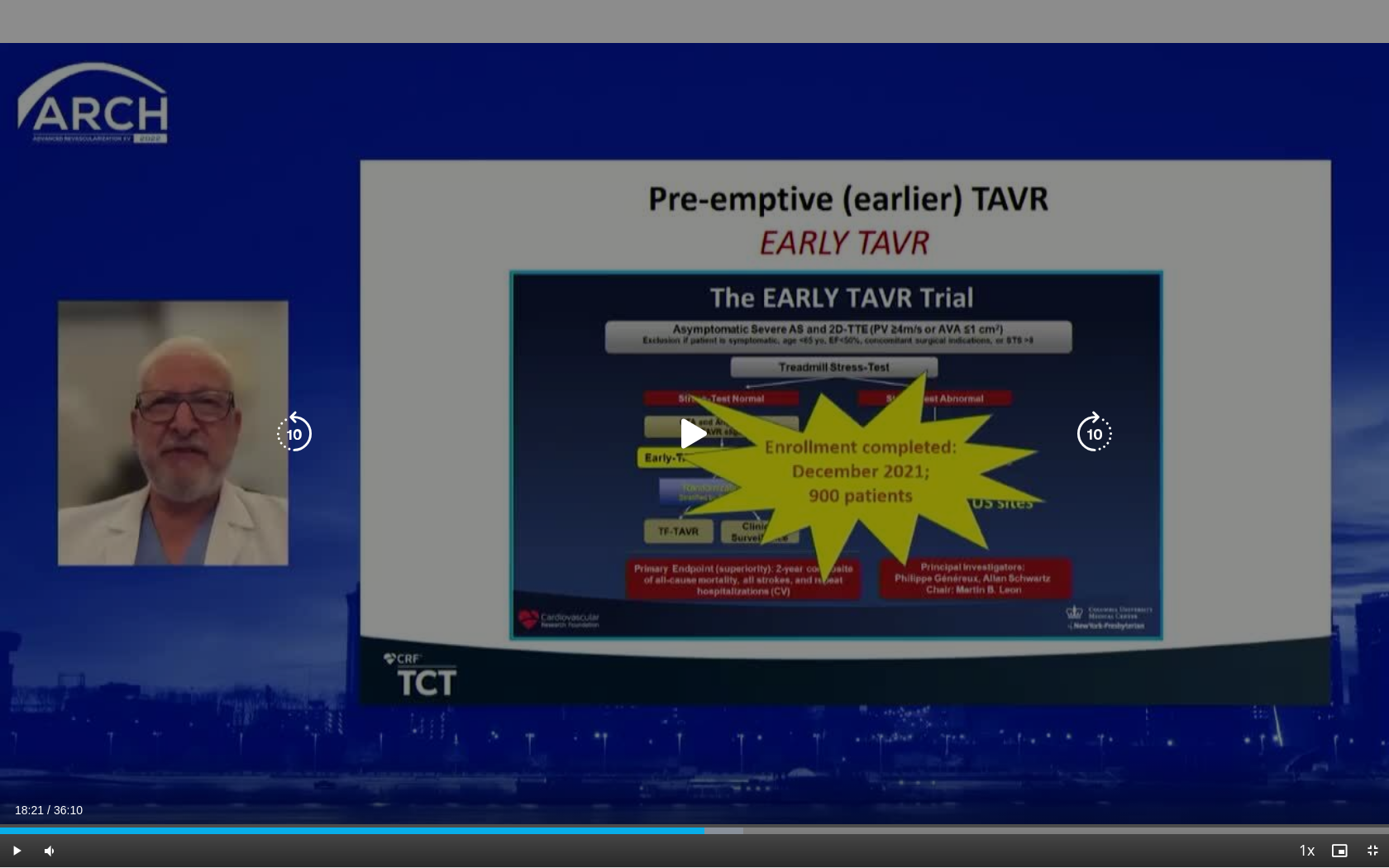
click at [691, 436] on icon "Video Player" at bounding box center [694, 433] width 46 height 46
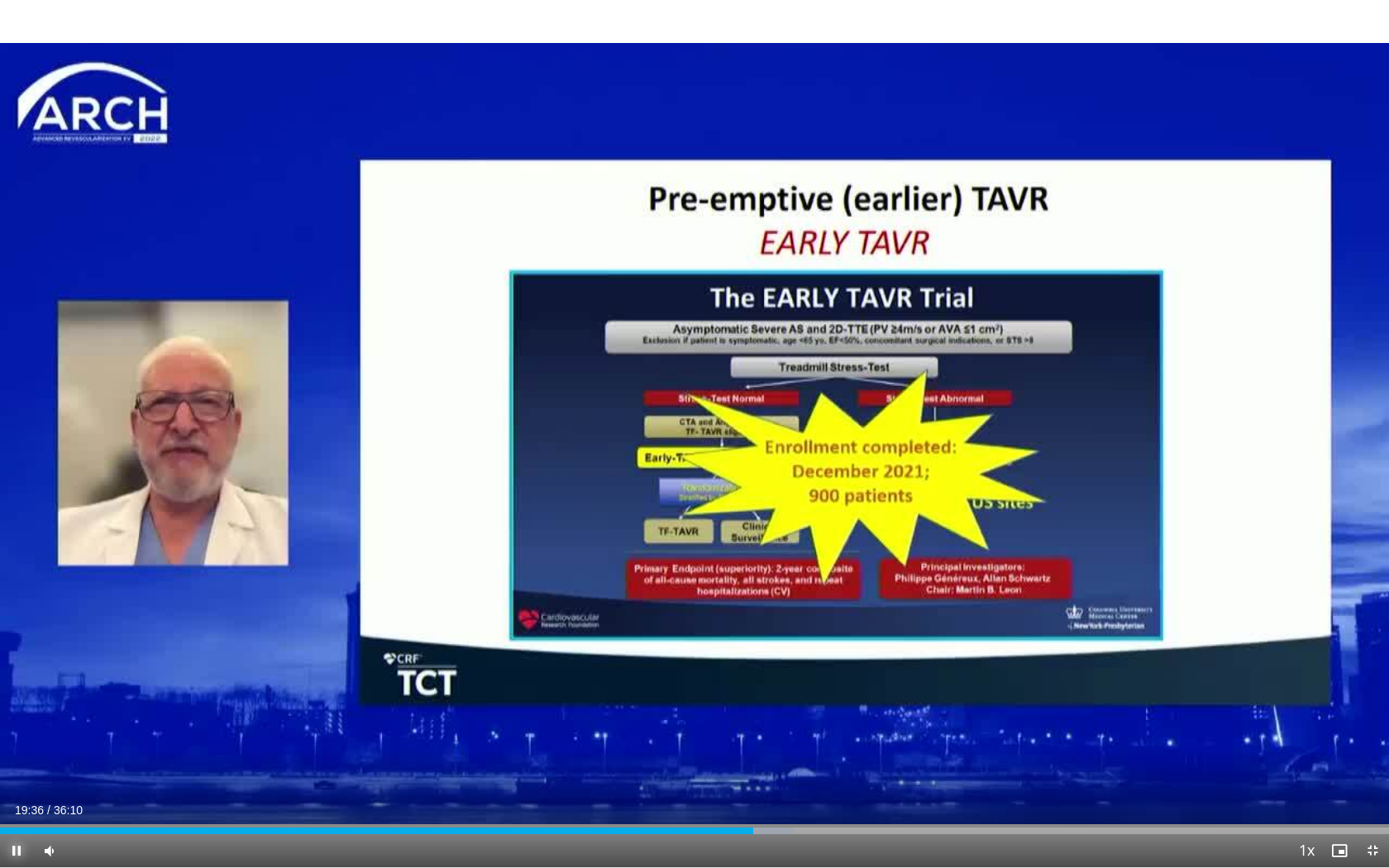
click at [15, 684] on span "Video Player" at bounding box center [16, 850] width 33 height 33
click at [17, 684] on span "Video Player" at bounding box center [16, 850] width 33 height 33
click at [15, 684] on span "Video Player" at bounding box center [16, 850] width 33 height 33
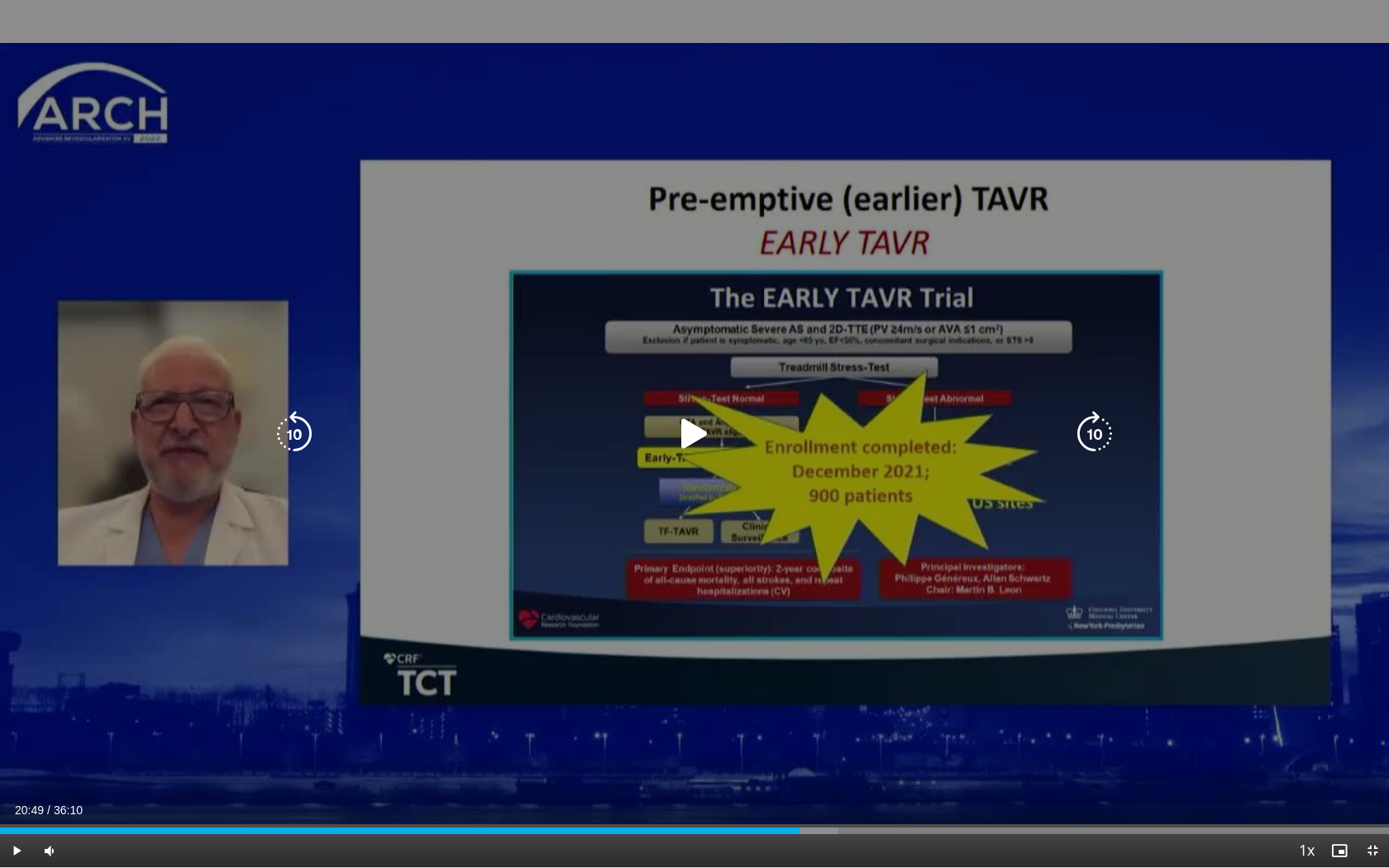
click at [690, 437] on icon "Video Player" at bounding box center [694, 433] width 46 height 46
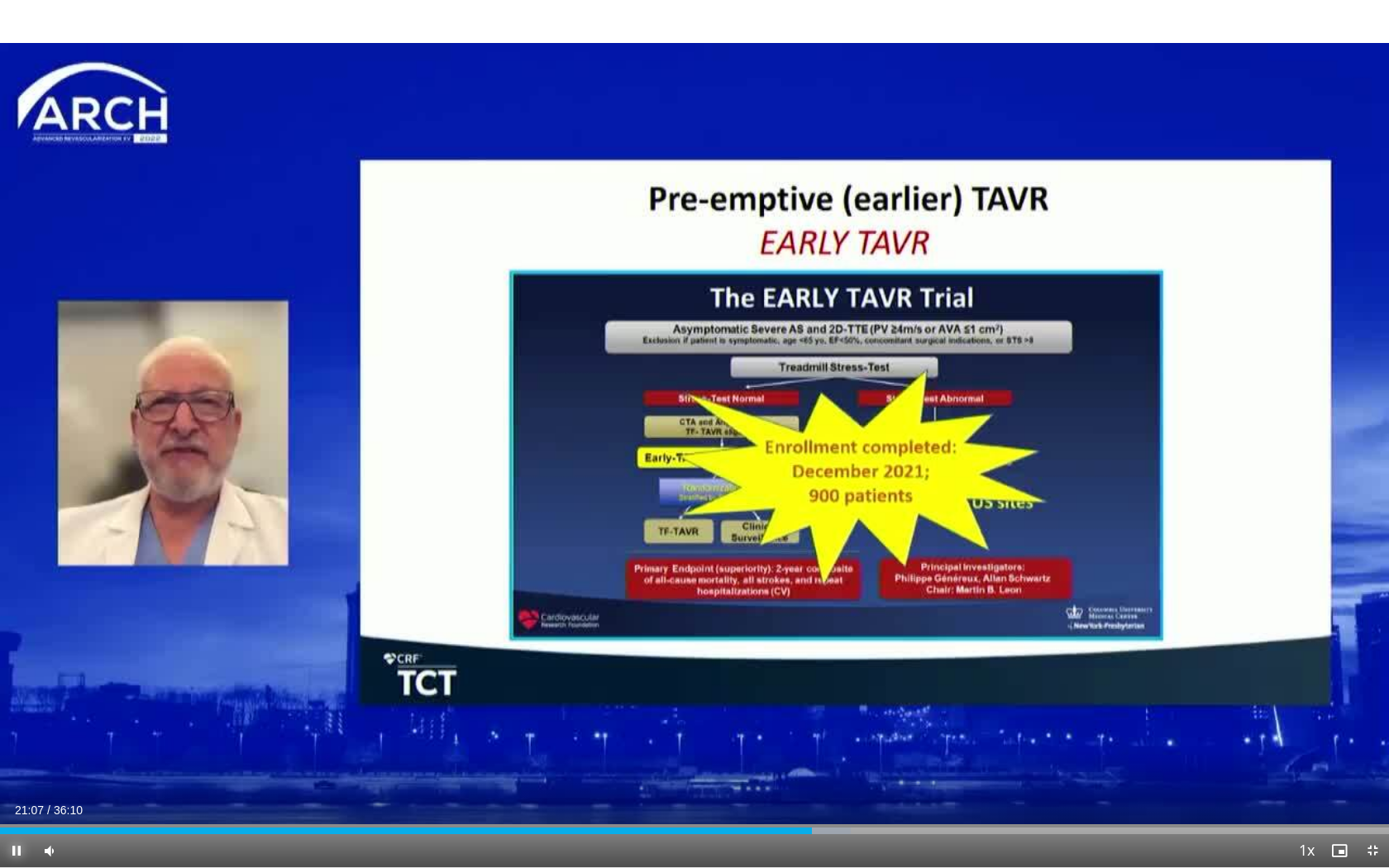
click at [17, 684] on span "Video Player" at bounding box center [16, 850] width 33 height 33
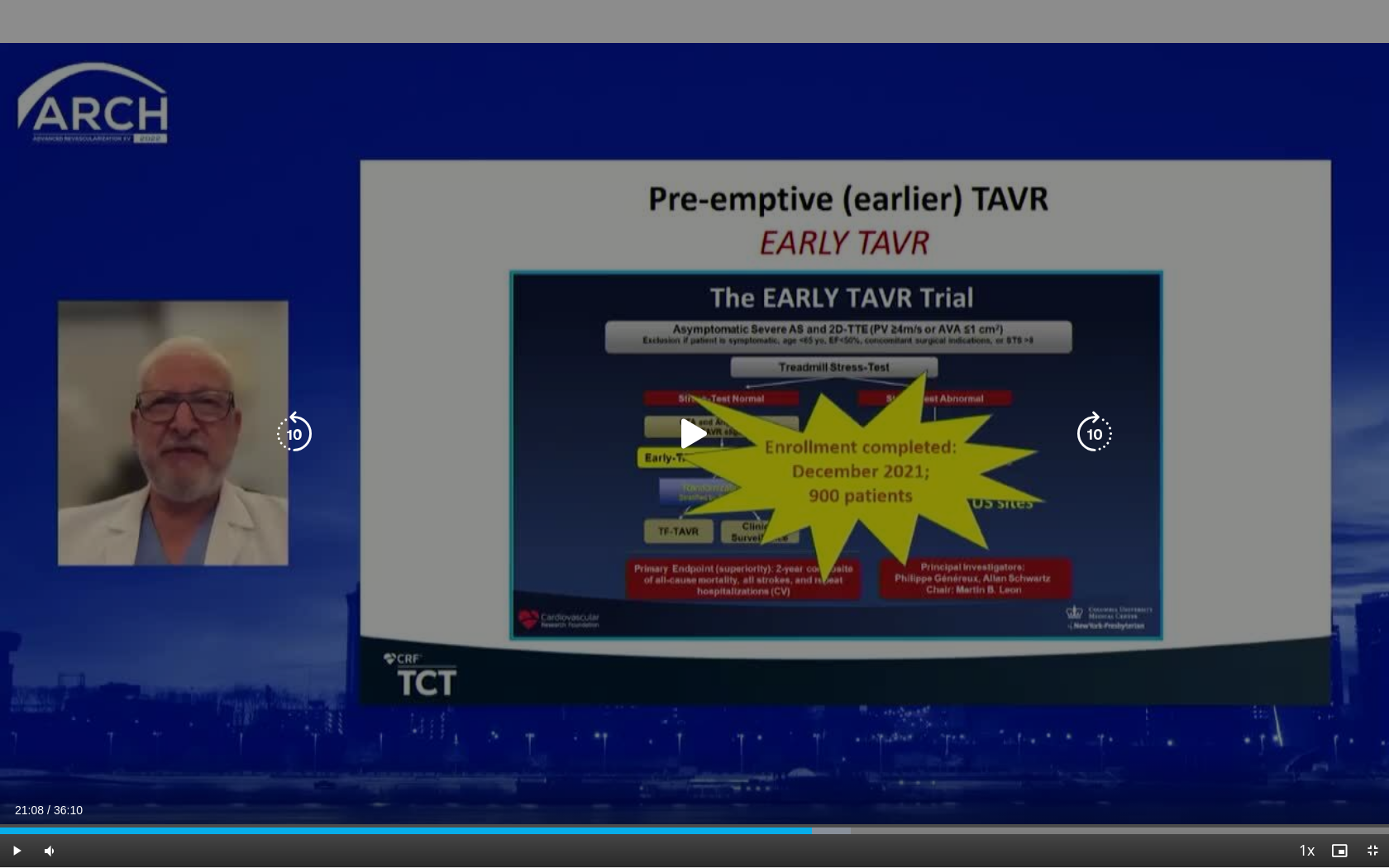
click at [692, 434] on icon "Video Player" at bounding box center [694, 433] width 46 height 46
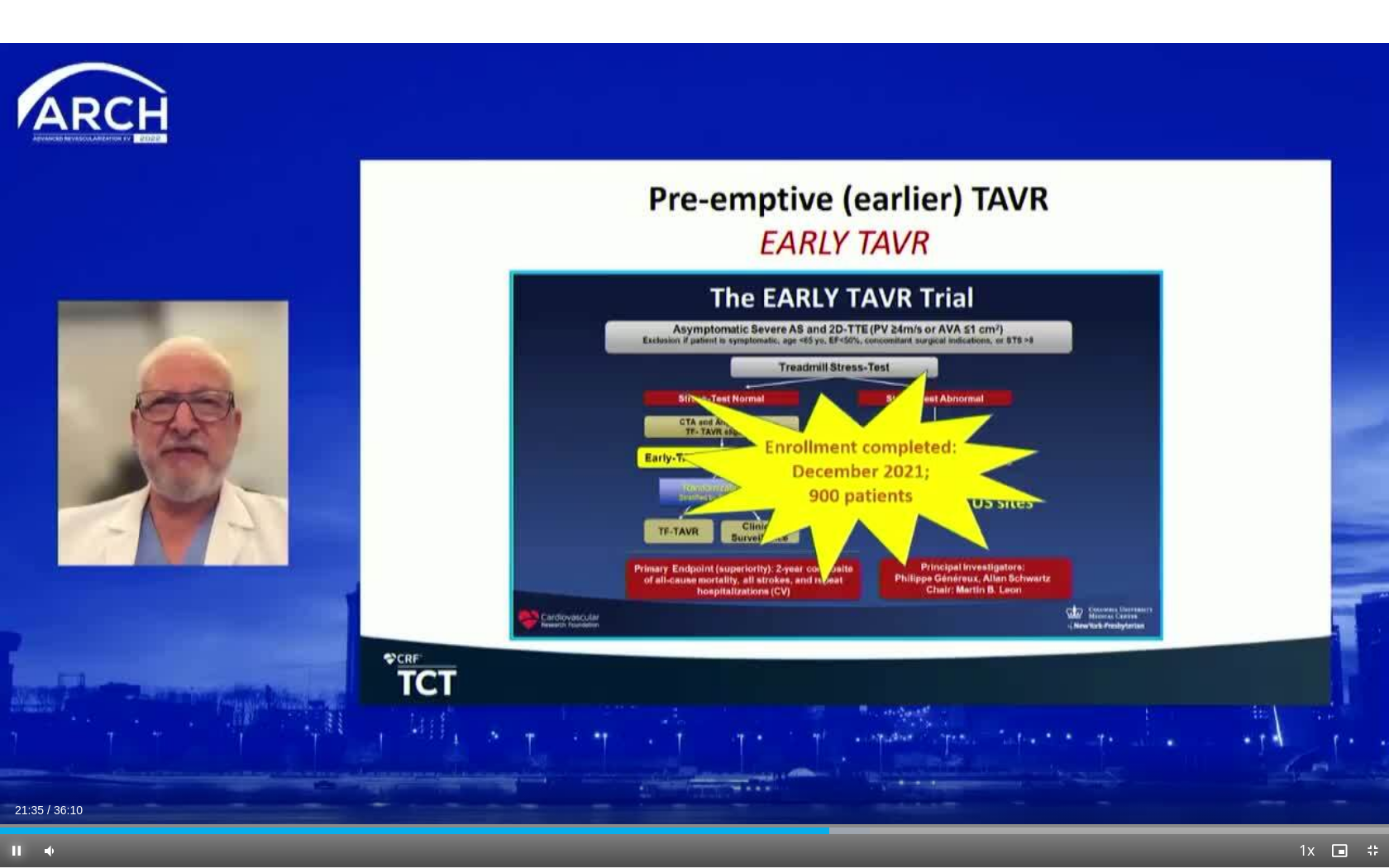
click at [18, 684] on span "Video Player" at bounding box center [16, 850] width 33 height 33
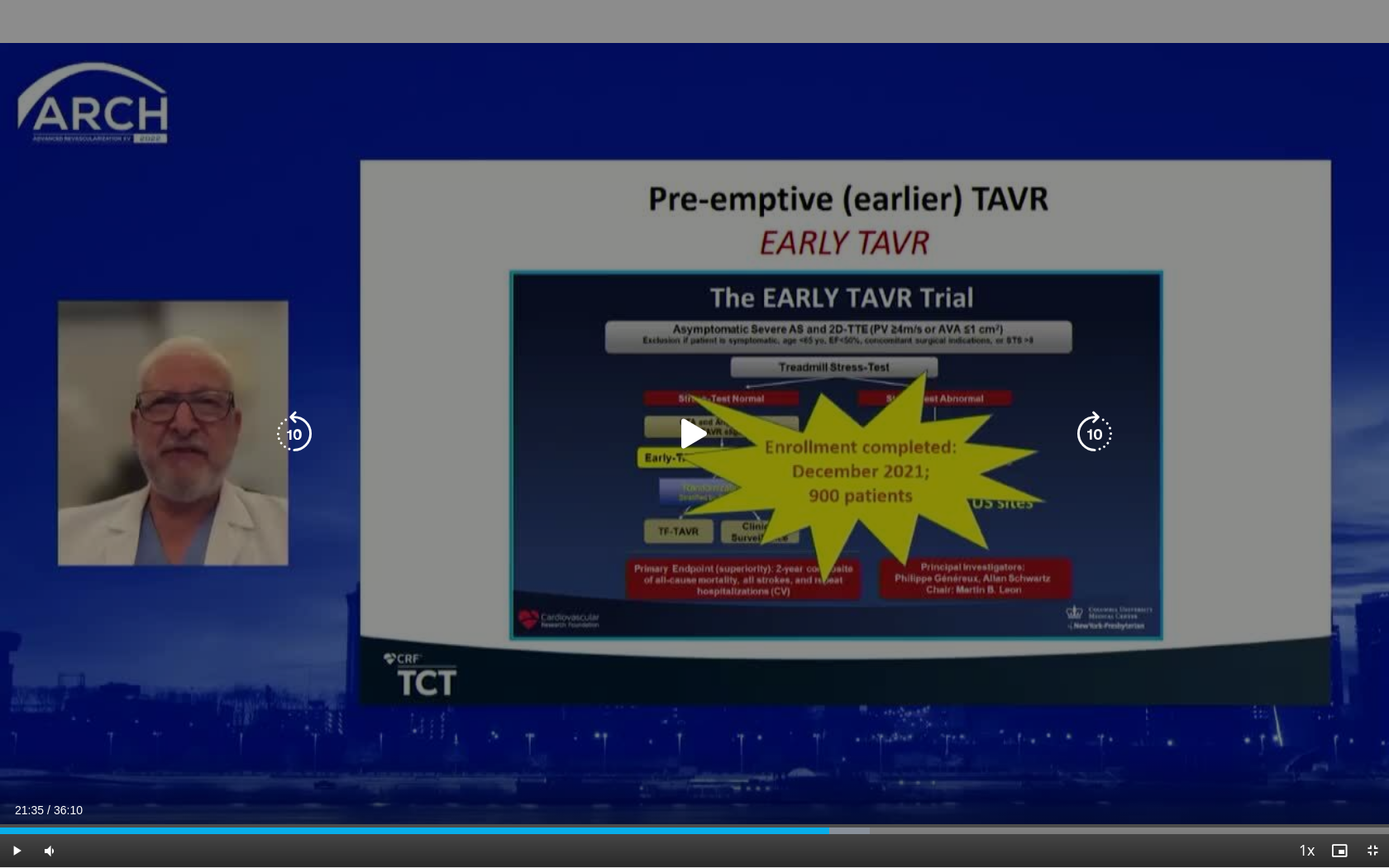
click at [690, 444] on icon "Video Player" at bounding box center [694, 433] width 46 height 46
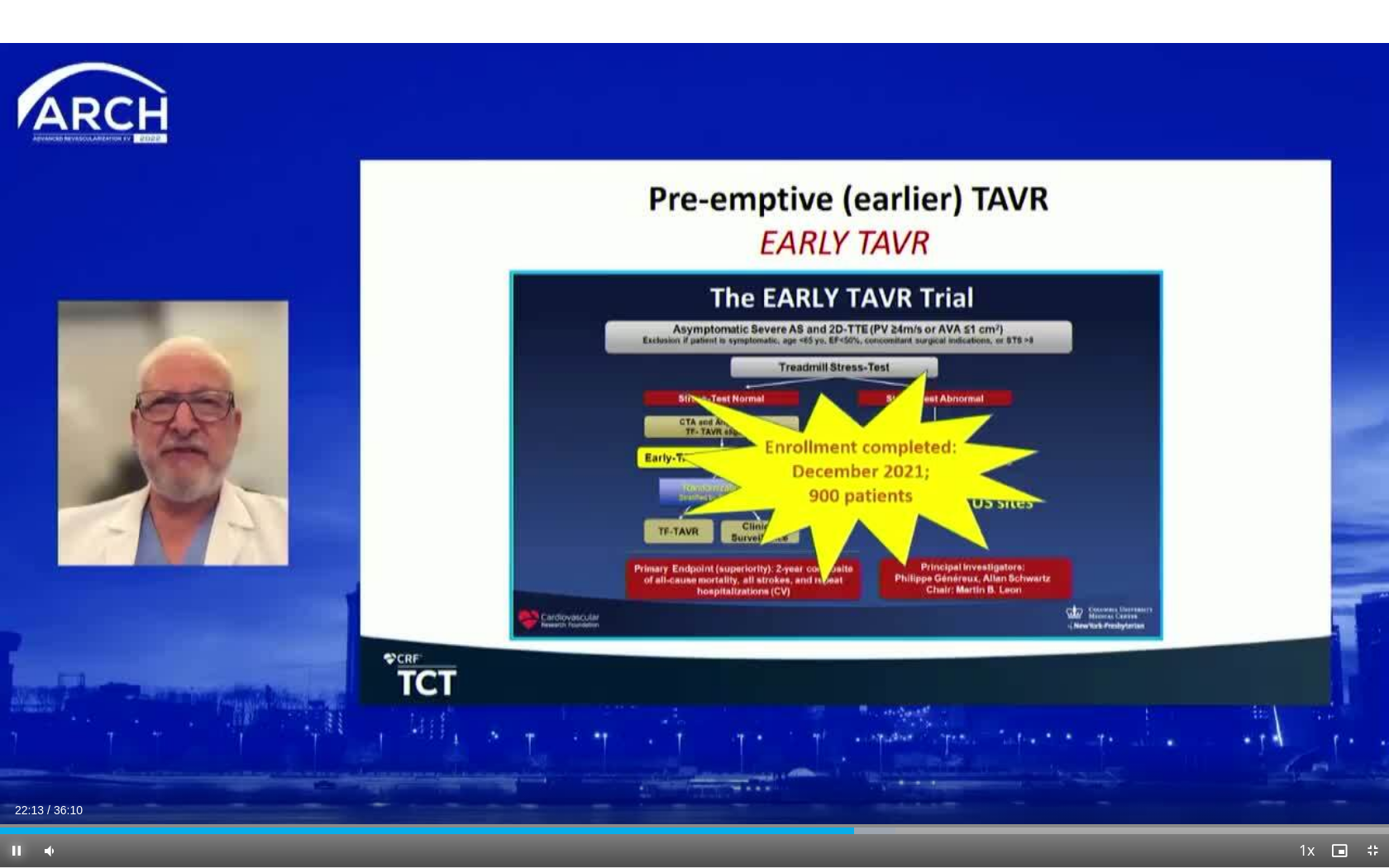
click at [16, 684] on span "Video Player" at bounding box center [16, 850] width 33 height 33
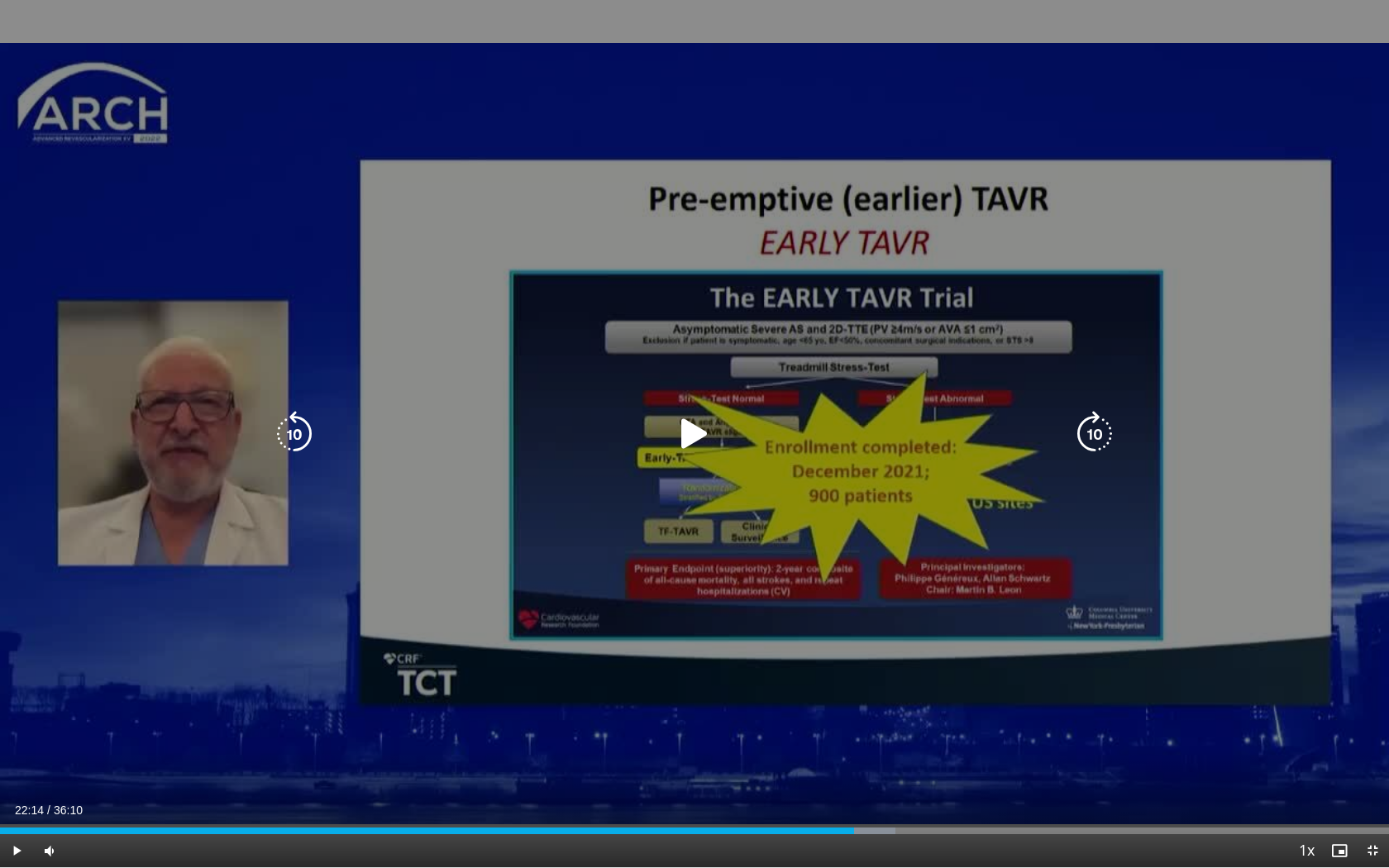
click at [692, 439] on icon "Video Player" at bounding box center [694, 433] width 46 height 46
click at [293, 441] on icon "Video Player" at bounding box center [293, 433] width 46 height 46
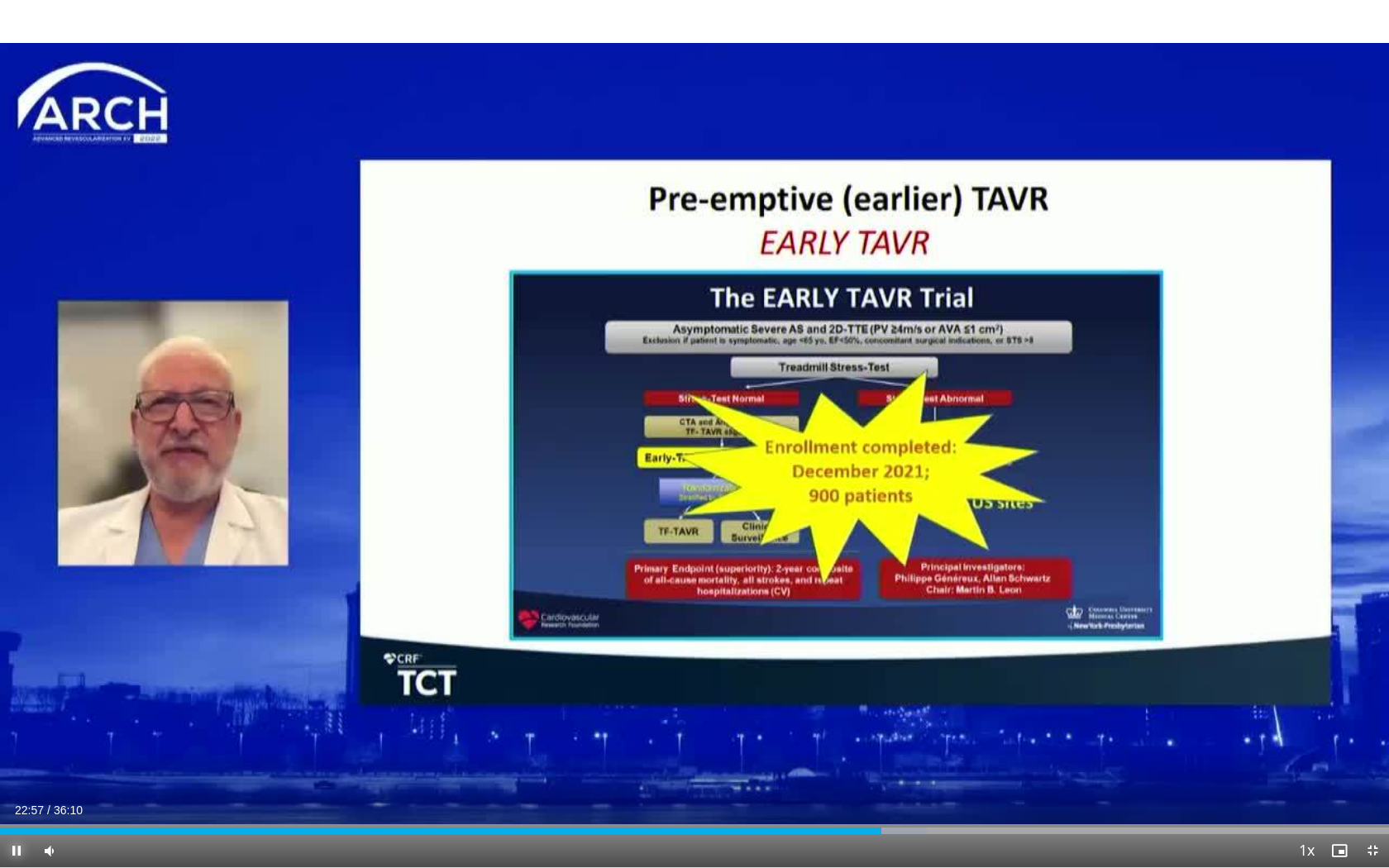
click at [16, 684] on span "Video Player" at bounding box center [16, 850] width 33 height 33
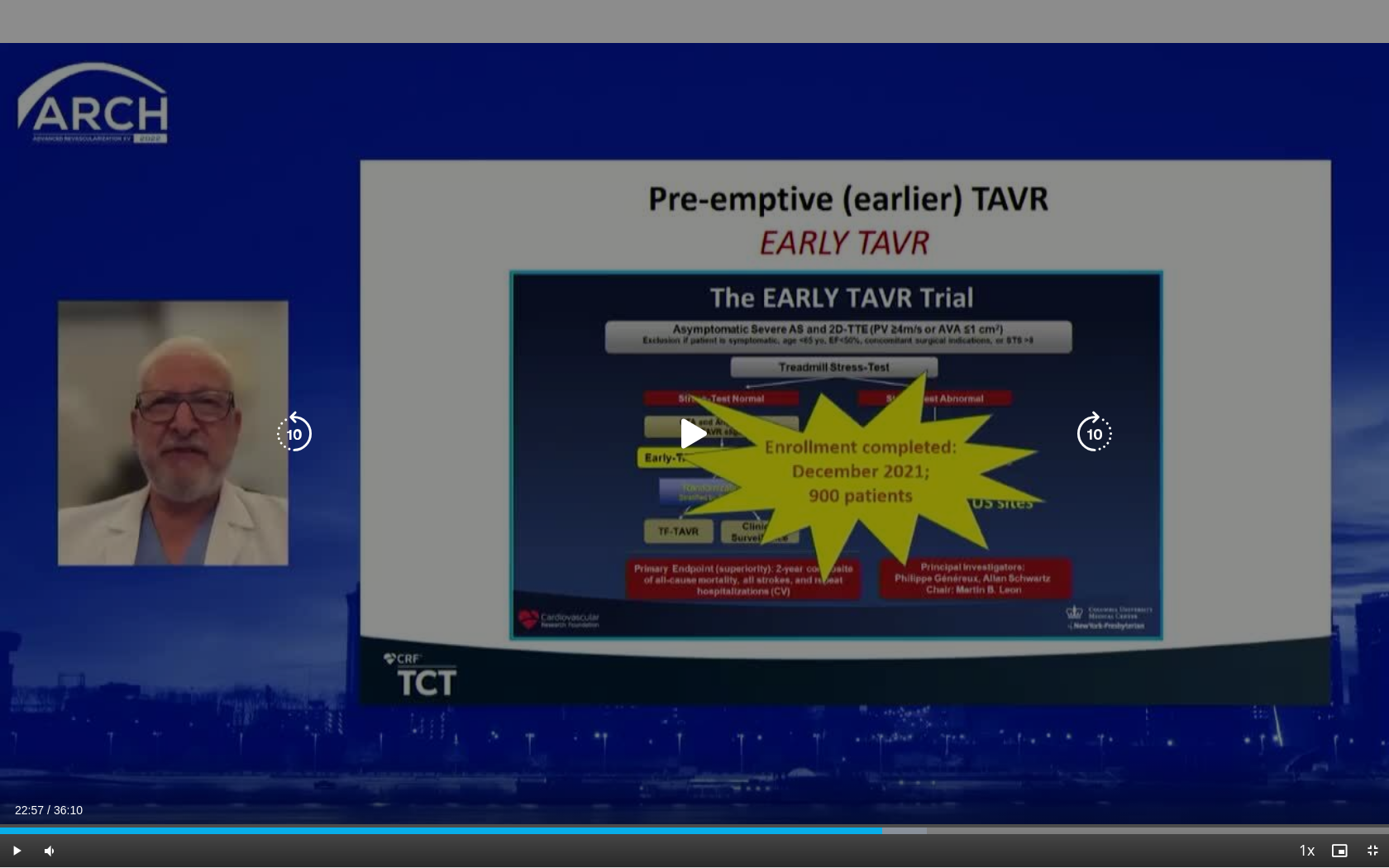
click at [688, 438] on icon "Video Player" at bounding box center [694, 433] width 46 height 46
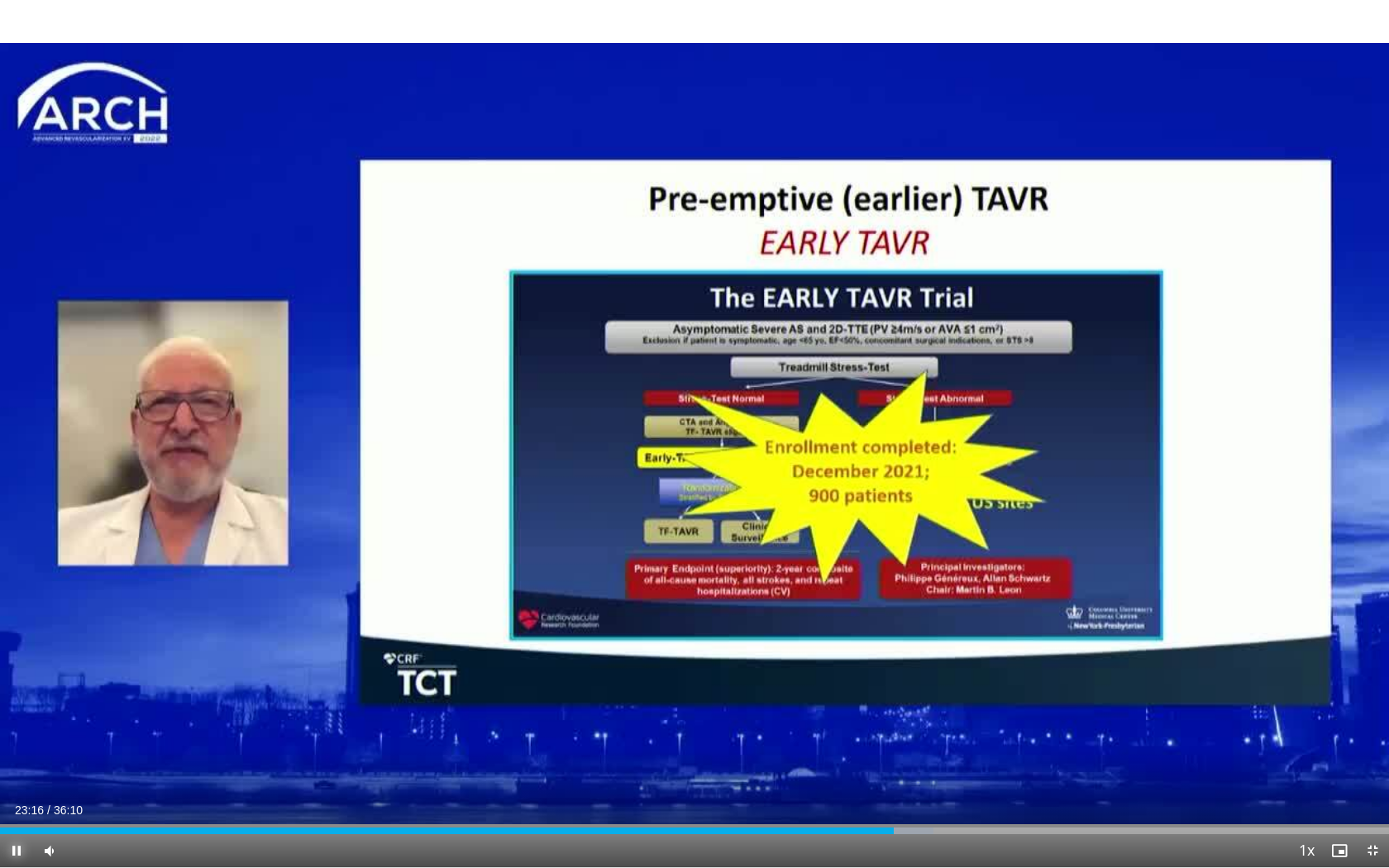
click at [16, 684] on span "Video Player" at bounding box center [16, 850] width 33 height 33
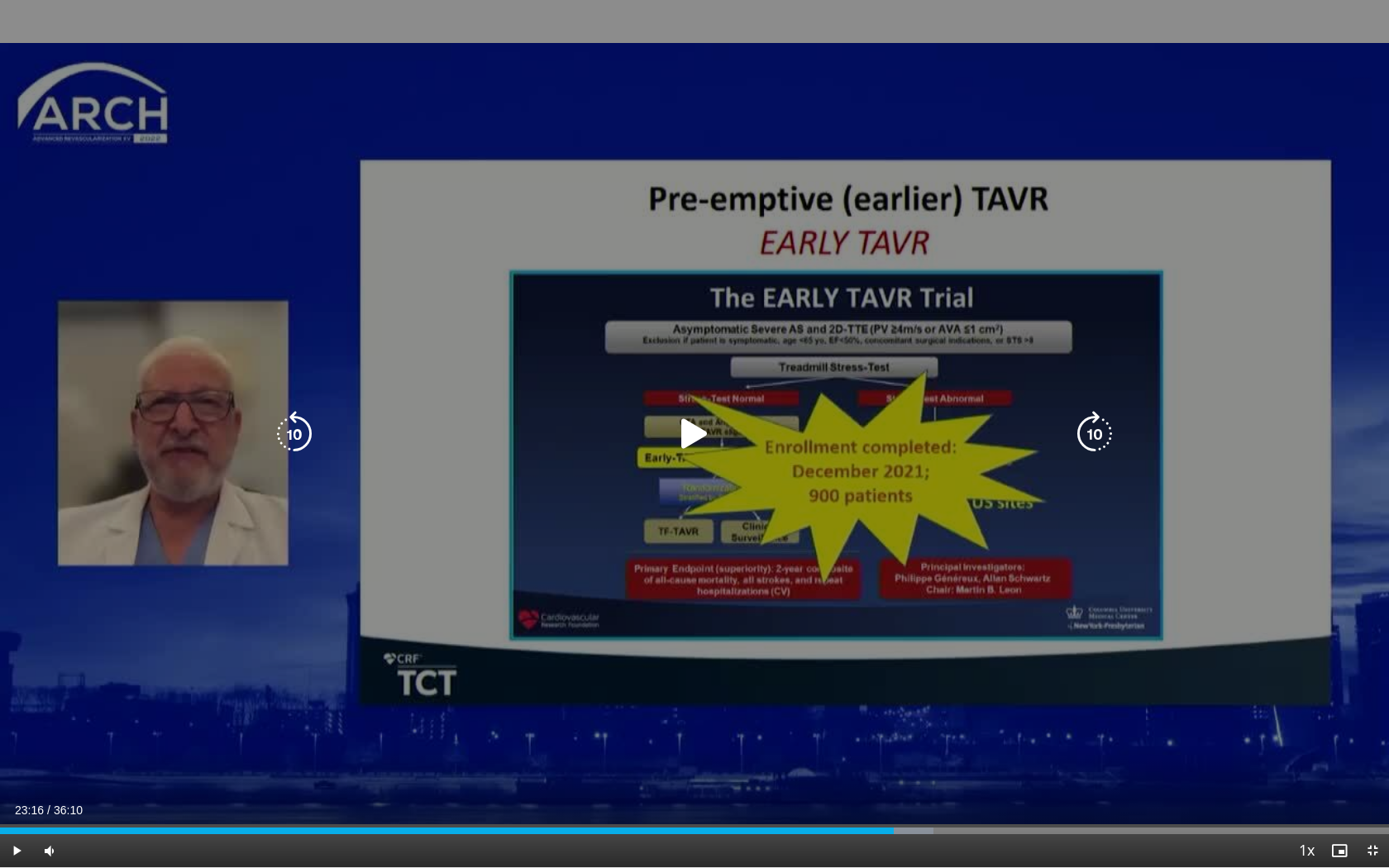
click at [692, 436] on icon "Video Player" at bounding box center [694, 433] width 46 height 46
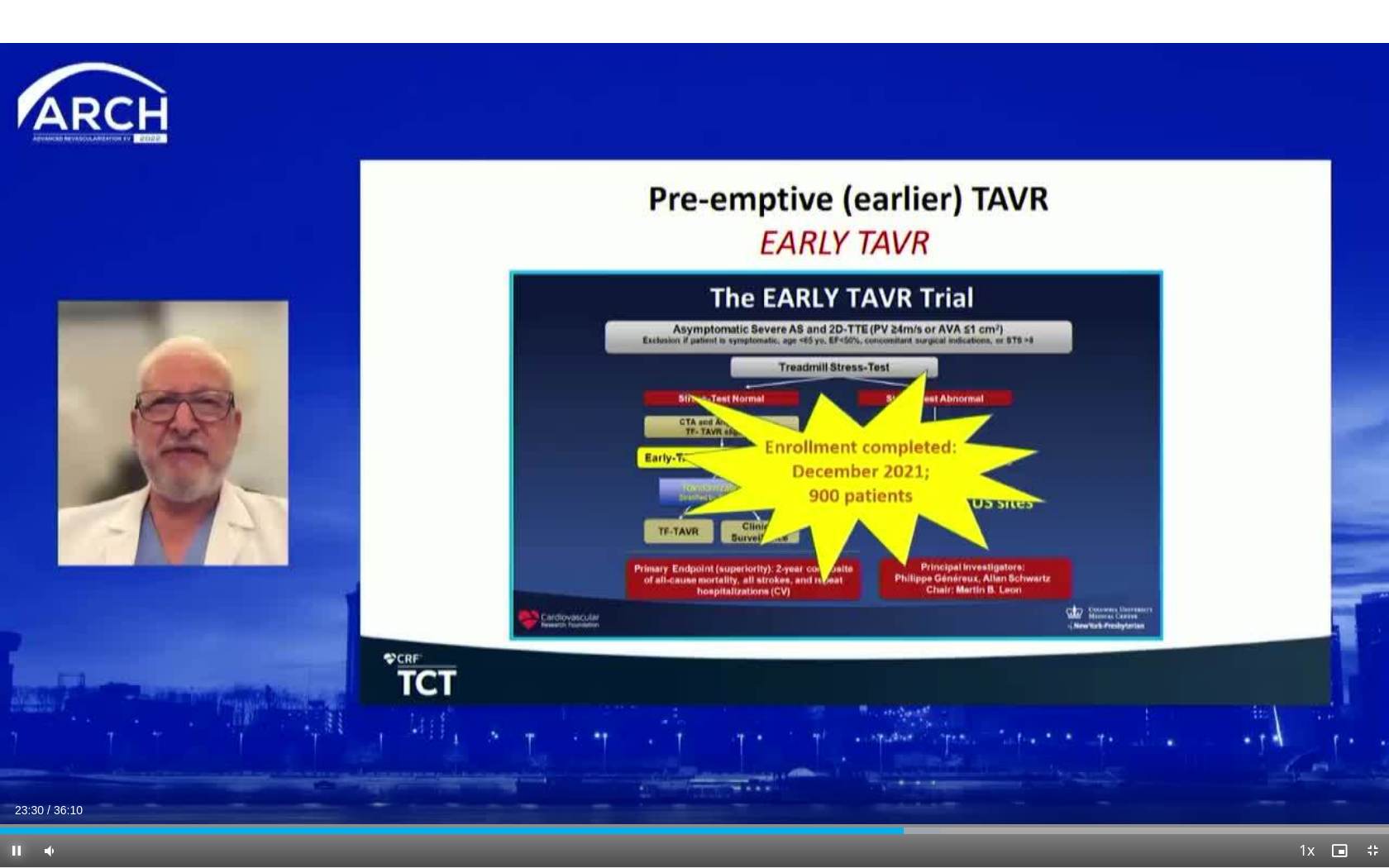
click at [15, 684] on span "Video Player" at bounding box center [16, 850] width 33 height 33
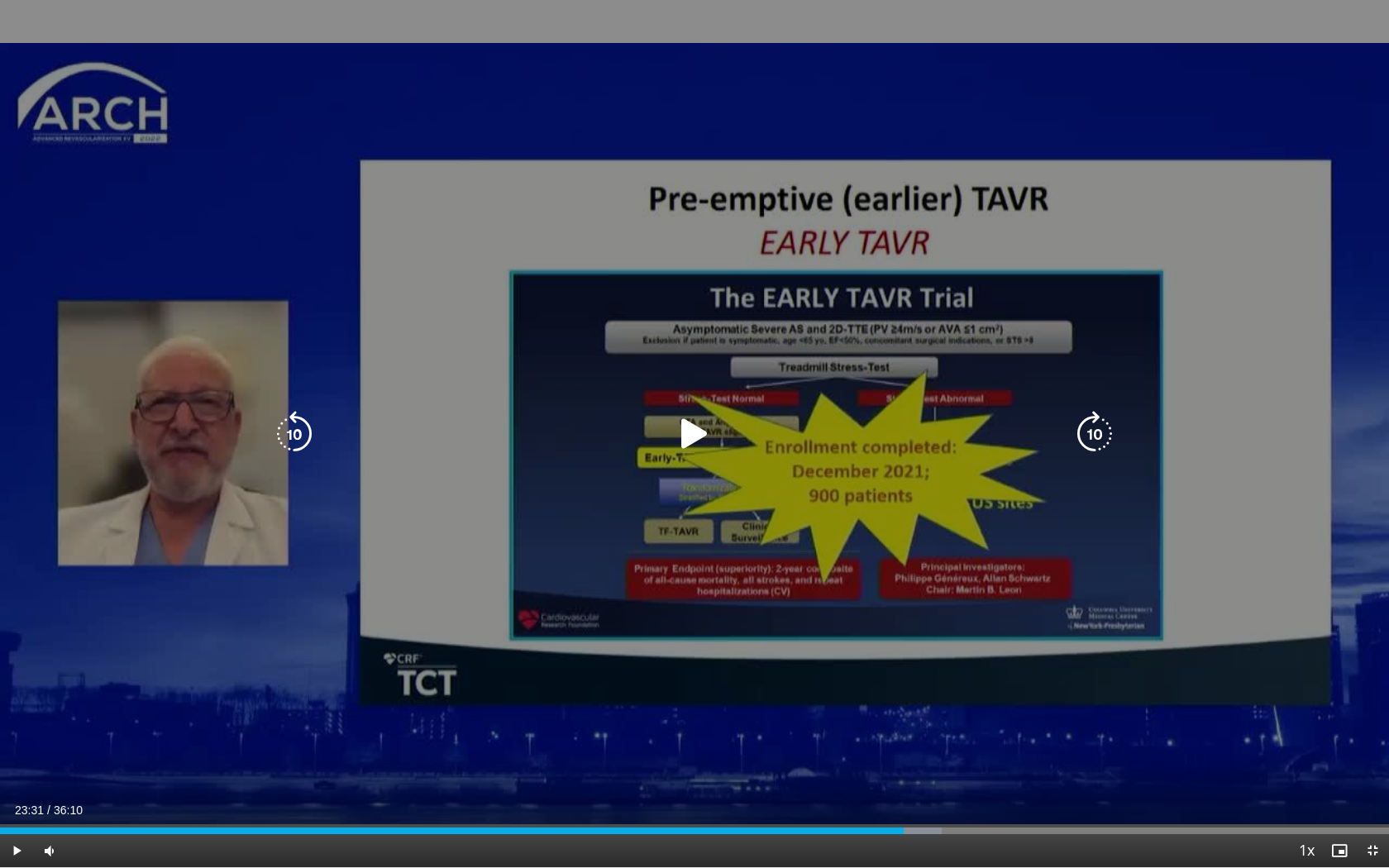
click at [685, 431] on icon "Video Player" at bounding box center [694, 433] width 46 height 46
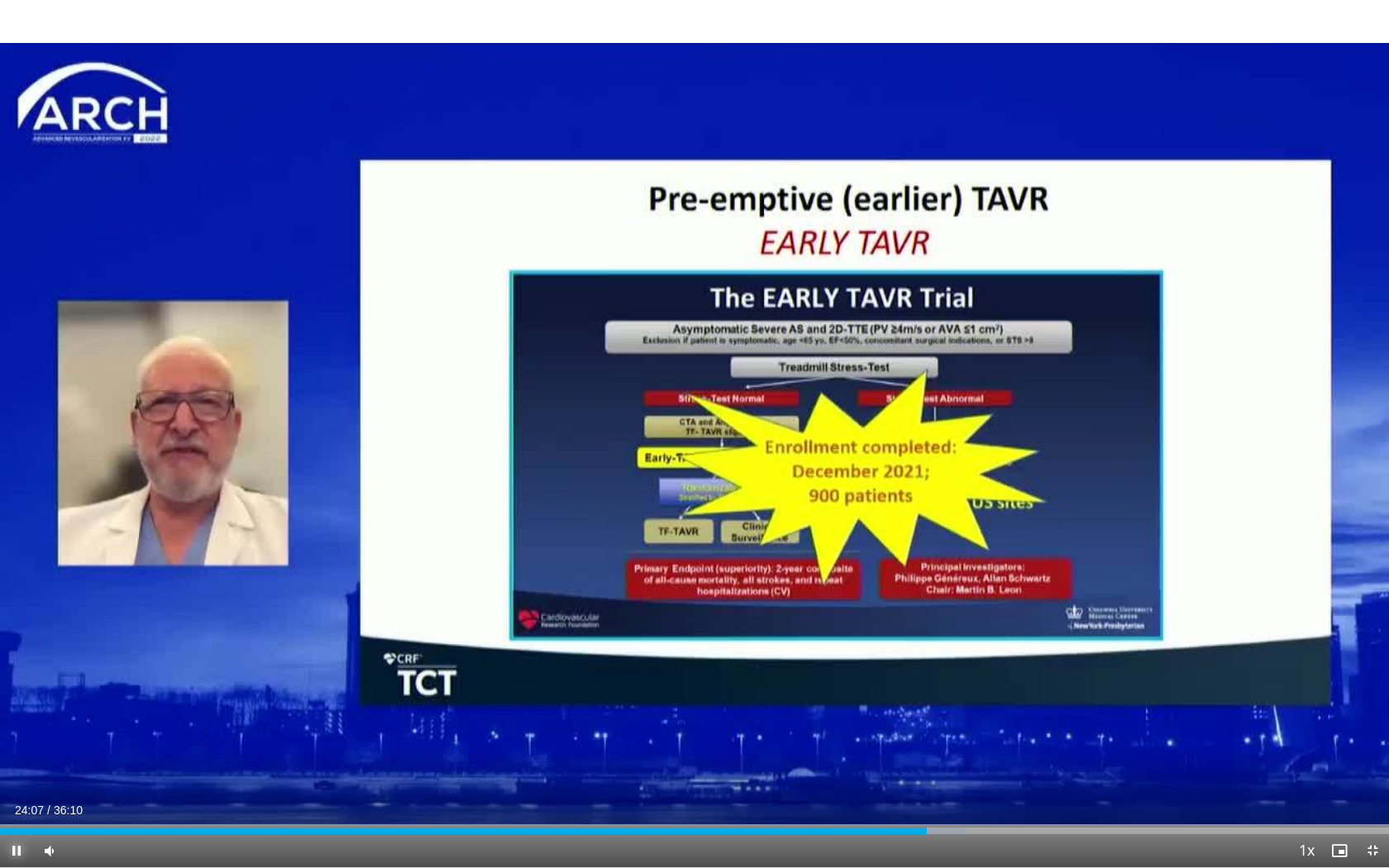
click at [14, 684] on span "Video Player" at bounding box center [16, 850] width 33 height 33
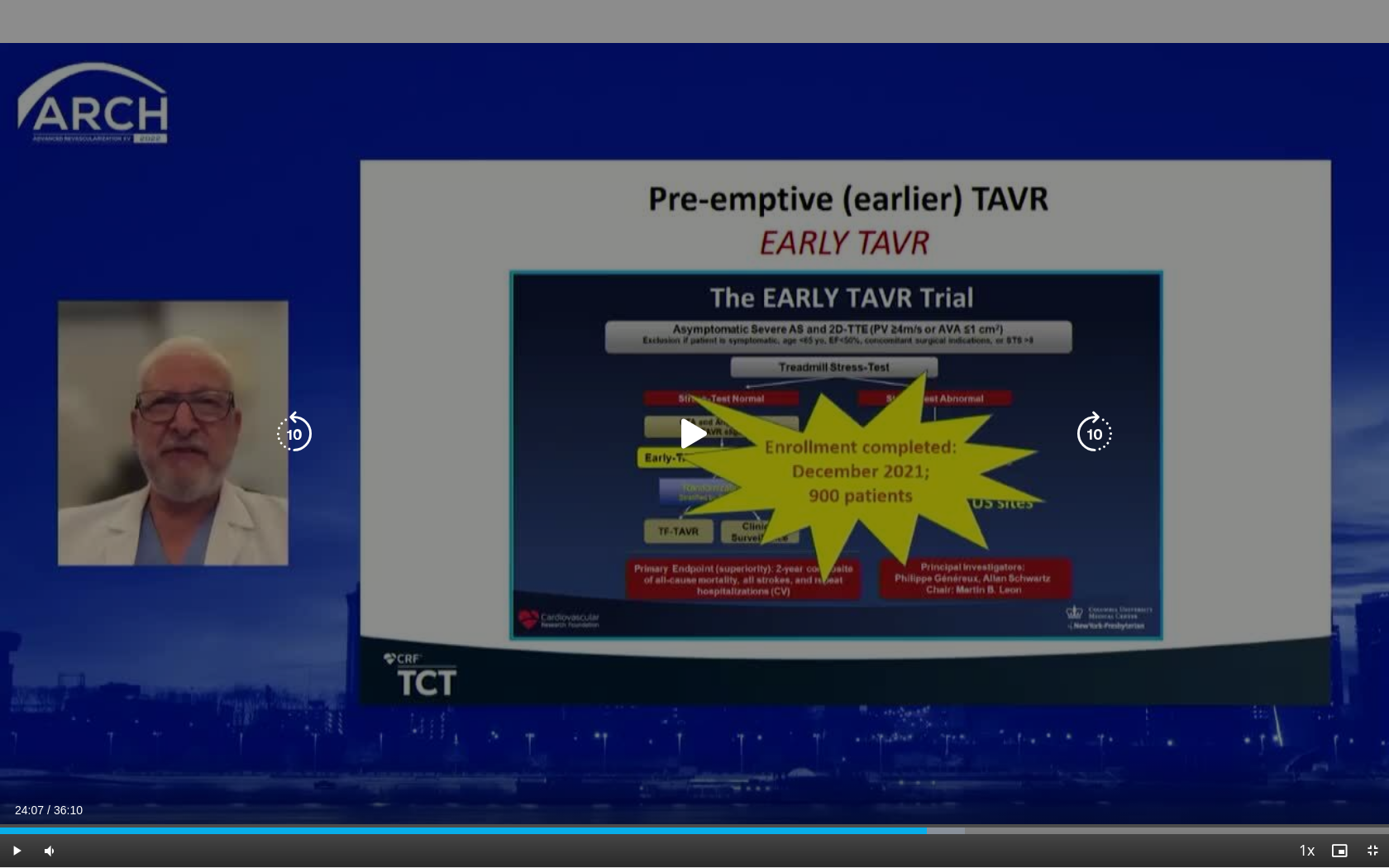
click at [688, 433] on icon "Video Player" at bounding box center [694, 433] width 46 height 46
click at [295, 445] on icon "Video Player" at bounding box center [293, 433] width 46 height 46
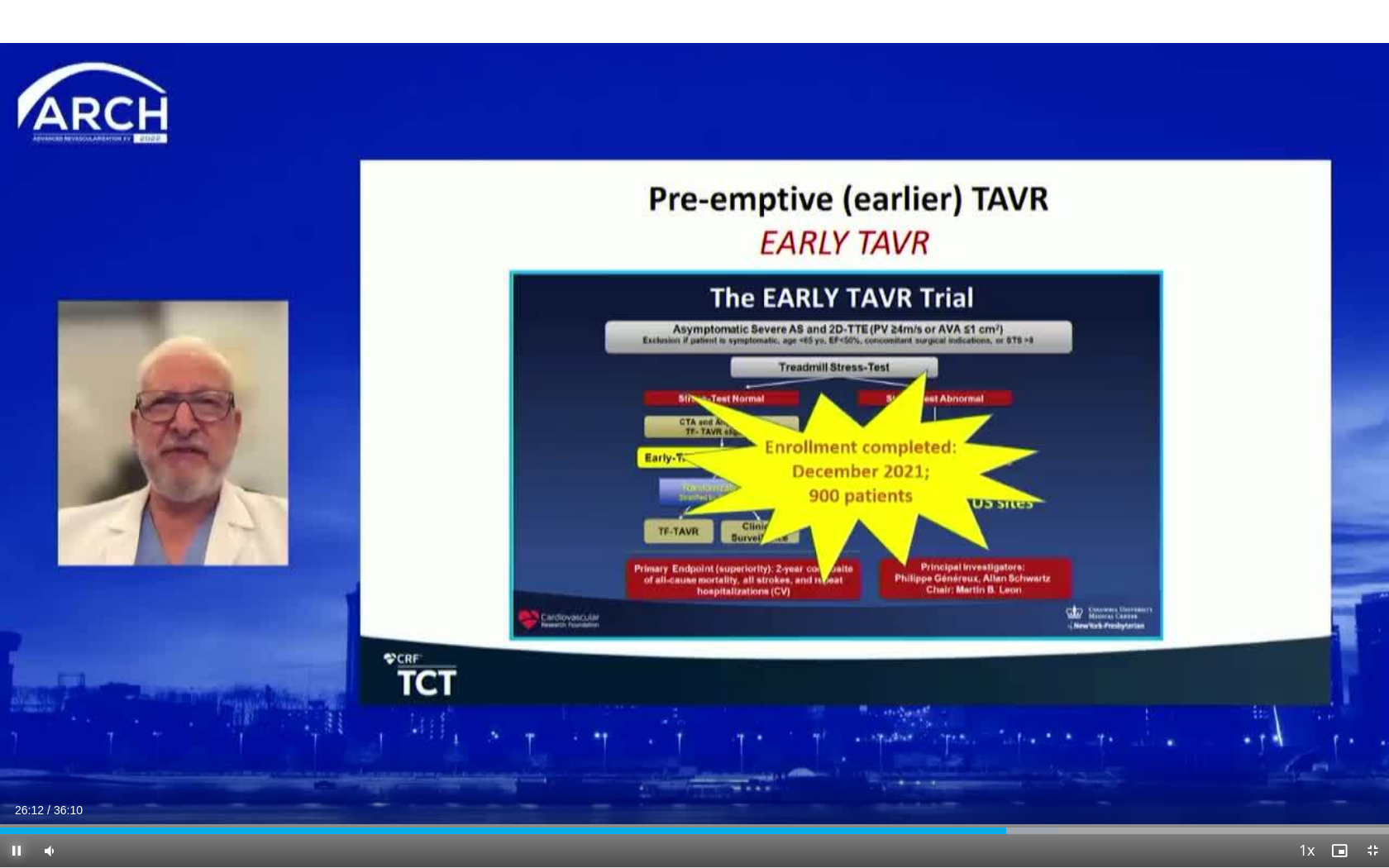
click at [18, 684] on span "Video Player" at bounding box center [16, 850] width 33 height 33
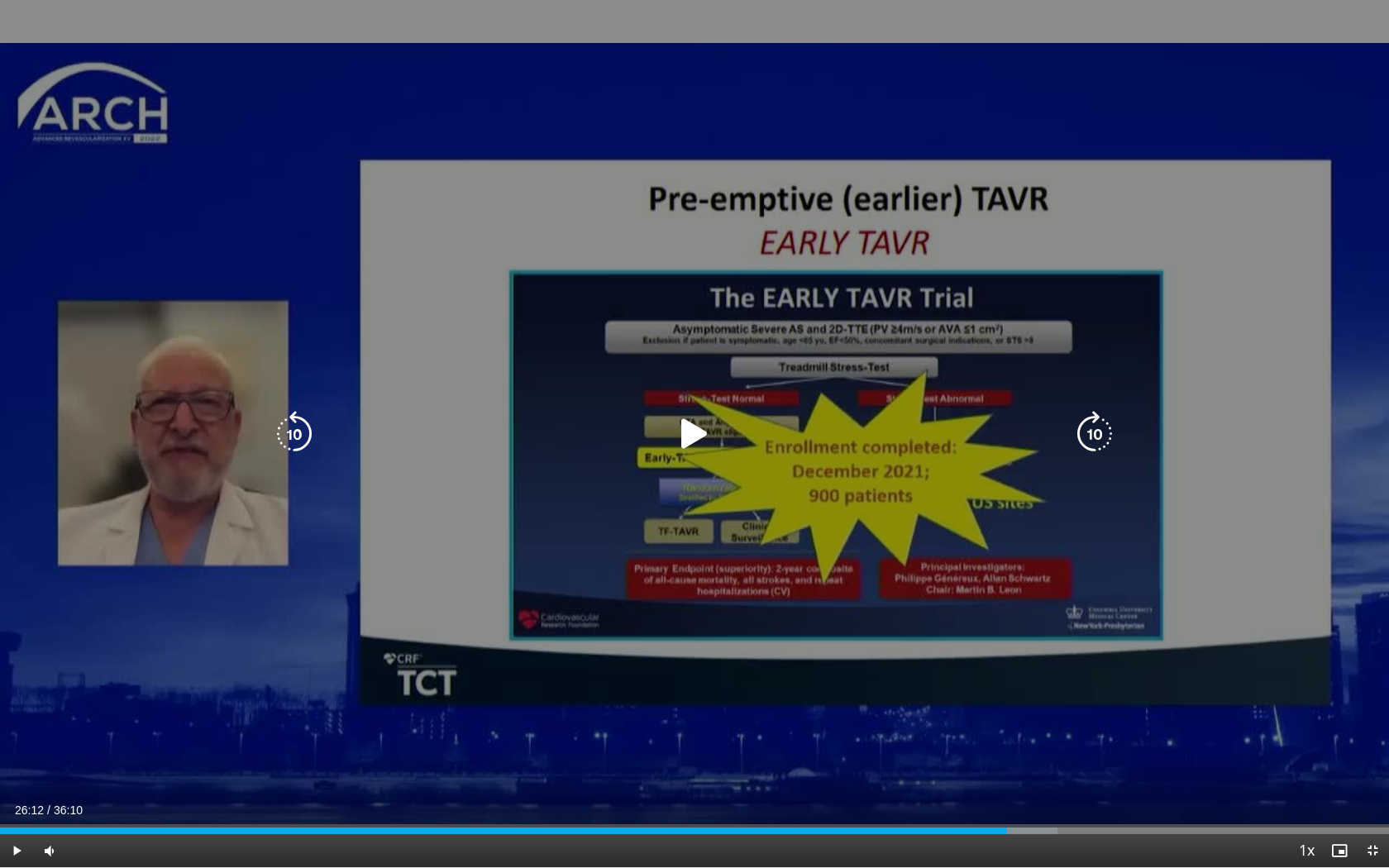
click at [1218, 116] on div "20 seconds Tap to unmute" at bounding box center [694, 433] width 1389 height 867
click at [296, 438] on icon "Video Player" at bounding box center [293, 433] width 46 height 46
click at [294, 434] on icon "Video Player" at bounding box center [293, 433] width 46 height 46
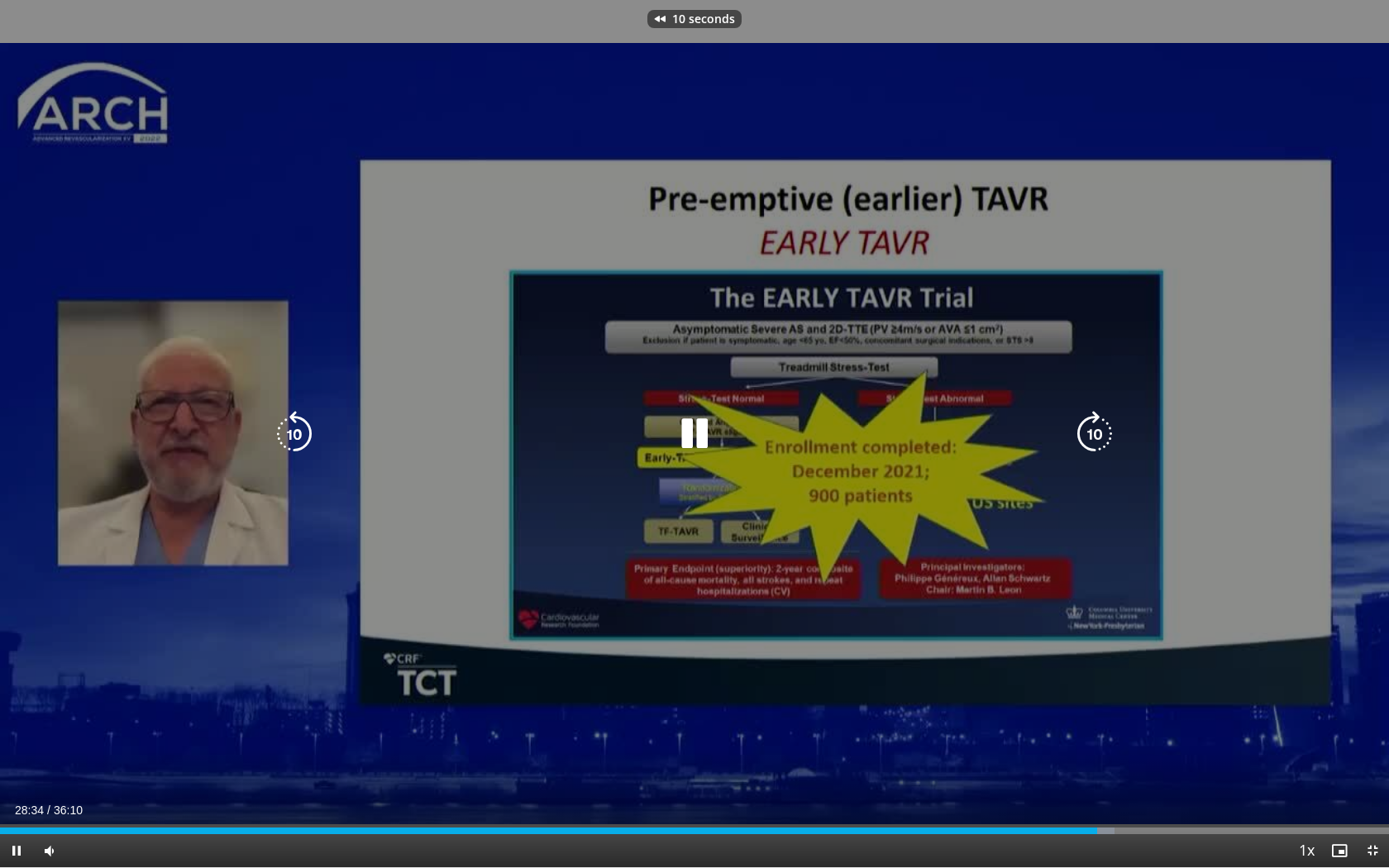
click at [294, 434] on icon "Video Player" at bounding box center [293, 433] width 46 height 46
click at [701, 434] on icon "Video Player" at bounding box center [694, 433] width 46 height 46
click at [694, 439] on icon "Video Player" at bounding box center [694, 433] width 46 height 46
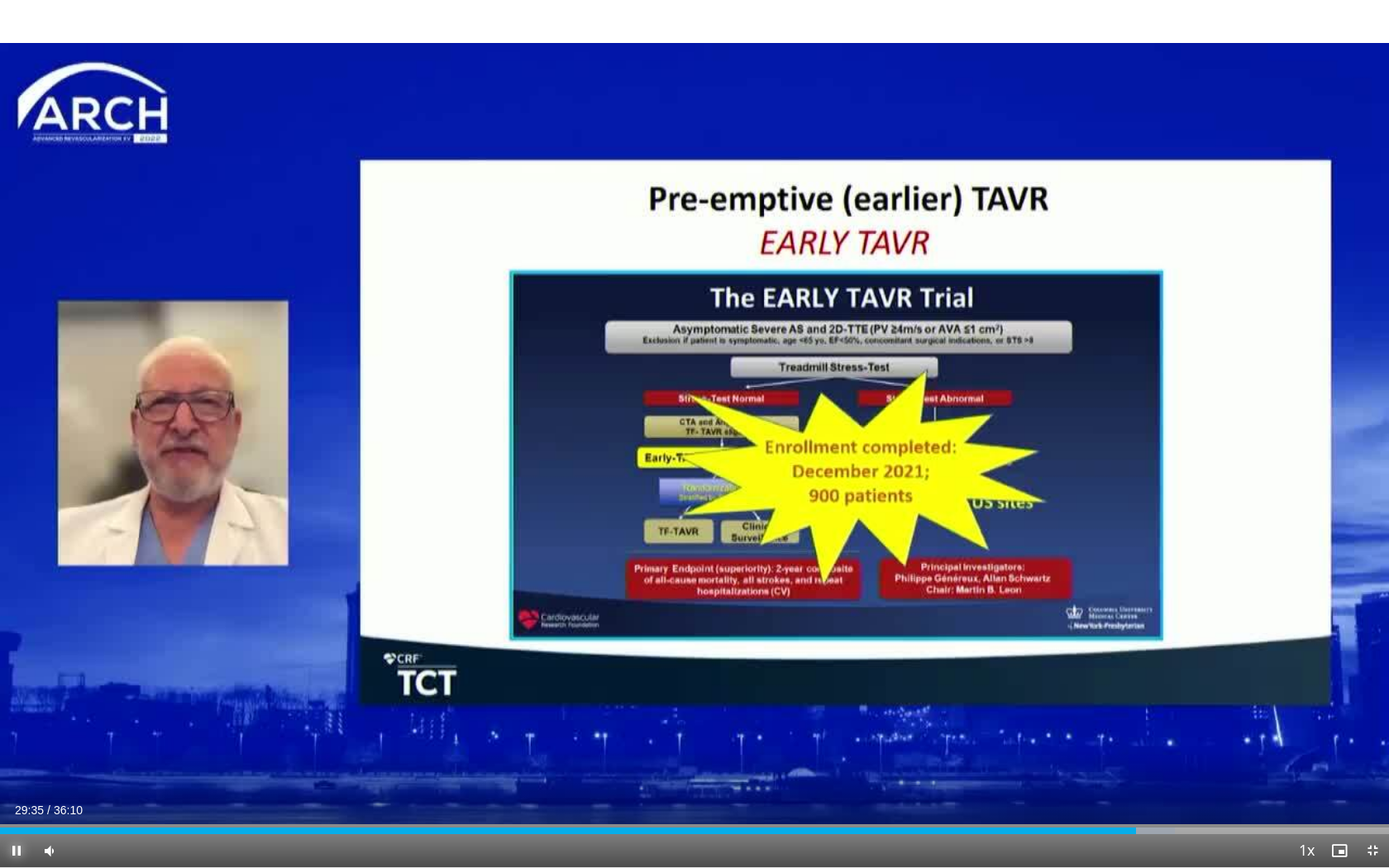
click at [15, 684] on span "Video Player" at bounding box center [16, 850] width 33 height 33
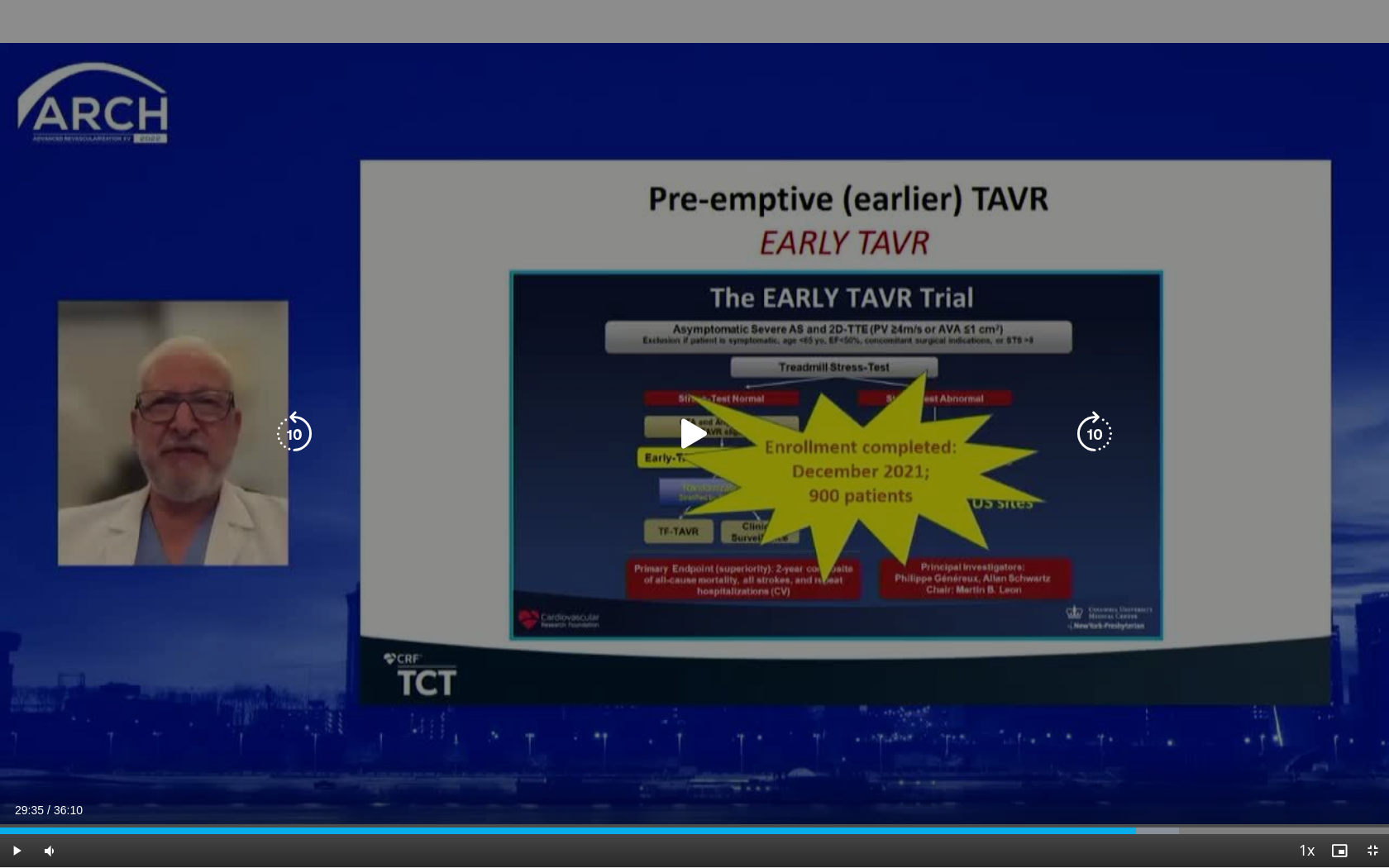
click at [693, 436] on icon "Video Player" at bounding box center [694, 433] width 46 height 46
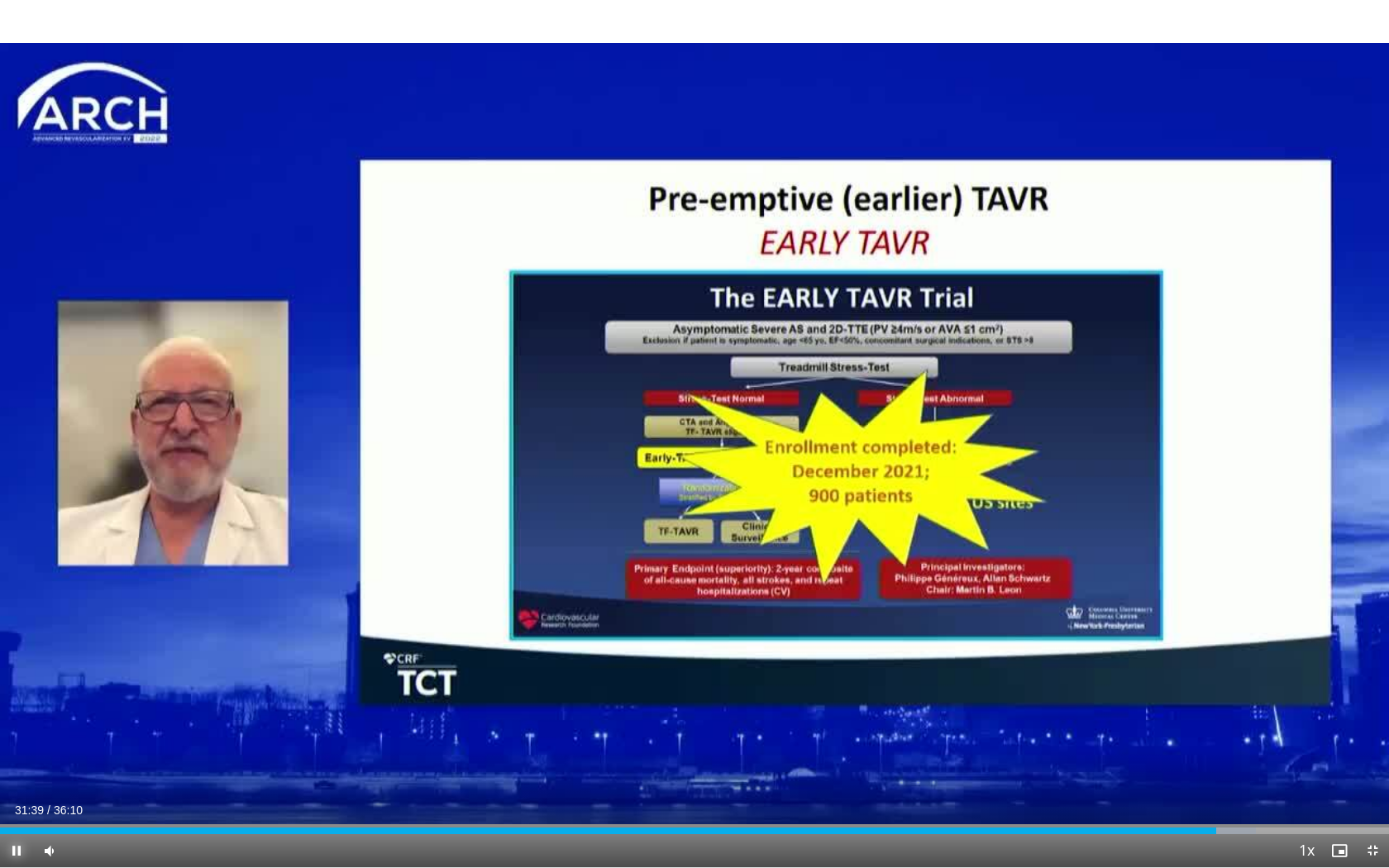
click at [16, 684] on span "Video Player" at bounding box center [16, 850] width 33 height 33
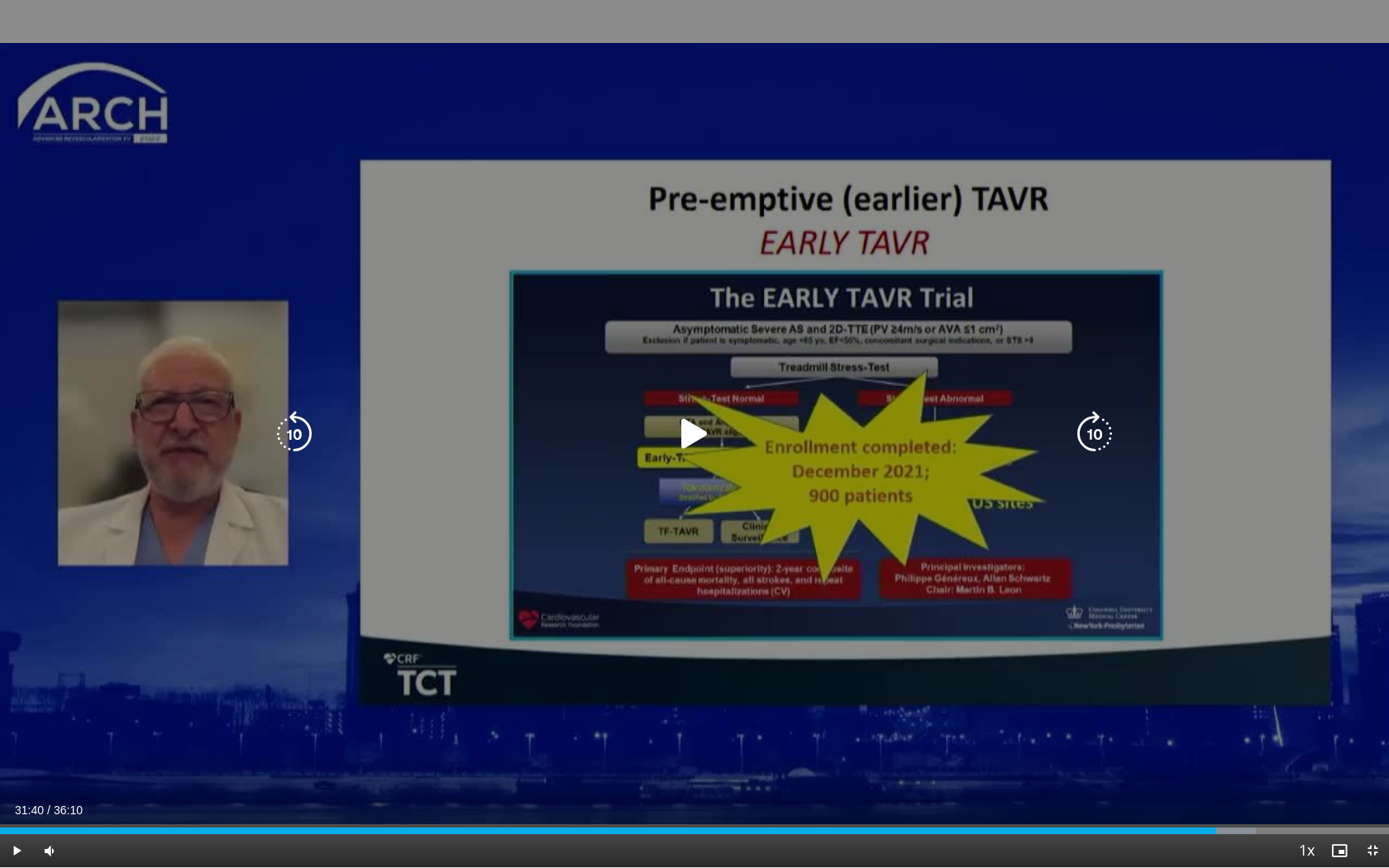
click at [692, 436] on icon "Video Player" at bounding box center [694, 433] width 46 height 46
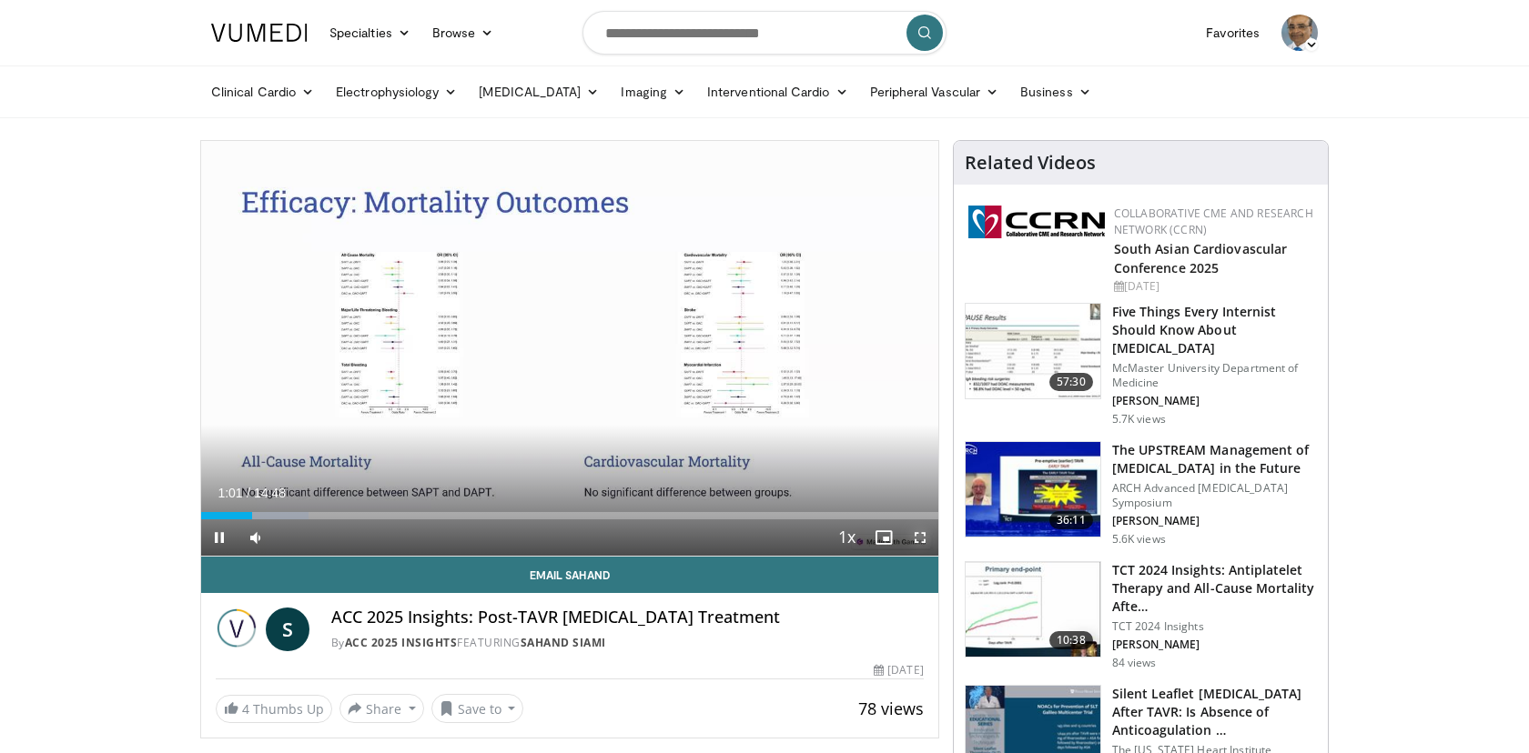
click at [916, 541] on span "Video Player" at bounding box center [920, 538] width 36 height 36
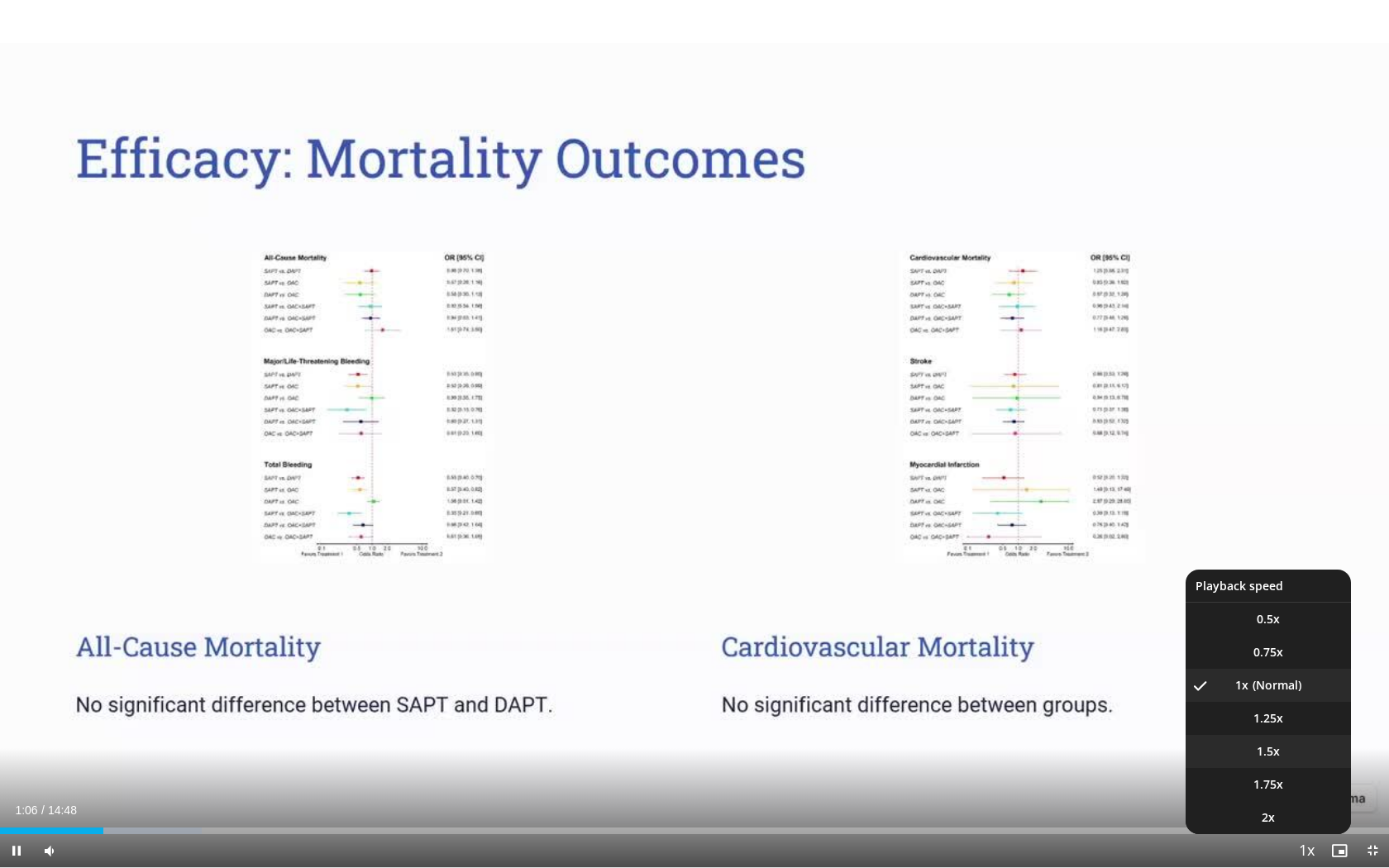
click at [1273, 684] on span "1.5x" at bounding box center [1267, 751] width 23 height 16
click at [1285, 684] on video-js "**********" at bounding box center [694, 434] width 1389 height 868
click at [1273, 684] on span "2x" at bounding box center [1268, 817] width 14 height 16
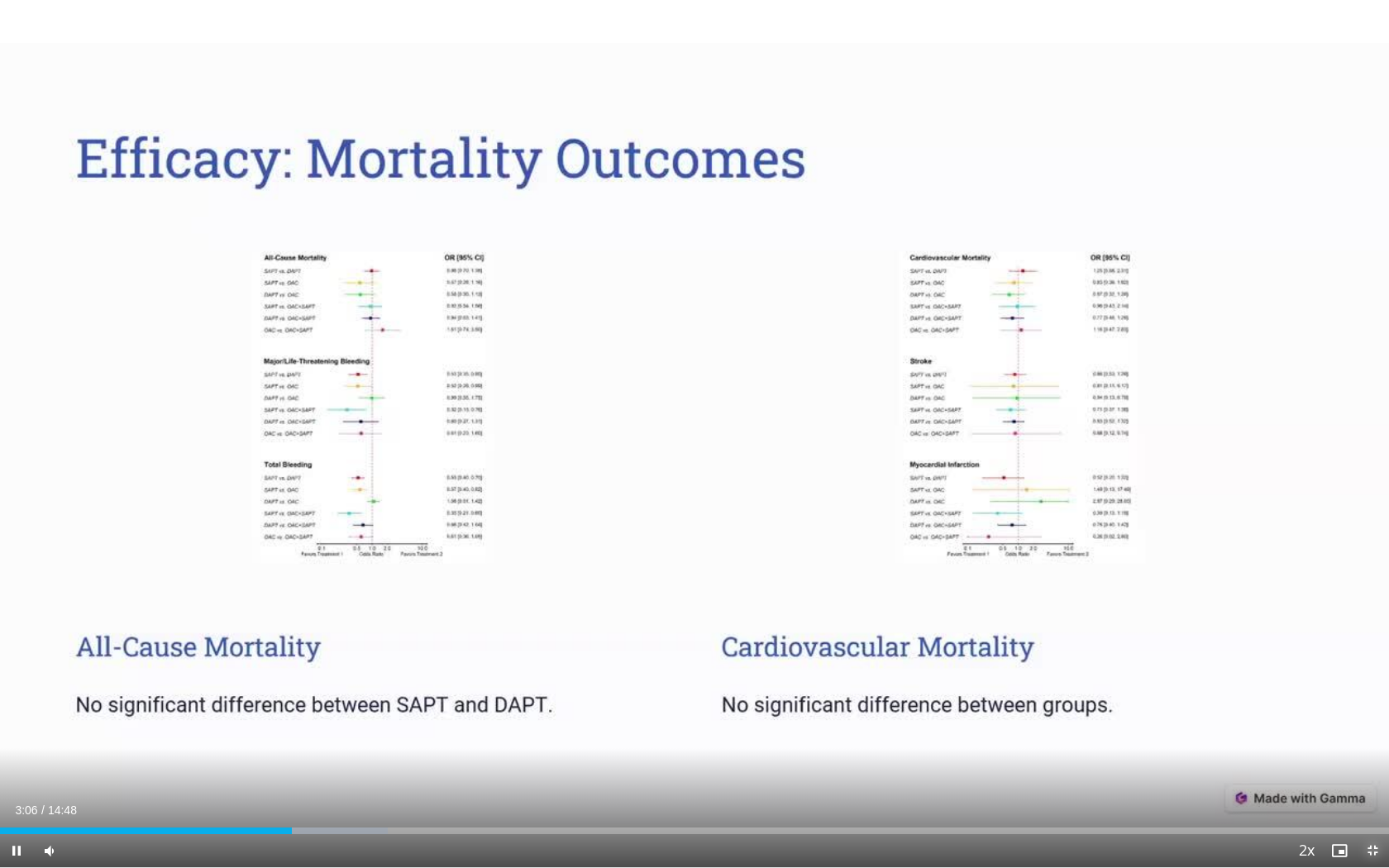
click at [1374, 684] on span "Video Player" at bounding box center [1372, 850] width 33 height 33
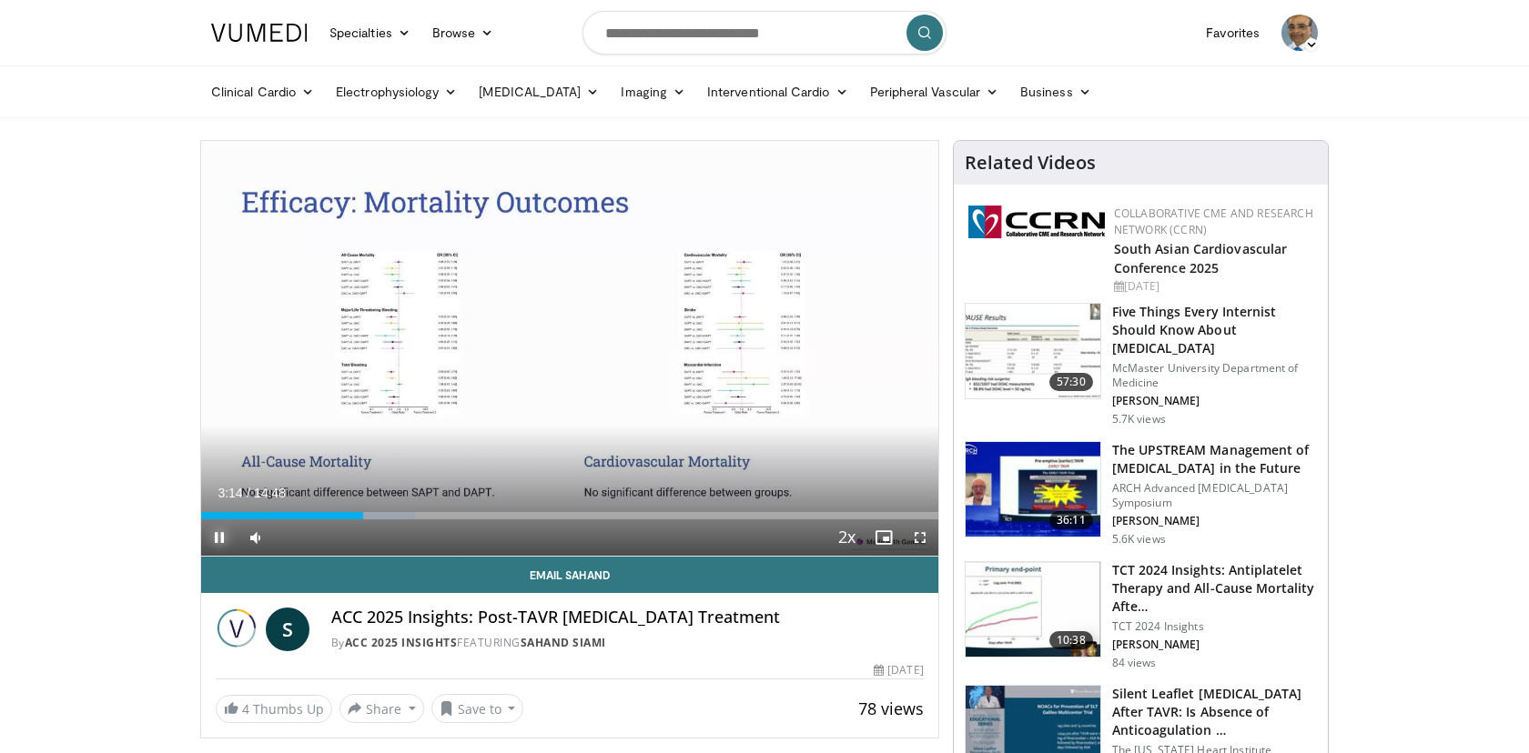
click at [218, 541] on span "Video Player" at bounding box center [219, 538] width 36 height 36
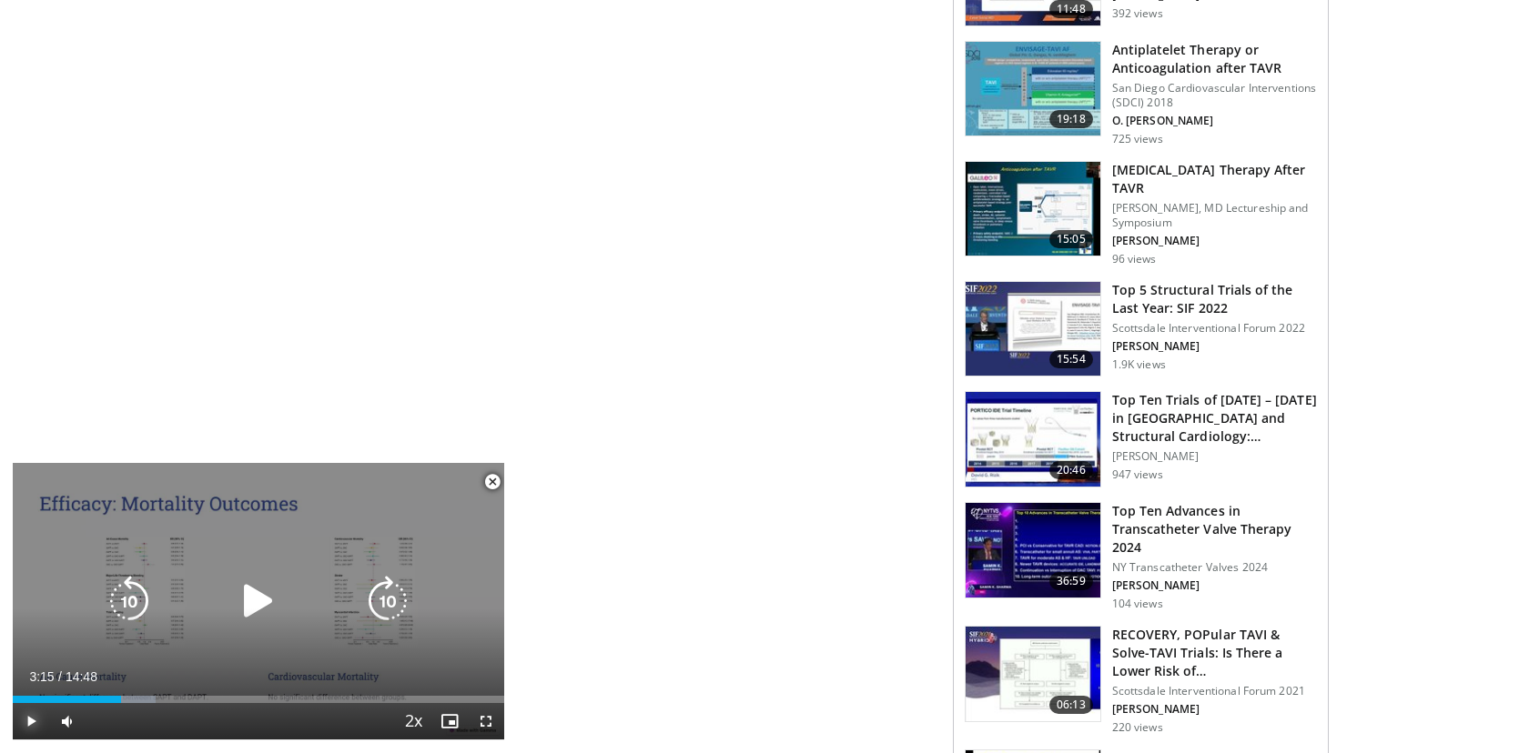
scroll to position [1109, 0]
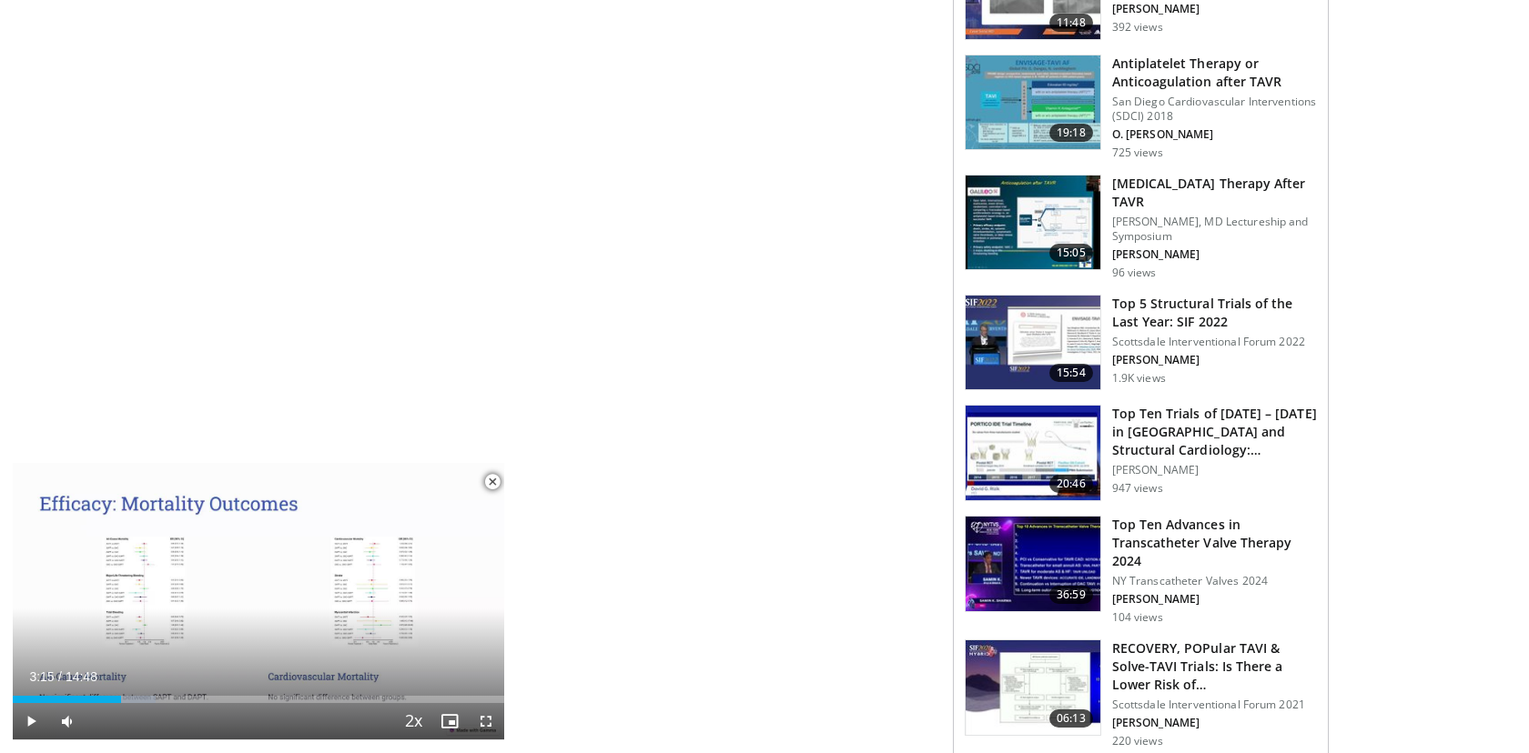
click at [490, 488] on span "Video Player" at bounding box center [492, 482] width 36 height 36
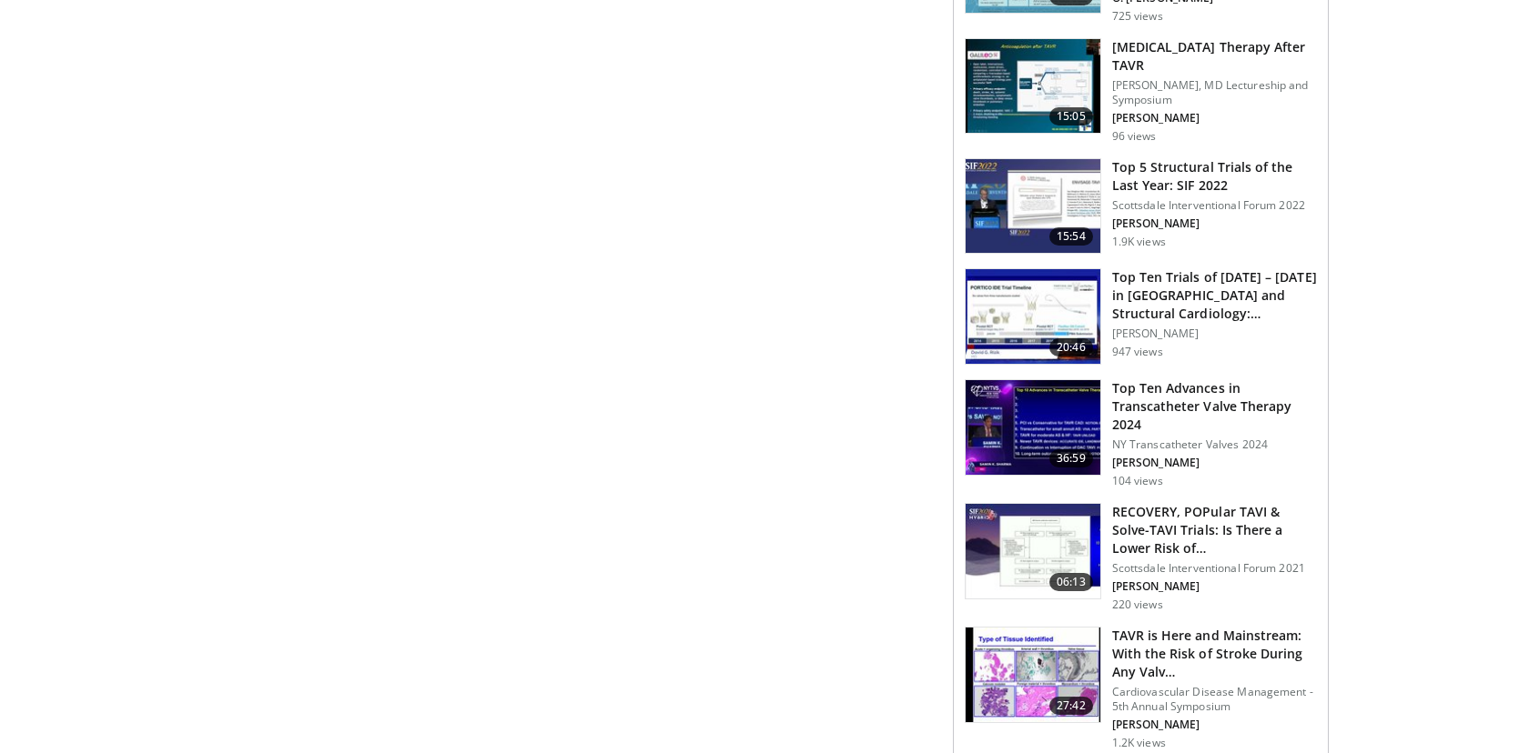
scroll to position [1243, 0]
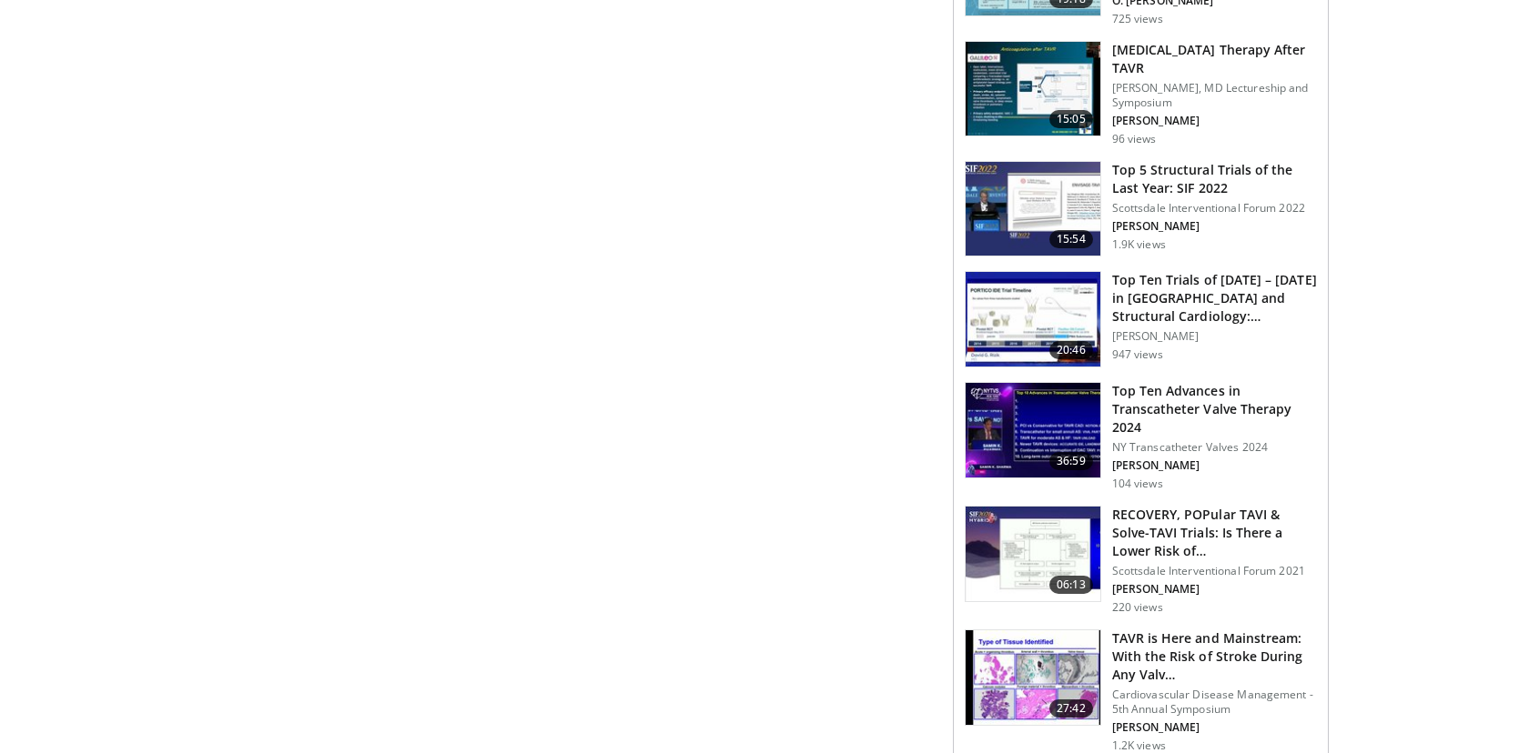
click at [1067, 536] on img at bounding box center [1033, 554] width 135 height 95
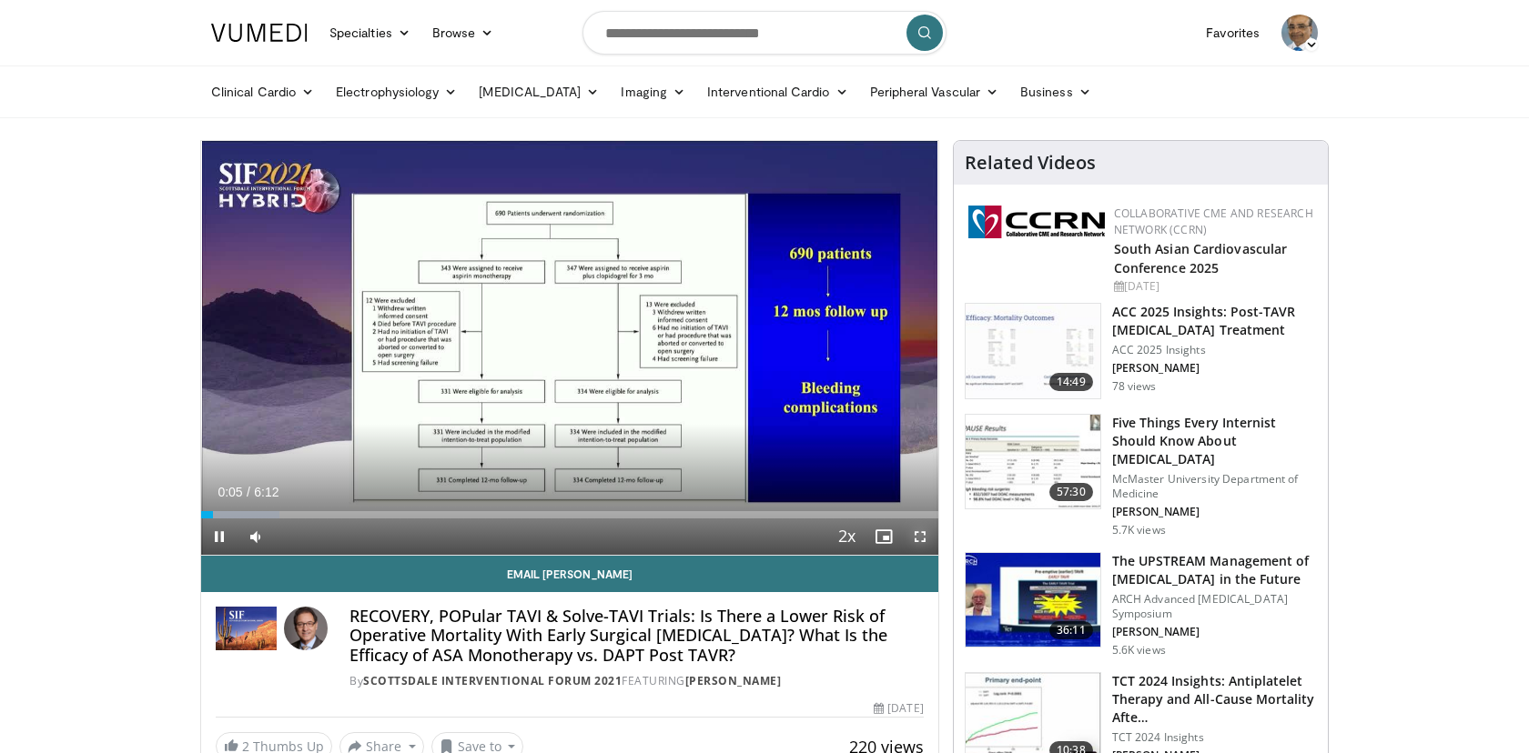
click at [918, 536] on span "Video Player" at bounding box center [920, 537] width 36 height 36
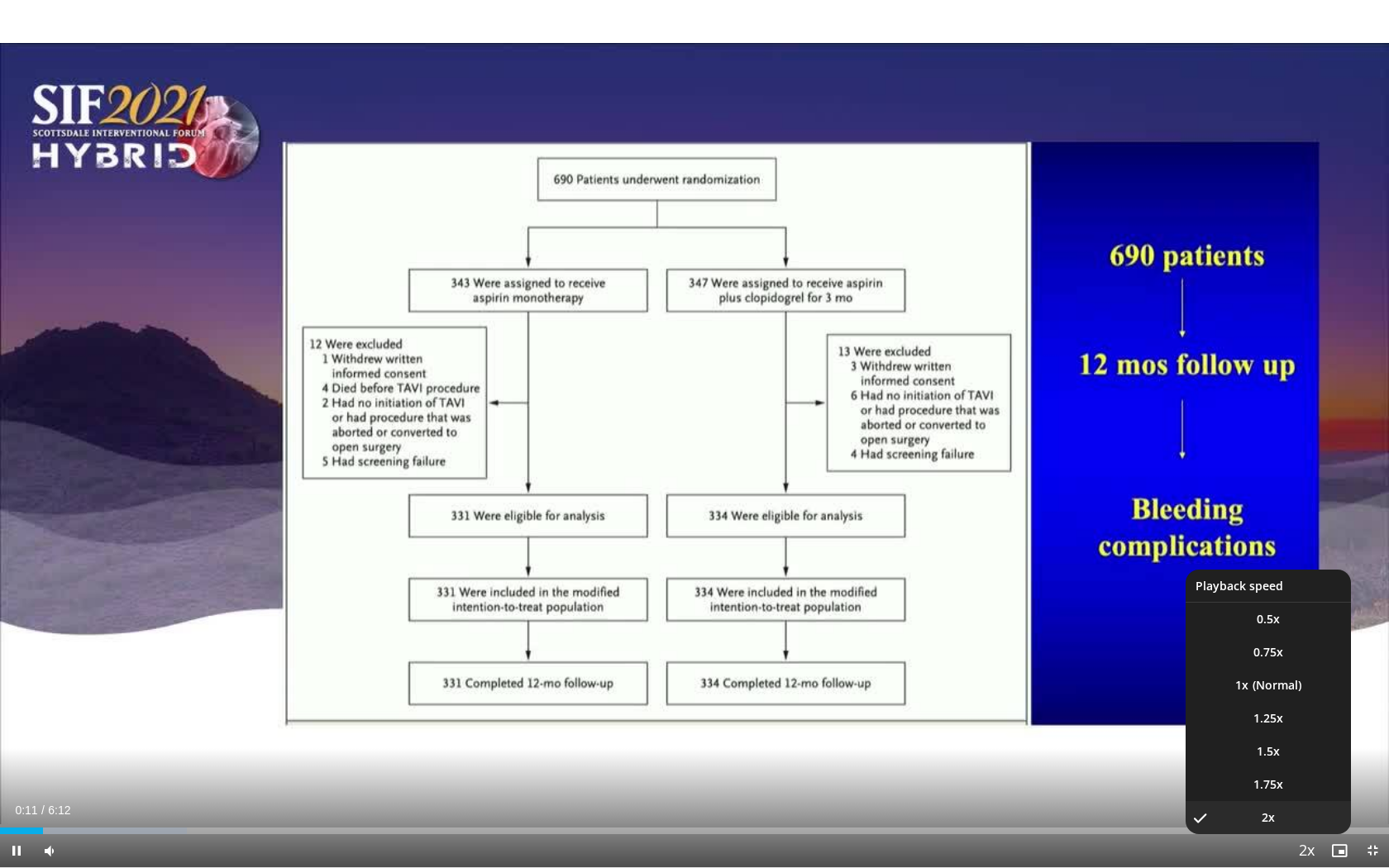
click at [1307, 684] on span "Video Player" at bounding box center [1305, 851] width 23 height 33
click at [1275, 684] on span "1.25x" at bounding box center [1268, 718] width 30 height 16
click at [1276, 684] on li "1x" at bounding box center [1268, 685] width 165 height 33
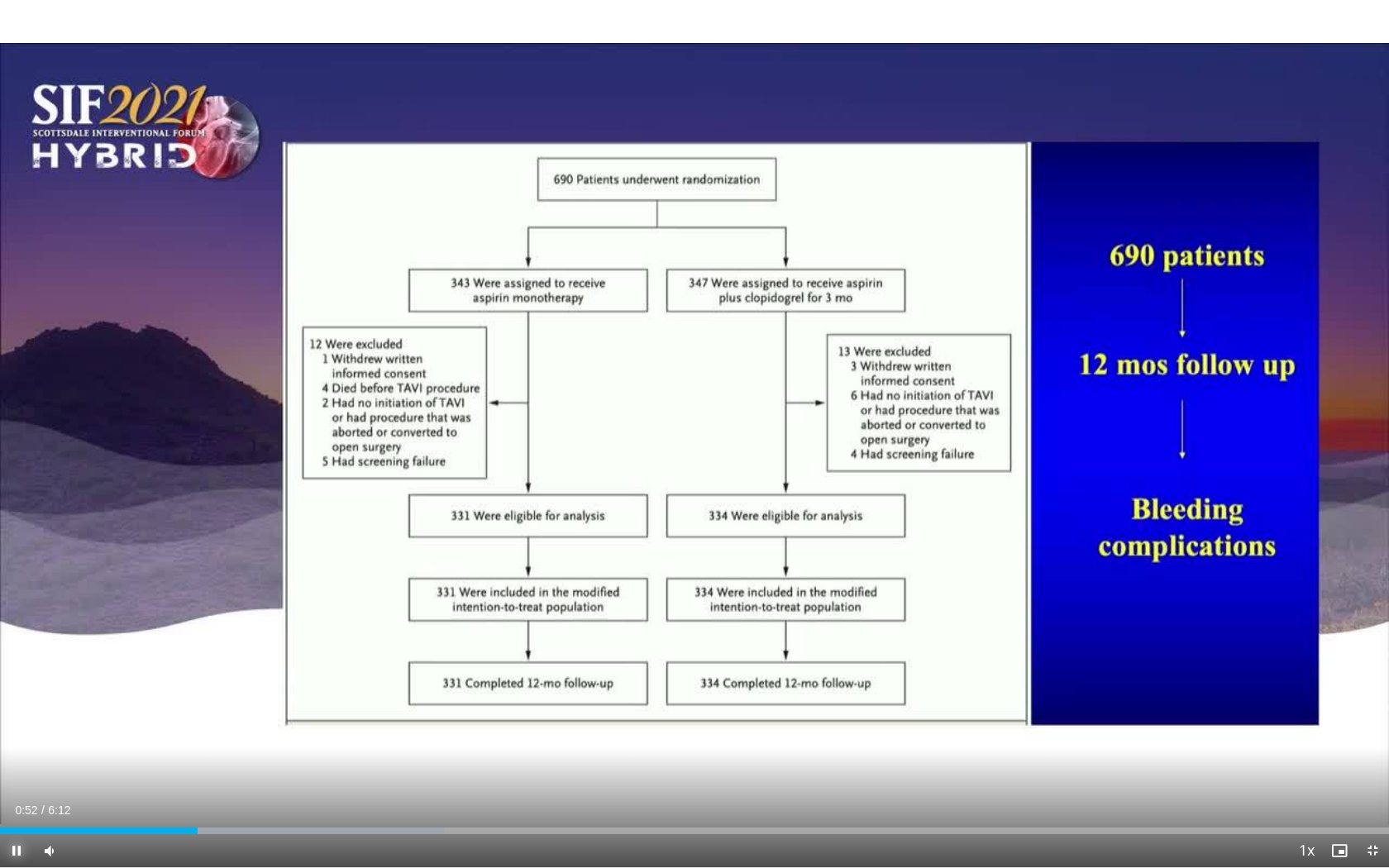
click at [16, 684] on span "Video Player" at bounding box center [16, 850] width 33 height 33
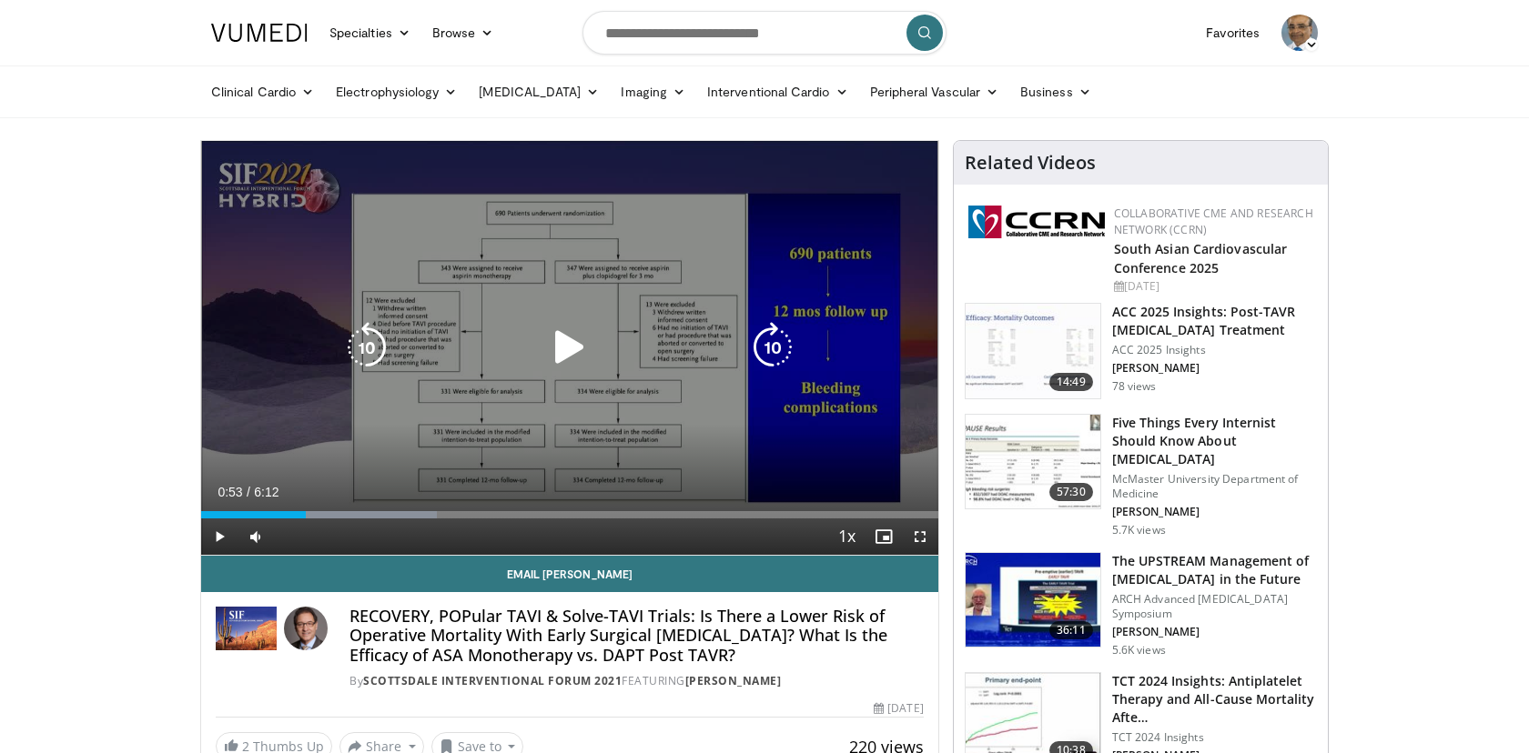
click at [569, 352] on icon "Video Player" at bounding box center [569, 347] width 51 height 51
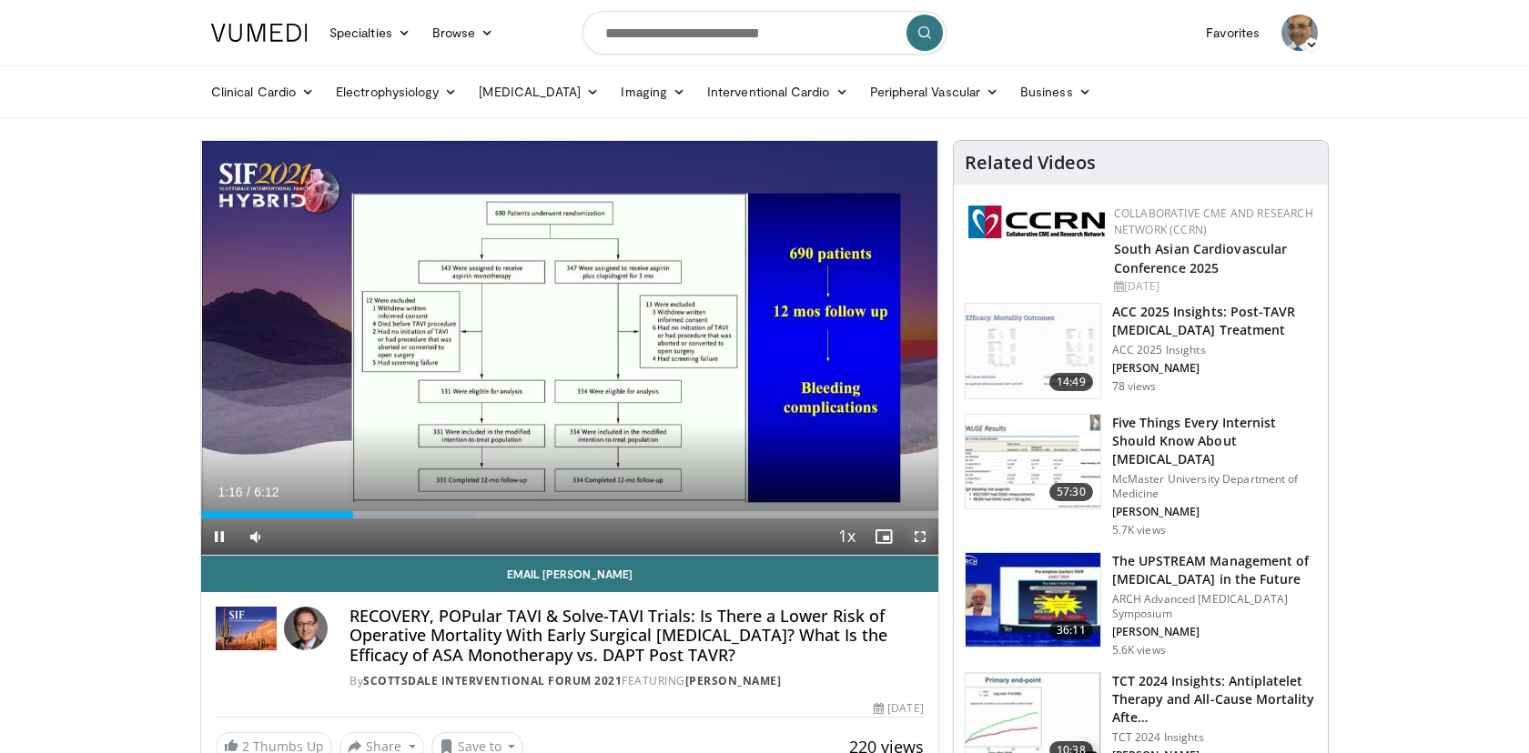
click at [918, 540] on span "Video Player" at bounding box center [920, 537] width 36 height 36
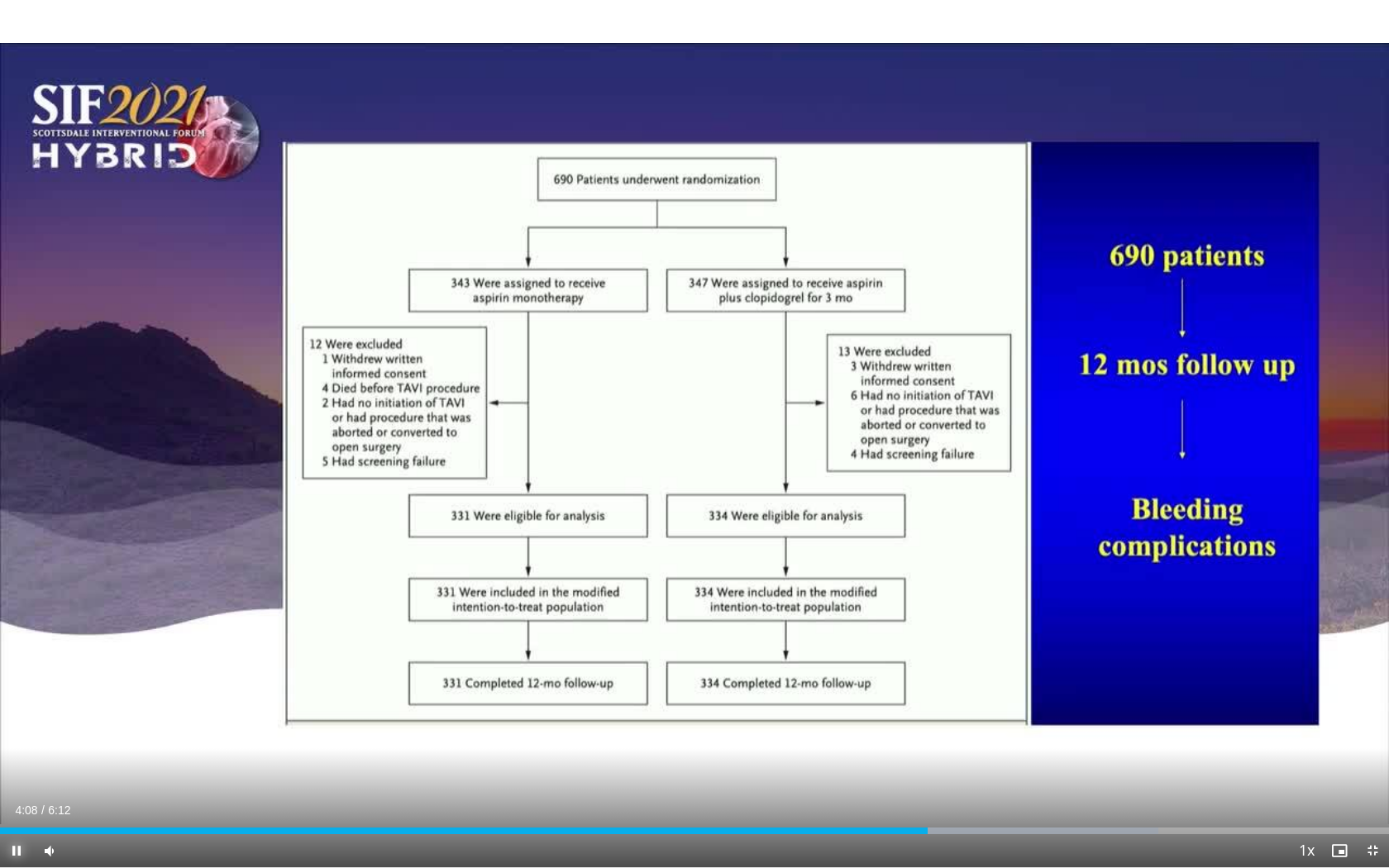
click at [16, 684] on span "Video Player" at bounding box center [16, 850] width 33 height 33
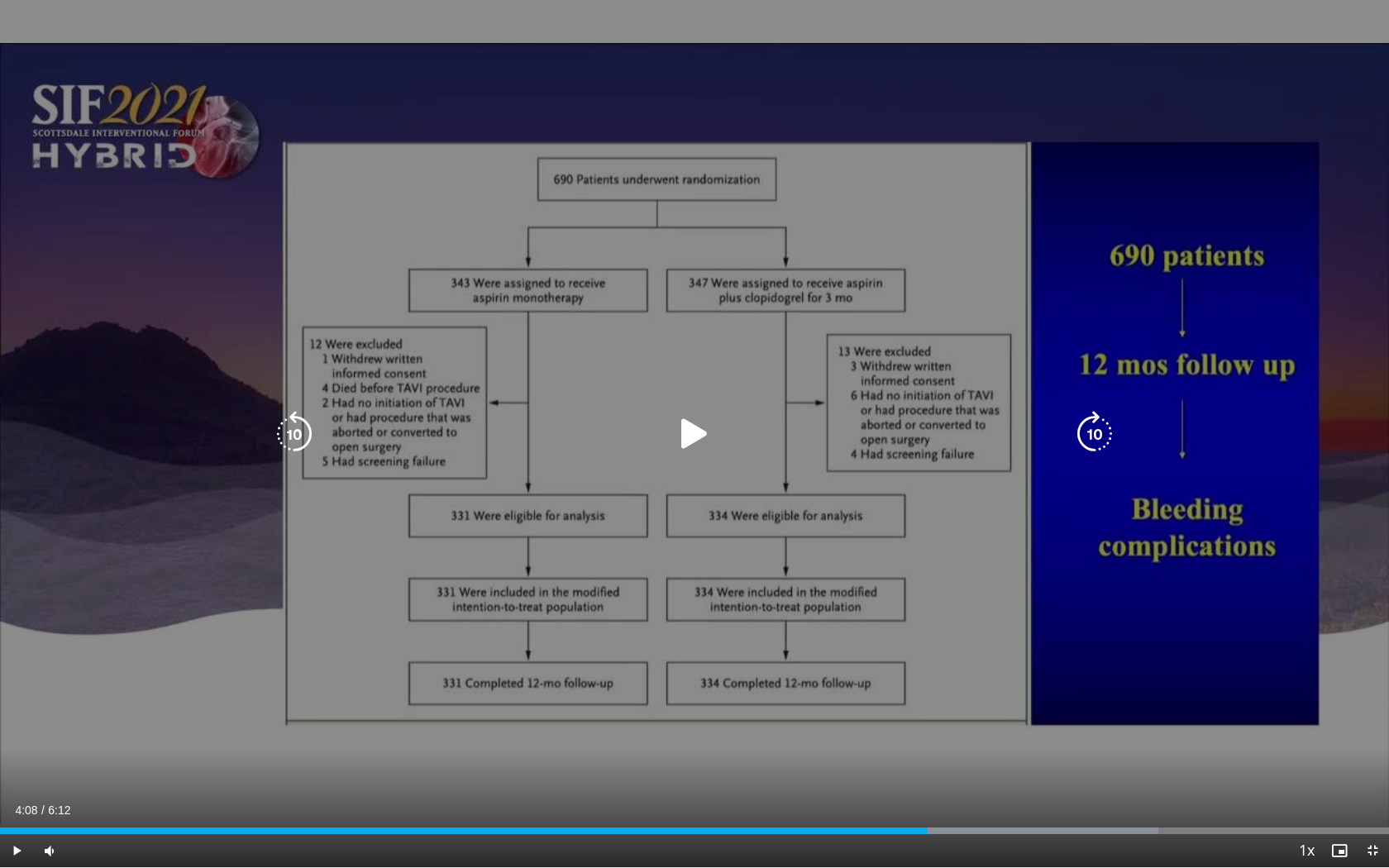
click at [302, 442] on icon "Video Player" at bounding box center [293, 433] width 46 height 46
click at [296, 429] on icon "Video Player" at bounding box center [293, 433] width 46 height 46
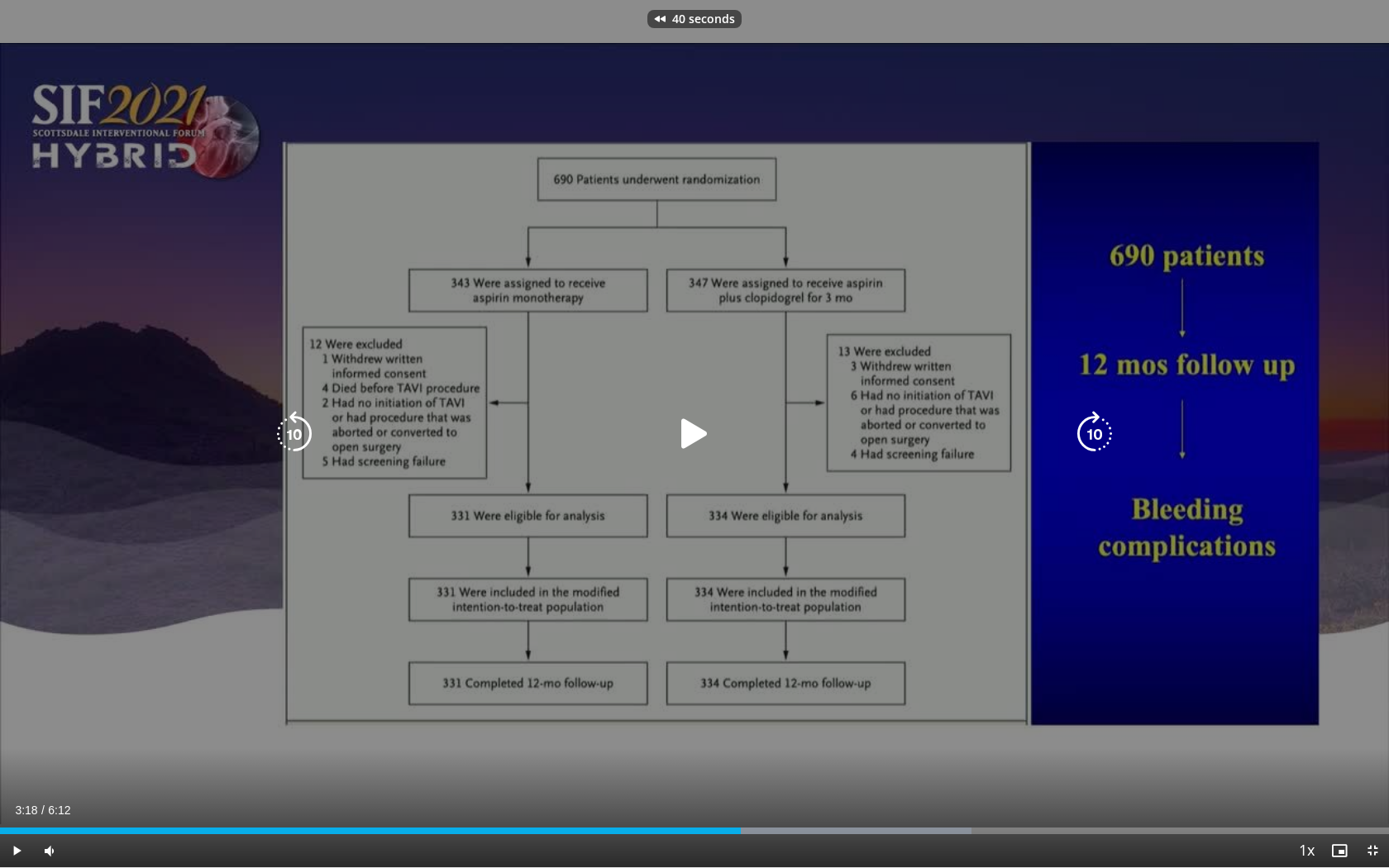
click at [296, 429] on icon "Video Player" at bounding box center [293, 433] width 46 height 46
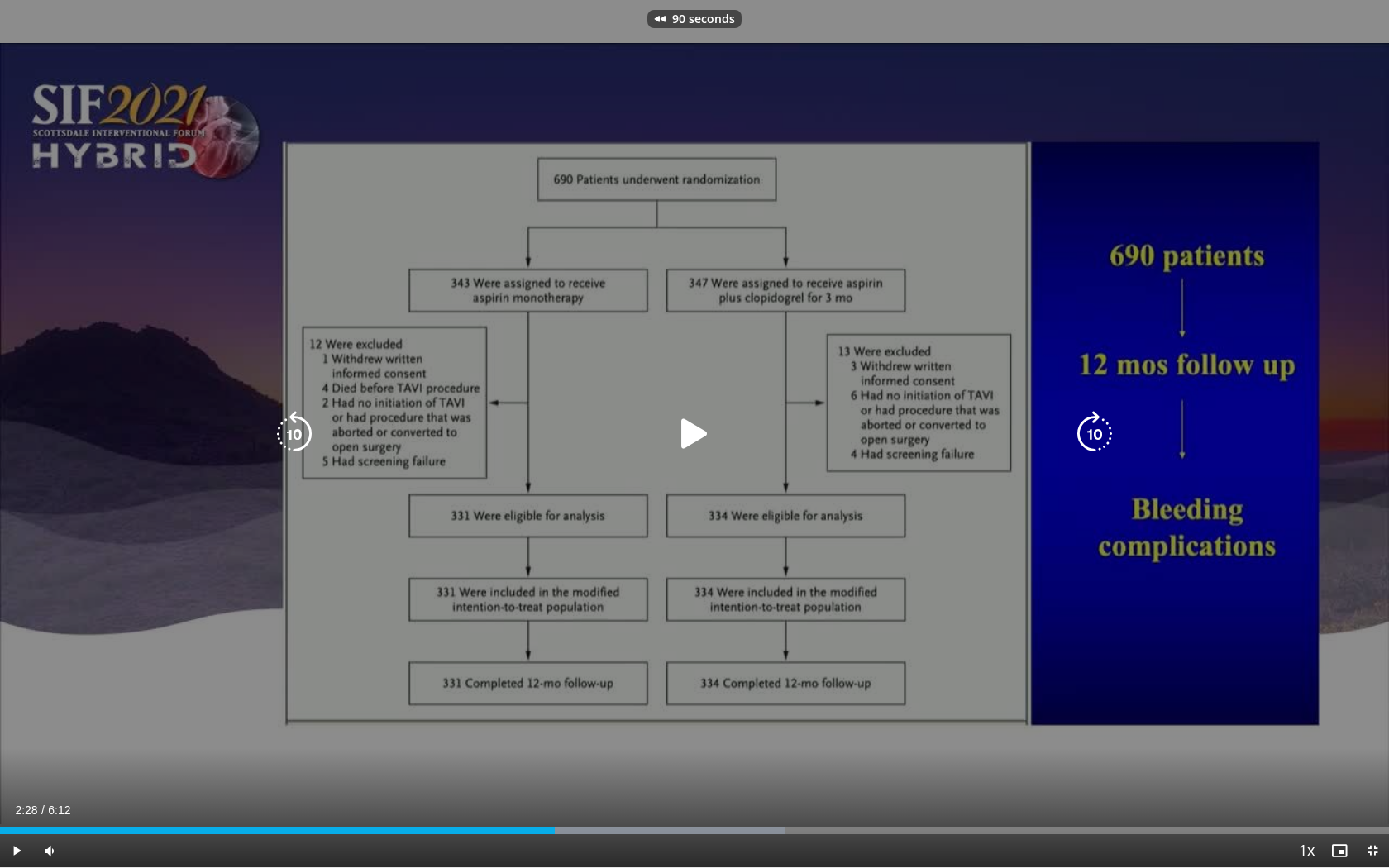
click at [299, 438] on icon "Video Player" at bounding box center [293, 433] width 46 height 46
click at [299, 430] on icon "Video Player" at bounding box center [293, 433] width 46 height 46
click at [1099, 438] on icon "Video Player" at bounding box center [1094, 433] width 46 height 46
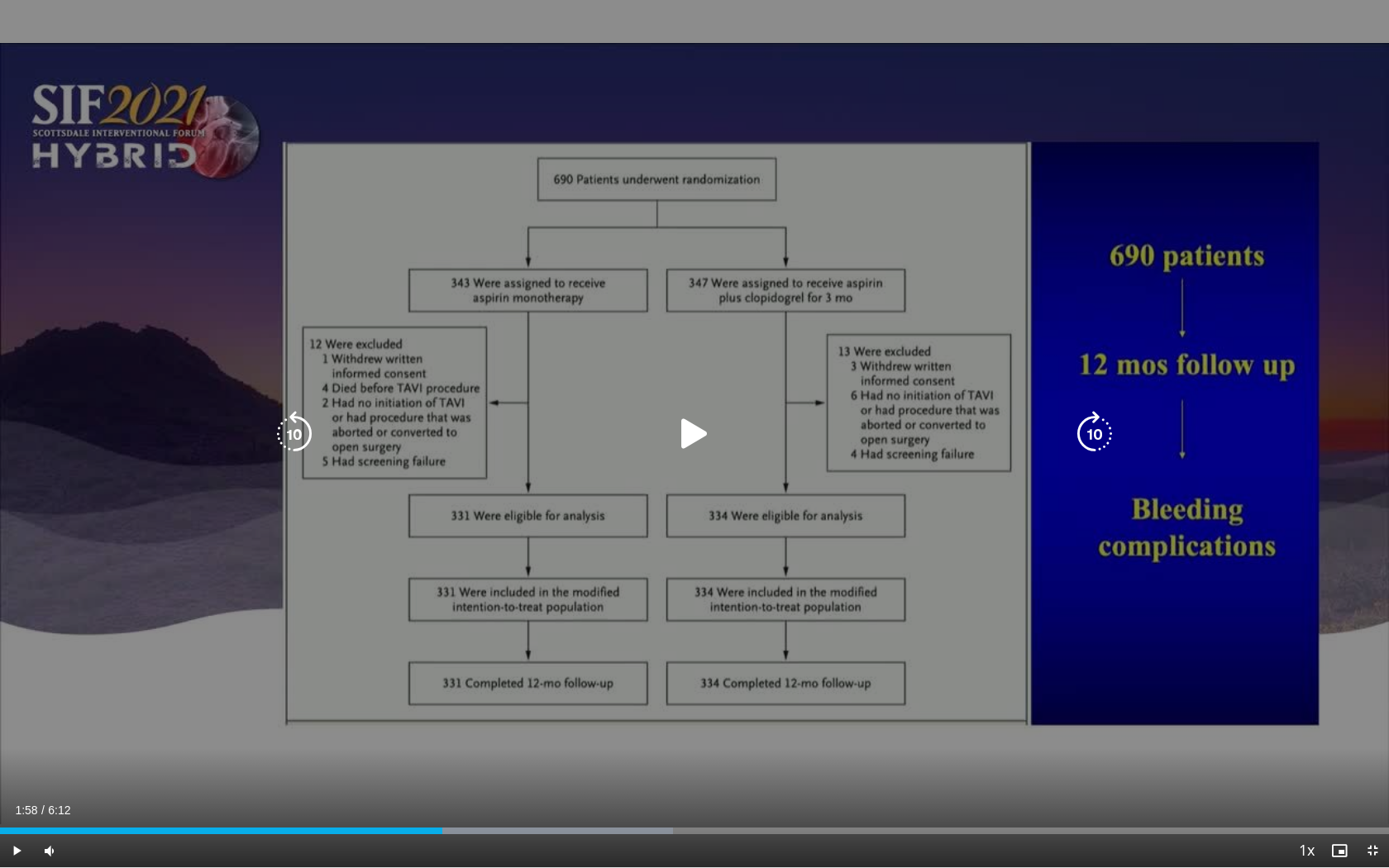
click at [300, 439] on icon "Video Player" at bounding box center [293, 433] width 46 height 46
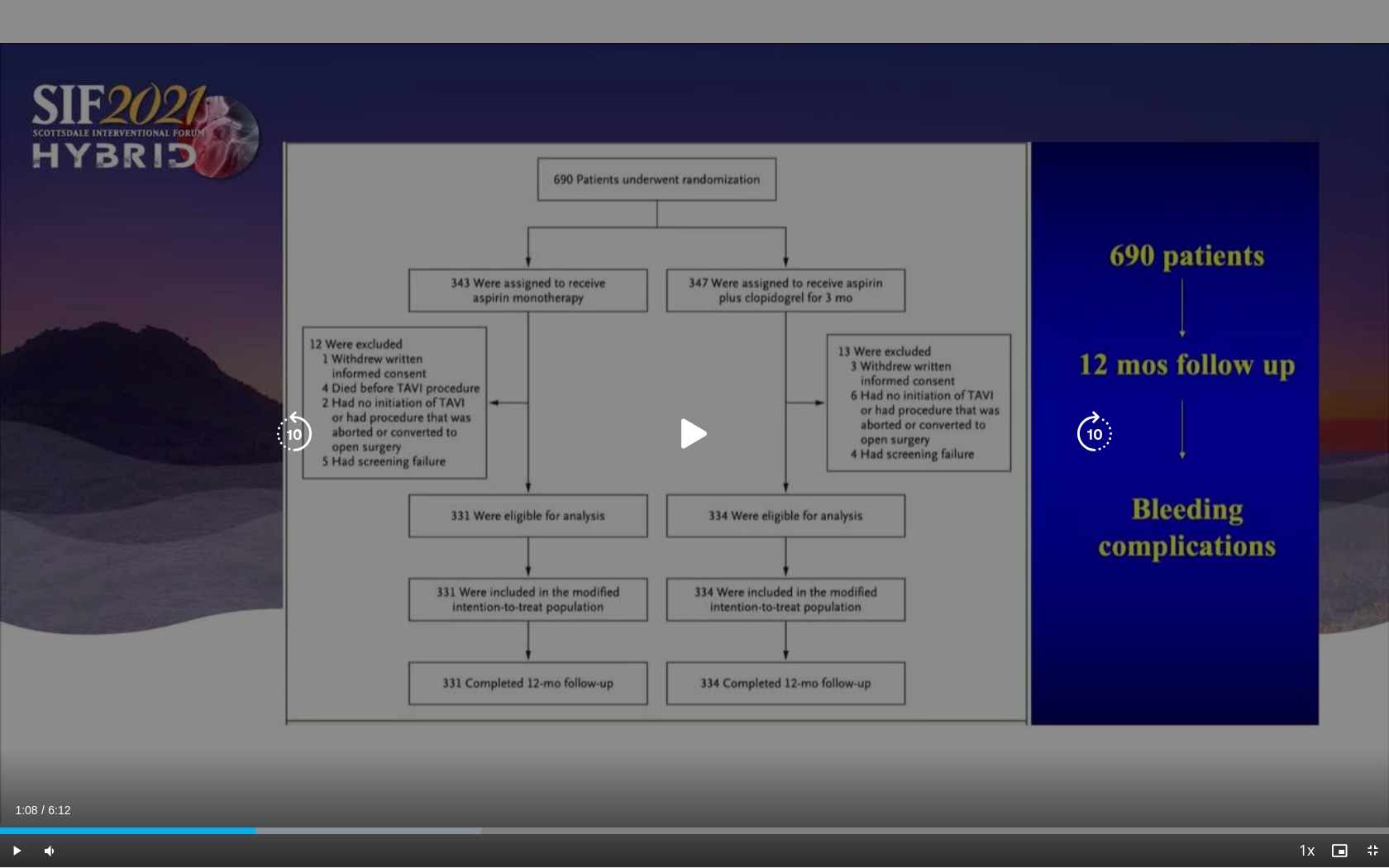
click at [300, 432] on icon "Video Player" at bounding box center [293, 433] width 46 height 46
click at [1097, 439] on icon "Video Player" at bounding box center [1094, 433] width 46 height 46
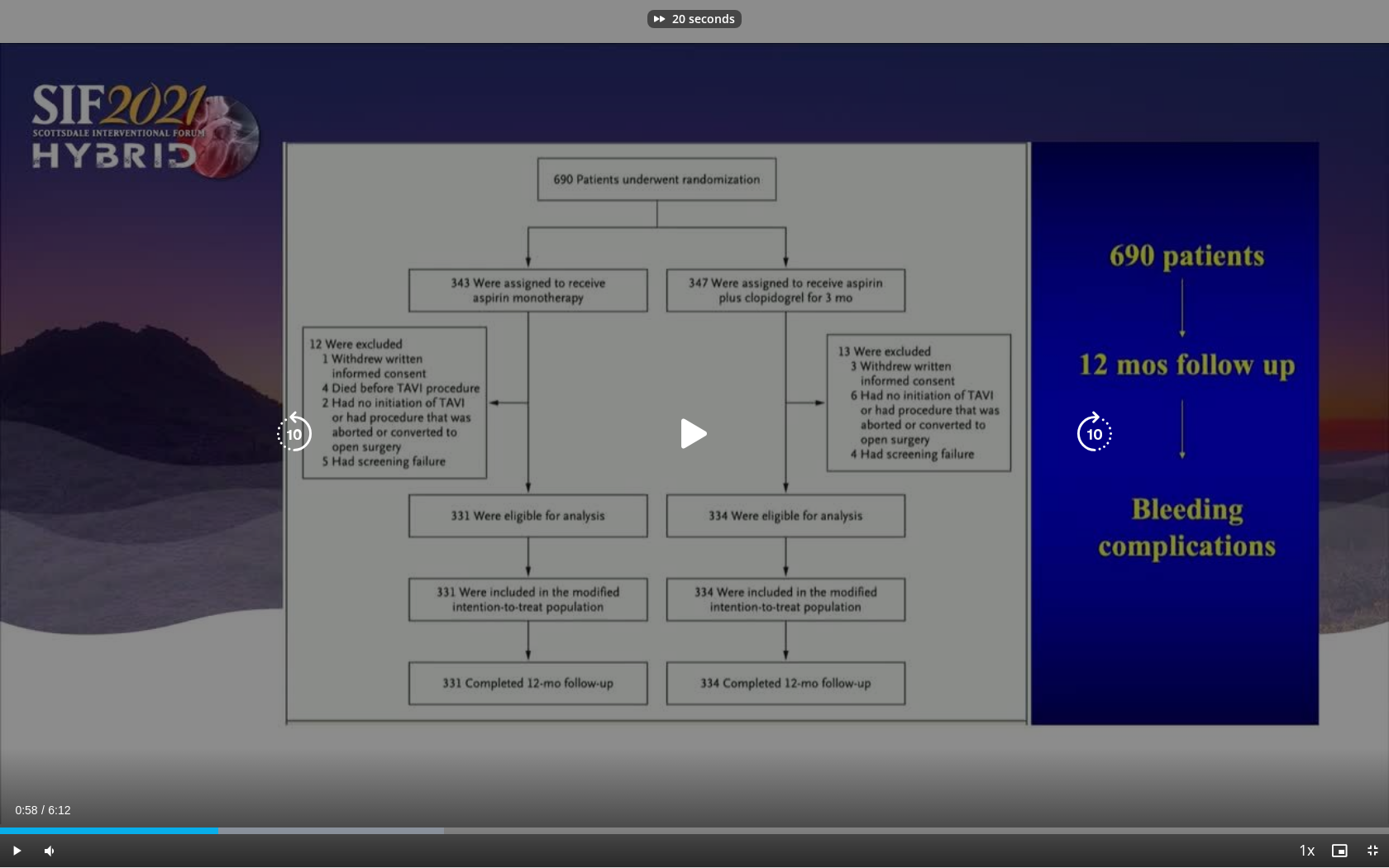
click at [1097, 439] on icon "Video Player" at bounding box center [1094, 433] width 46 height 46
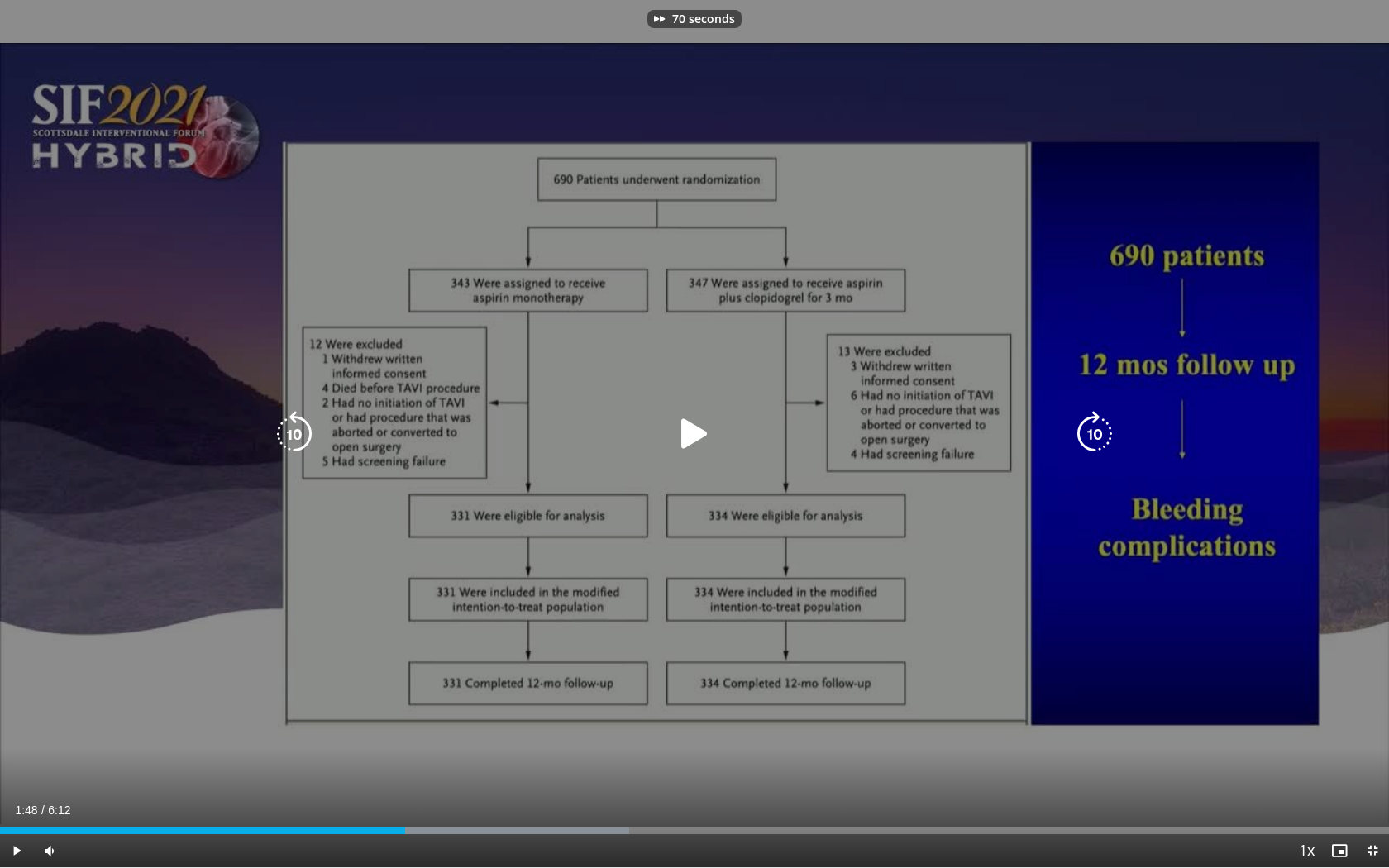
click at [1097, 439] on icon "Video Player" at bounding box center [1094, 433] width 46 height 46
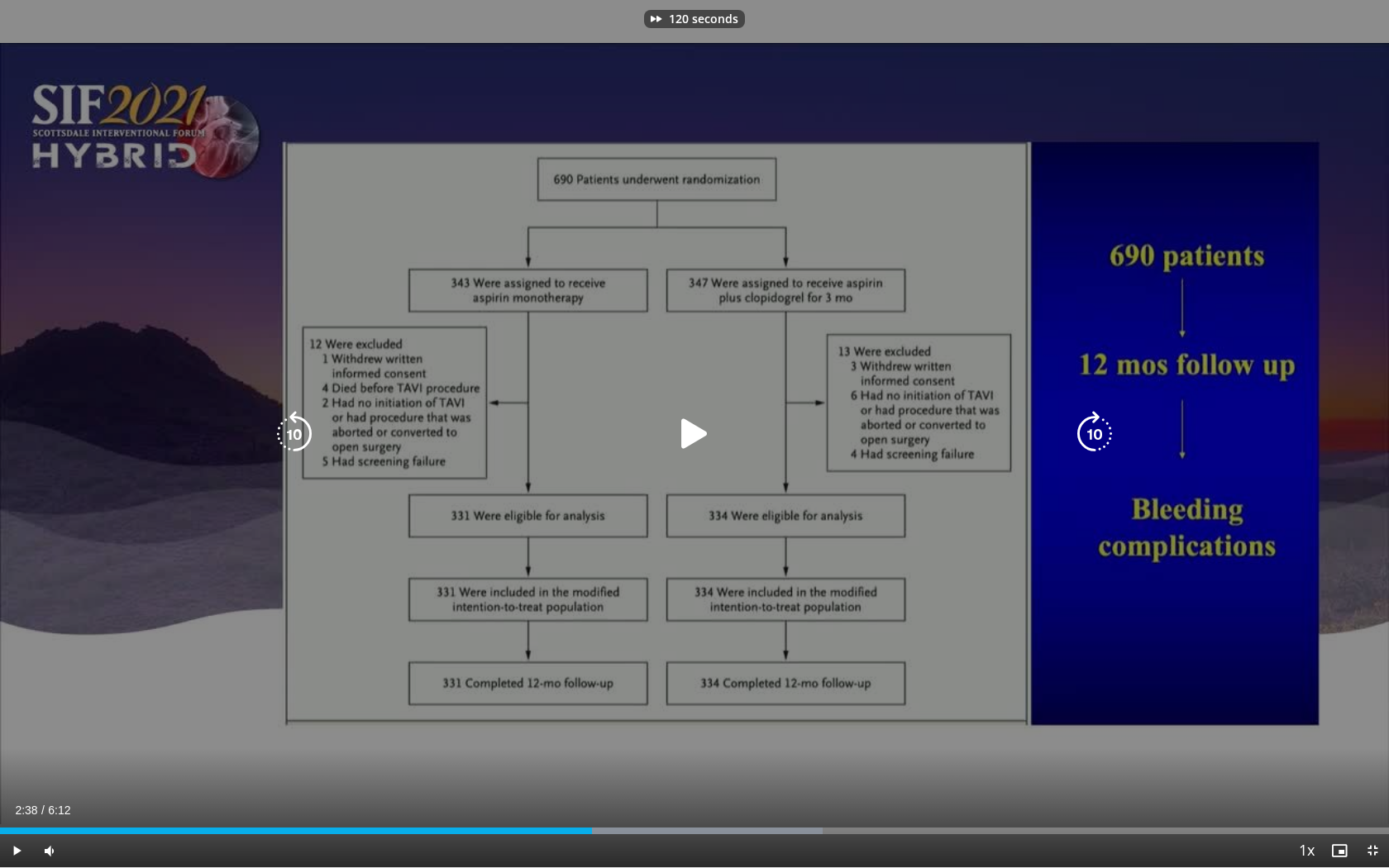
click at [1097, 439] on icon "Video Player" at bounding box center [1094, 433] width 46 height 46
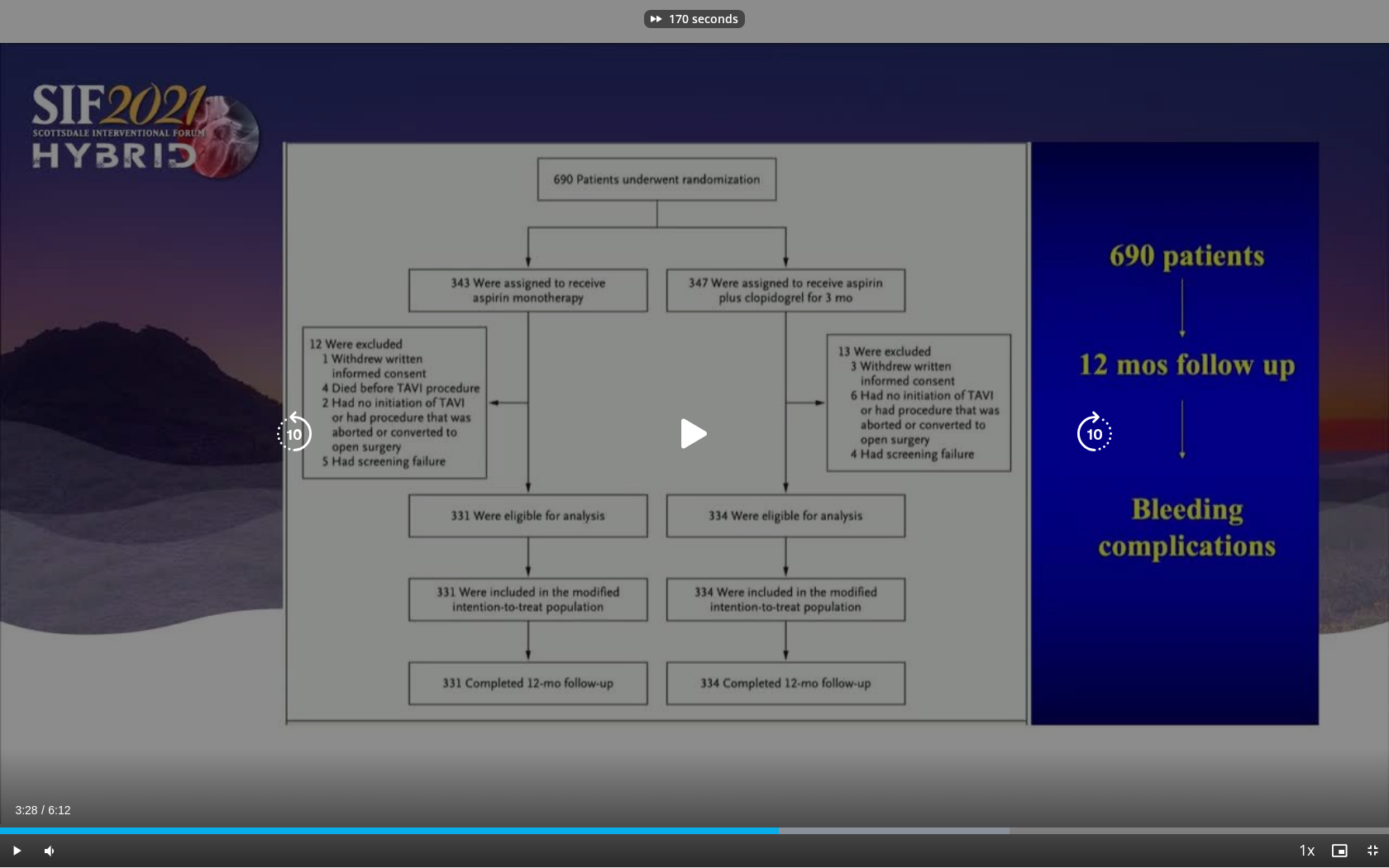
click at [1097, 439] on icon "Video Player" at bounding box center [1094, 433] width 46 height 46
click at [697, 443] on icon "Video Player" at bounding box center [694, 433] width 46 height 46
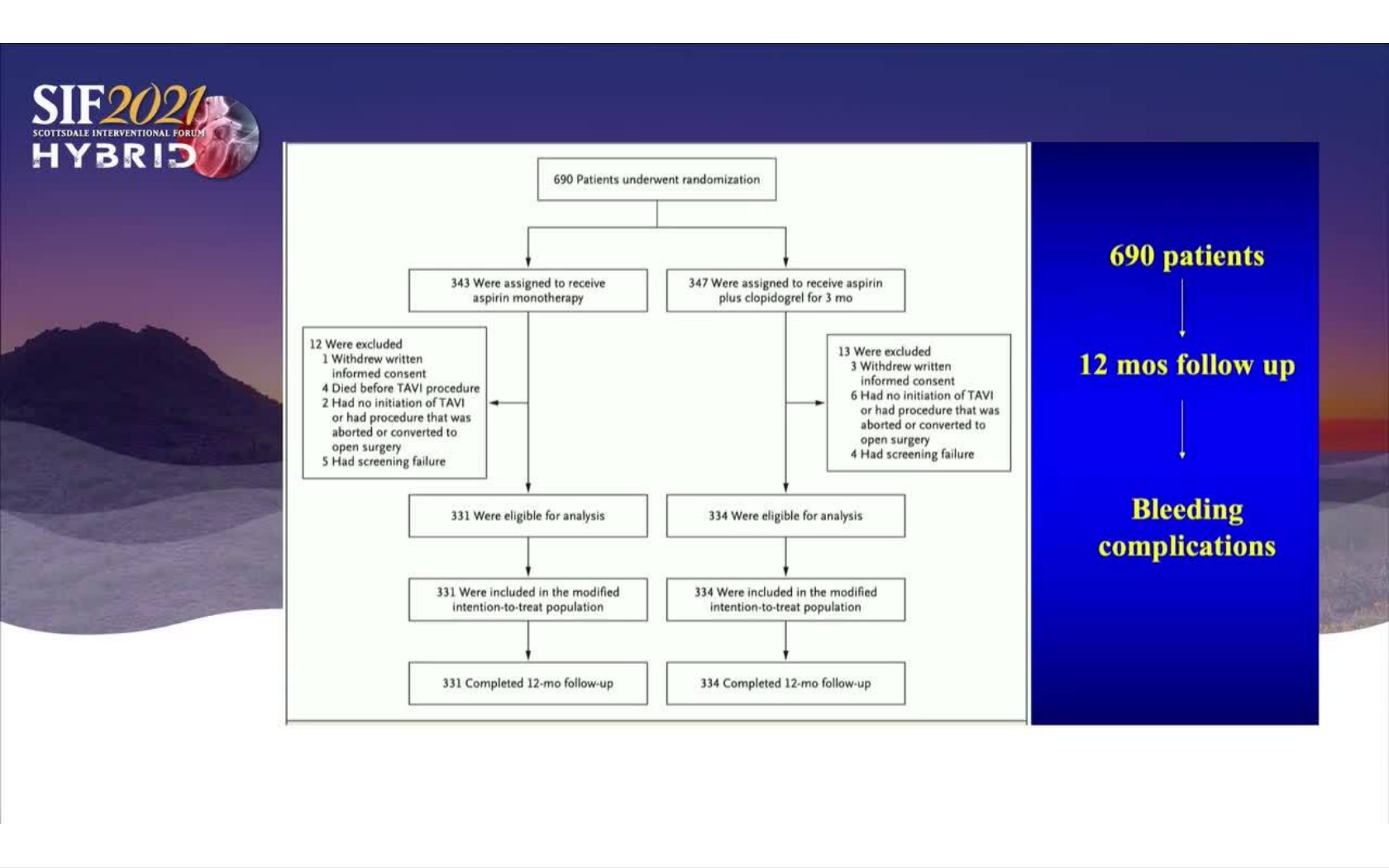
click at [16, 684] on video-js "**********" at bounding box center [694, 434] width 1389 height 868
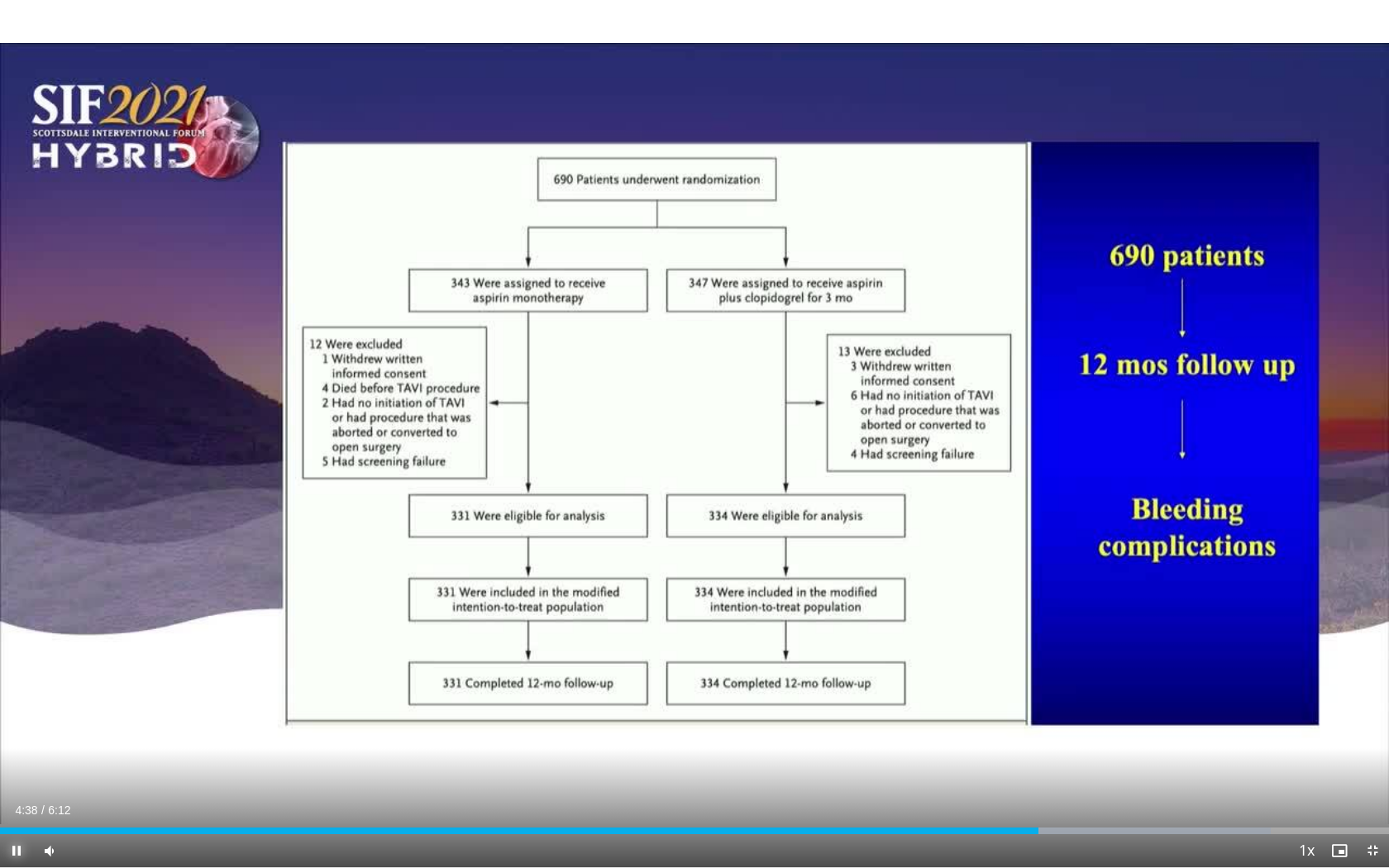
click at [15, 684] on span "Video Player" at bounding box center [16, 850] width 33 height 33
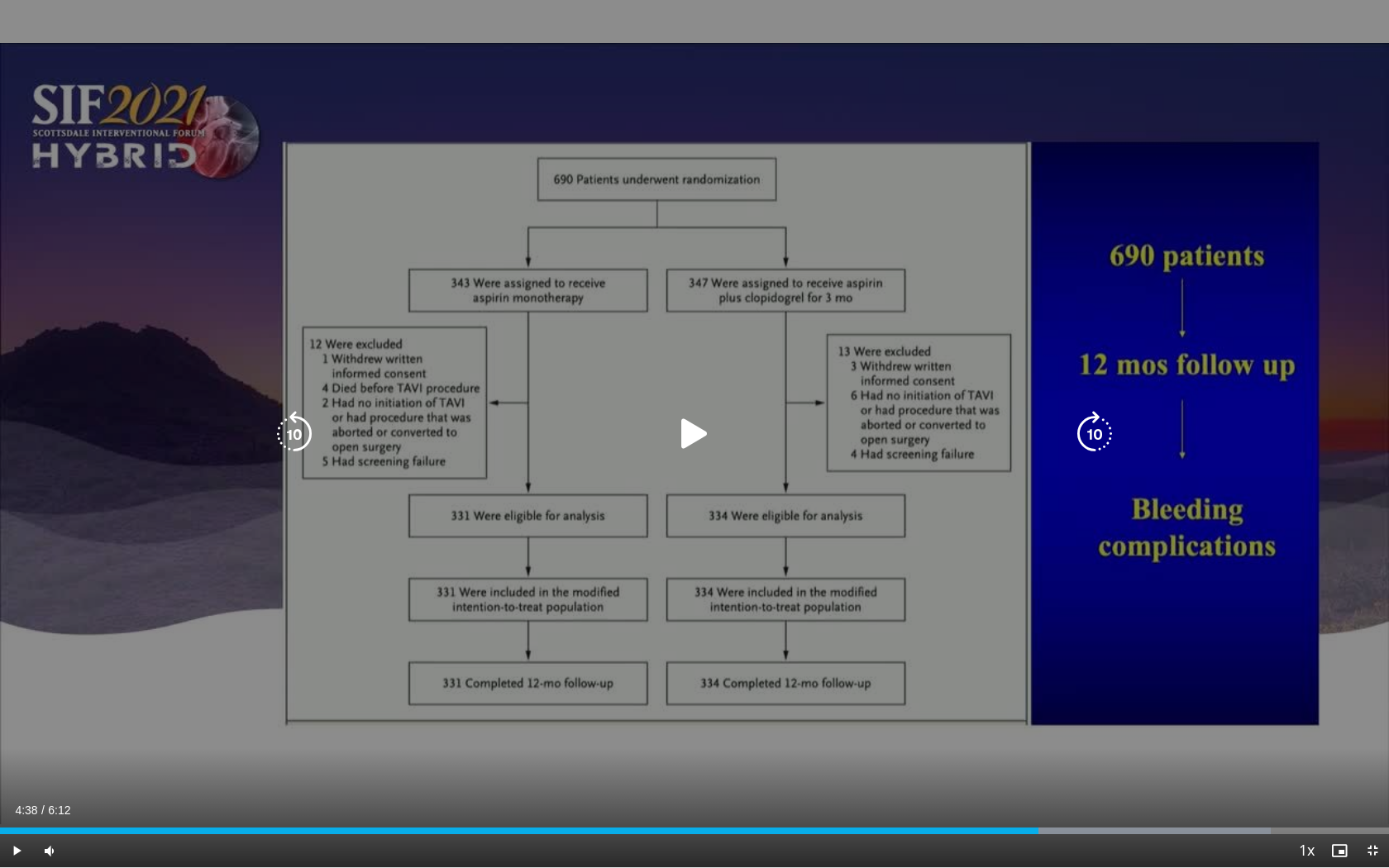
click at [298, 437] on icon "Video Player" at bounding box center [293, 433] width 46 height 46
click at [694, 432] on icon "Video Player" at bounding box center [694, 433] width 46 height 46
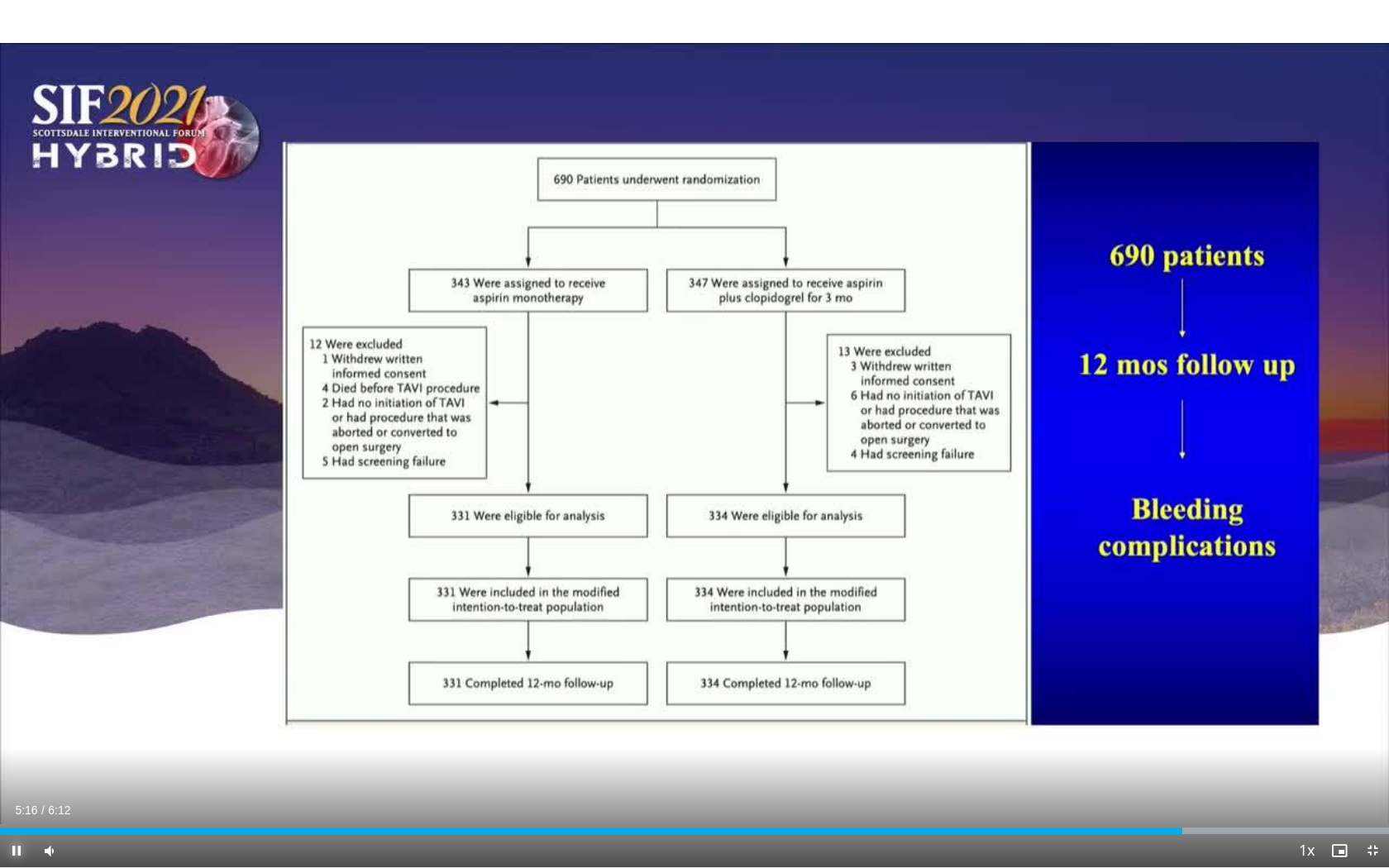
click at [21, 684] on span "Video Player" at bounding box center [16, 850] width 33 height 33
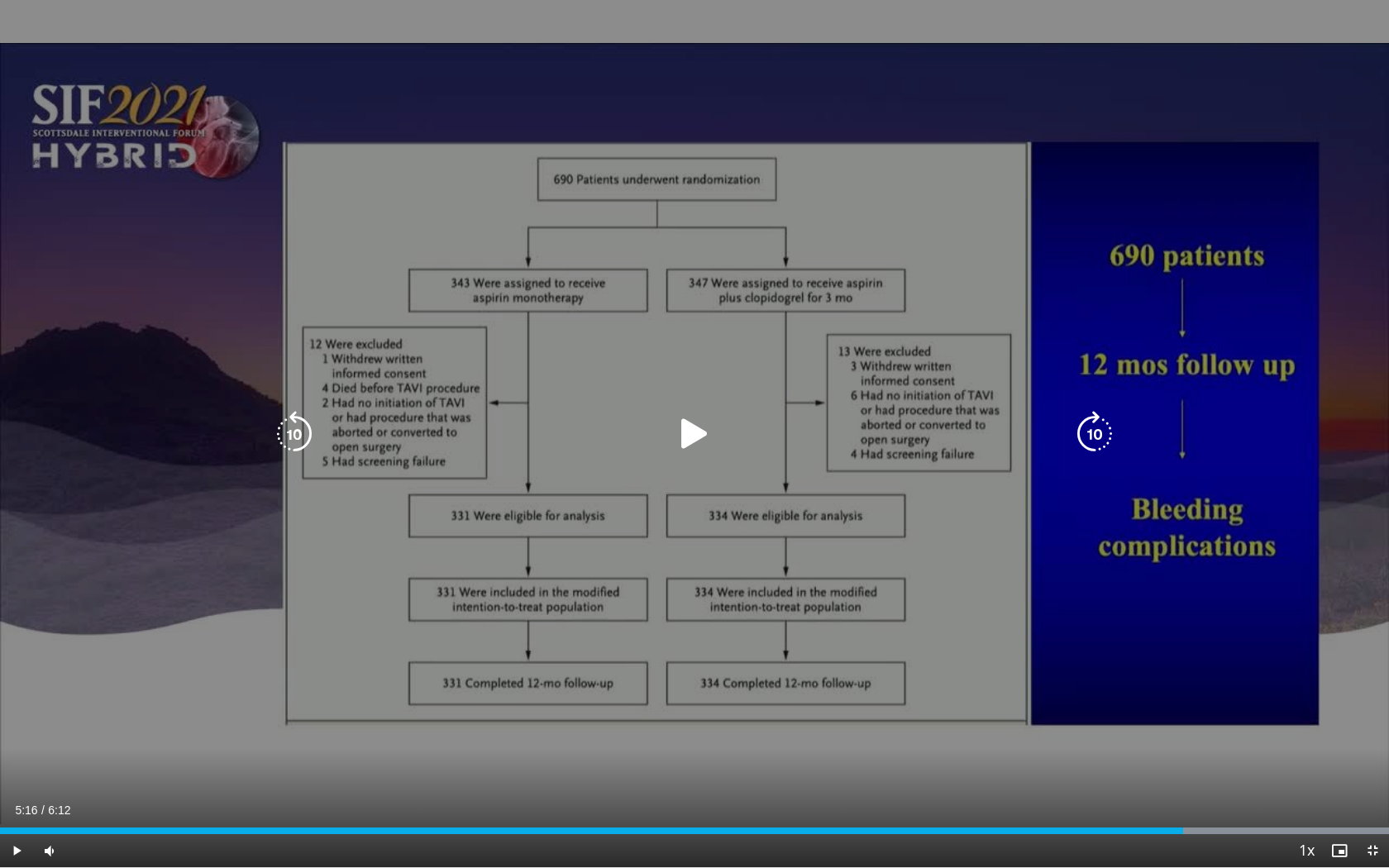
click at [696, 434] on icon "Video Player" at bounding box center [694, 433] width 46 height 46
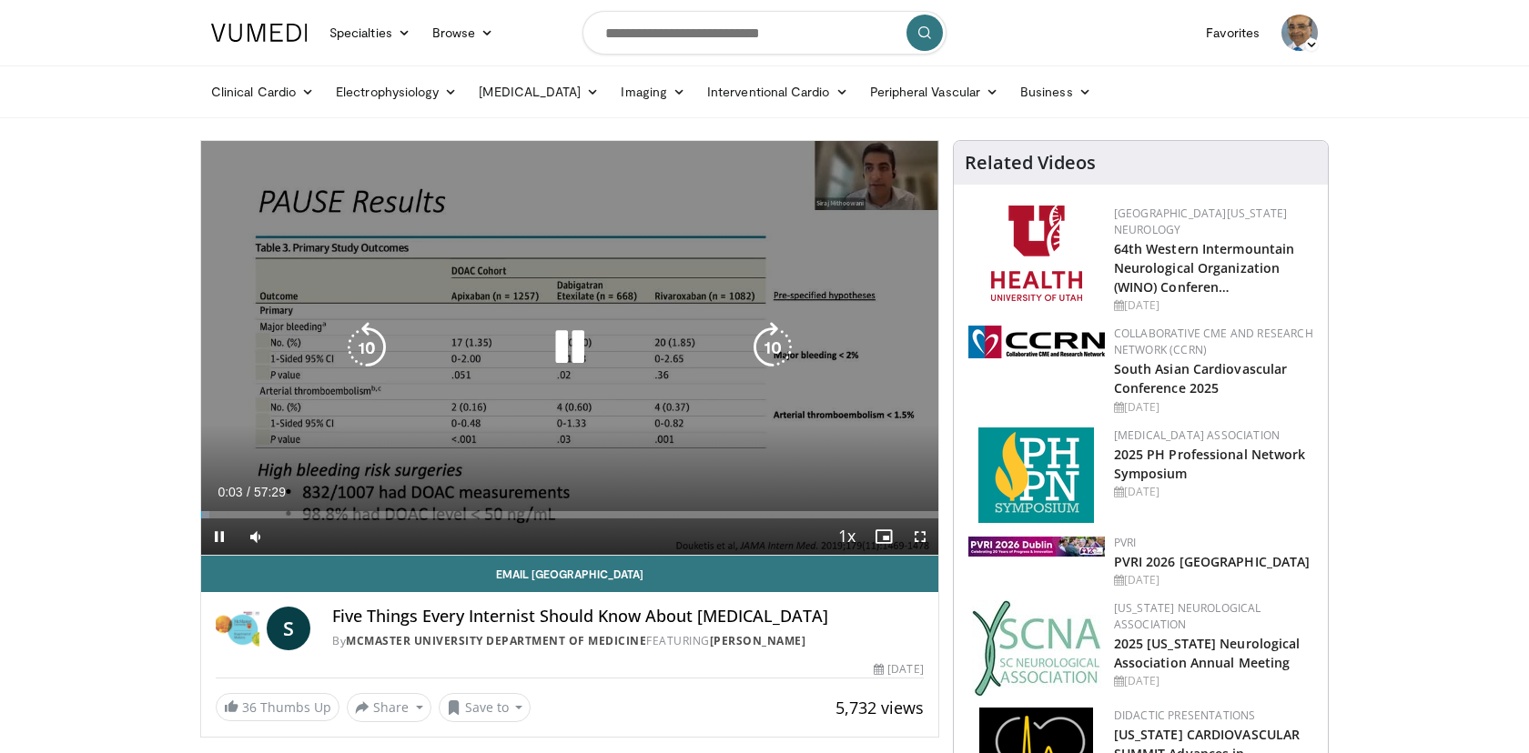
click at [569, 358] on icon "Video Player" at bounding box center [569, 347] width 51 height 51
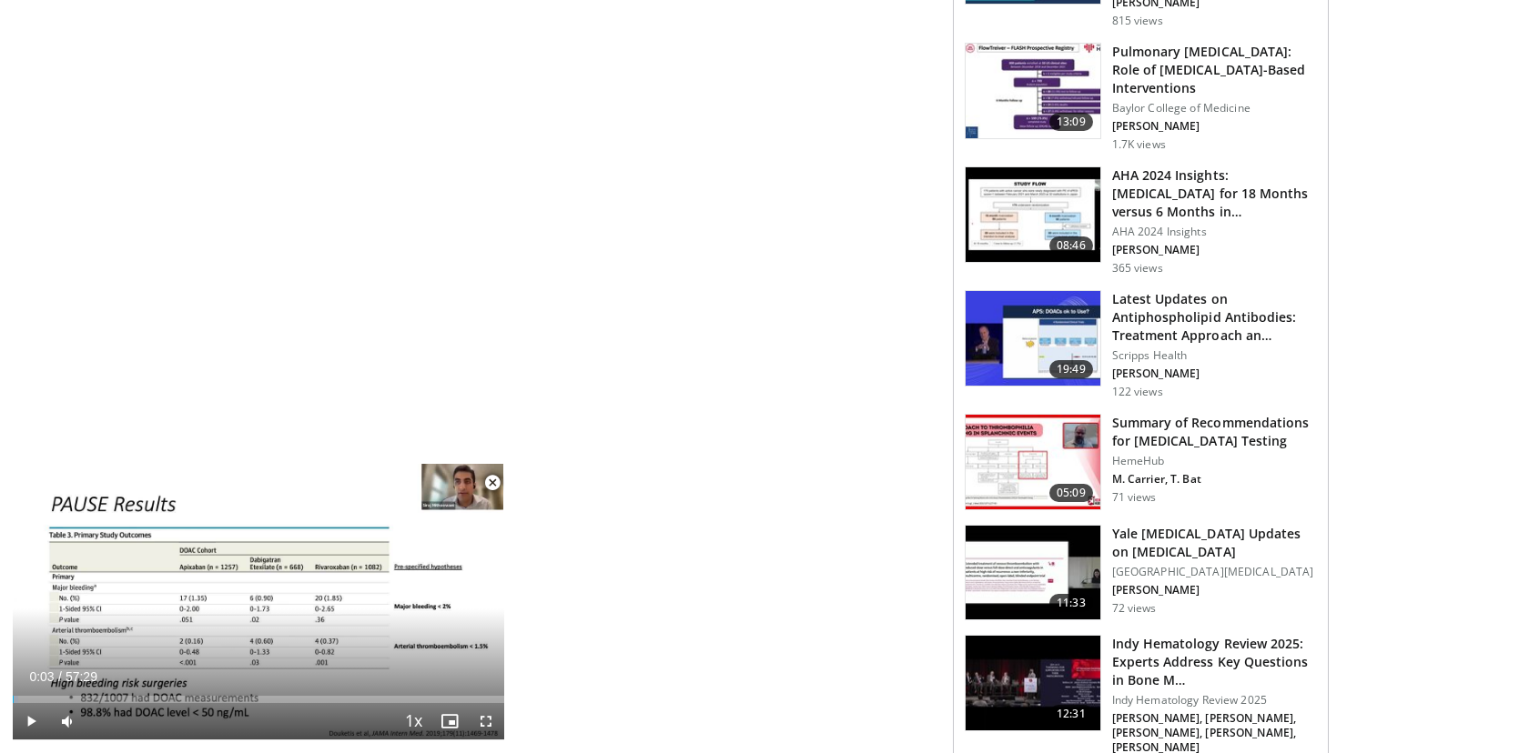
scroll to position [1886, 0]
